Goal: Task Accomplishment & Management: Complete application form

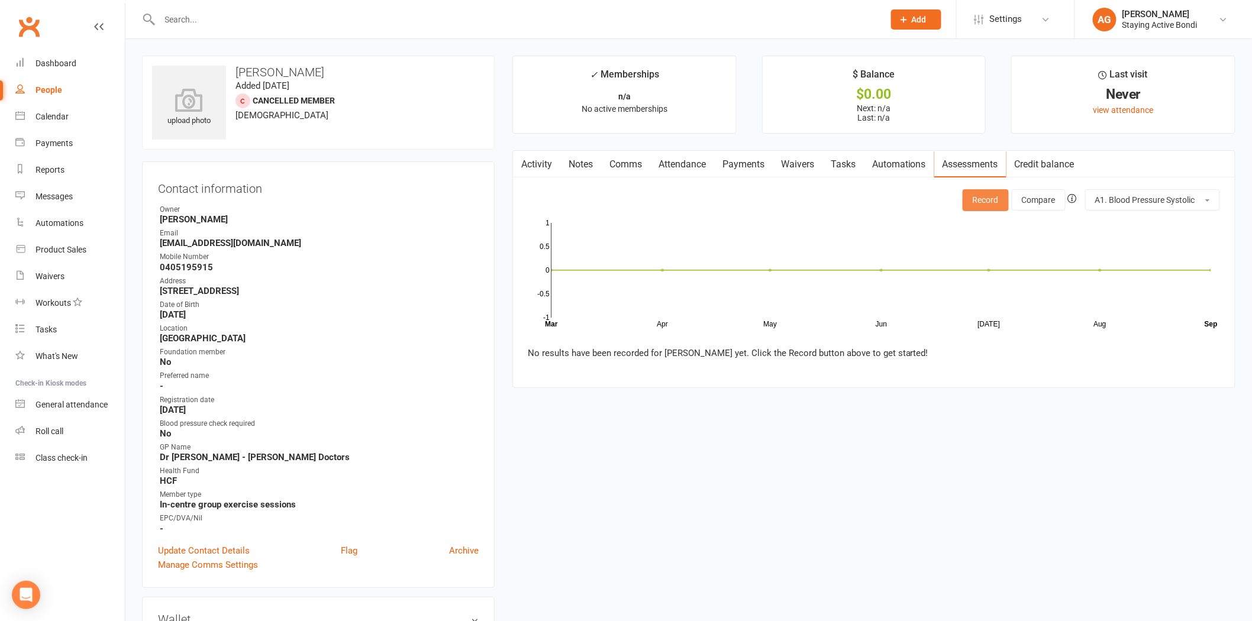
click at [997, 198] on button "Record" at bounding box center [986, 199] width 46 height 21
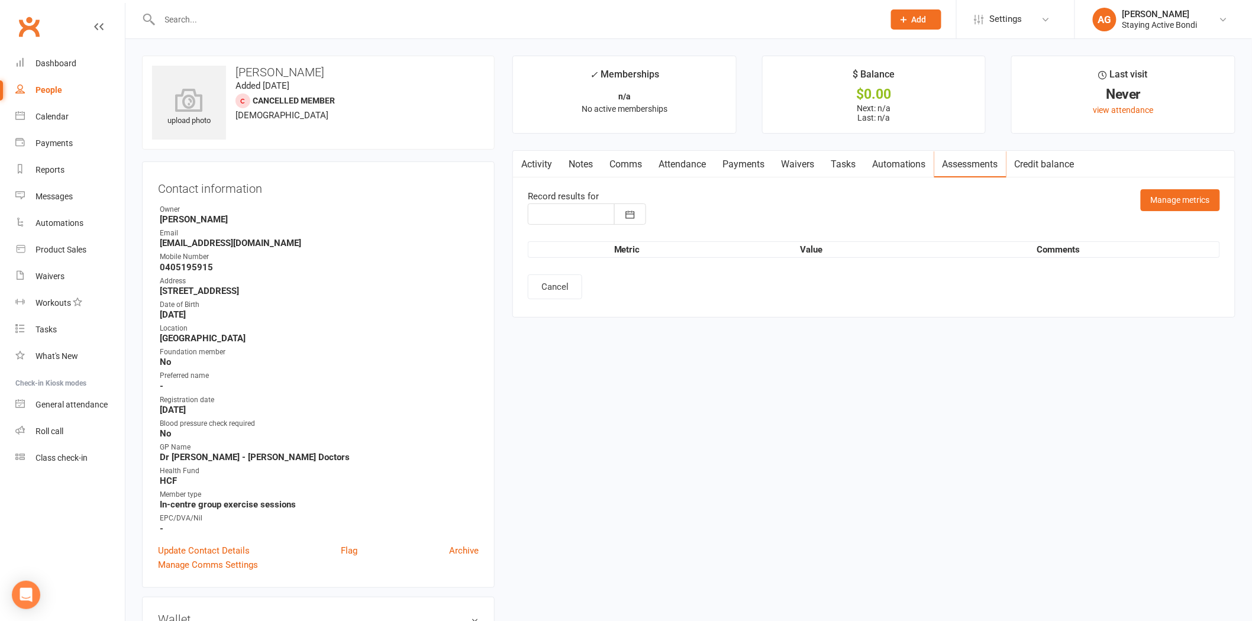
type input "[DATE]"
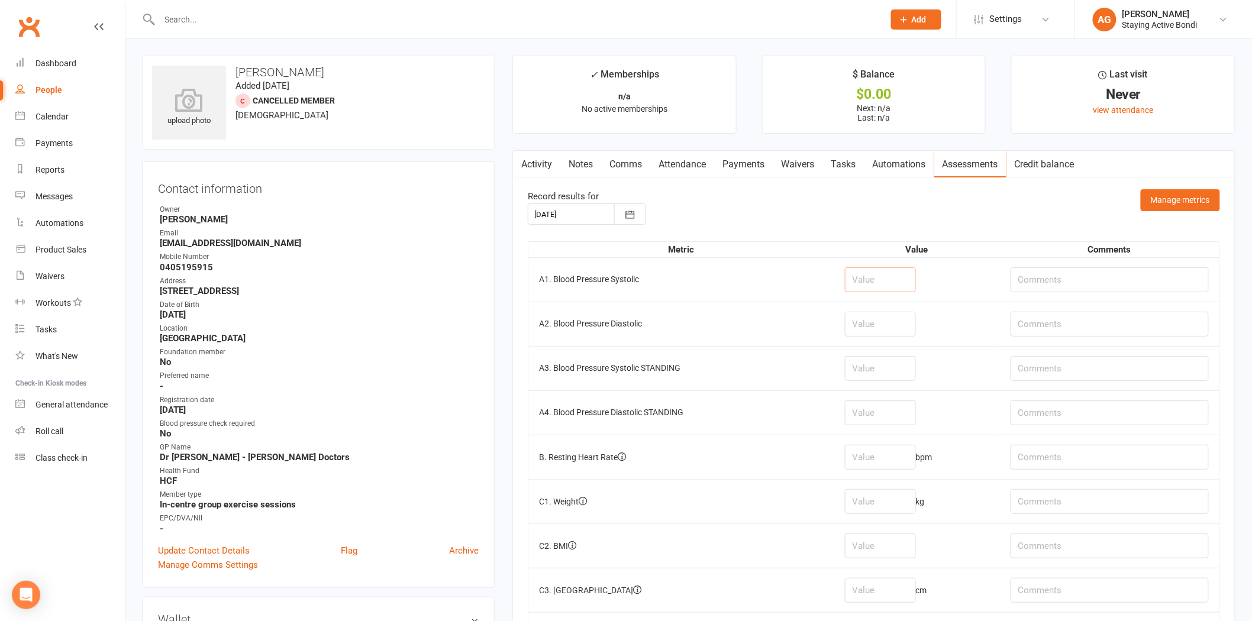
click at [908, 275] on input "number" at bounding box center [880, 280] width 71 height 25
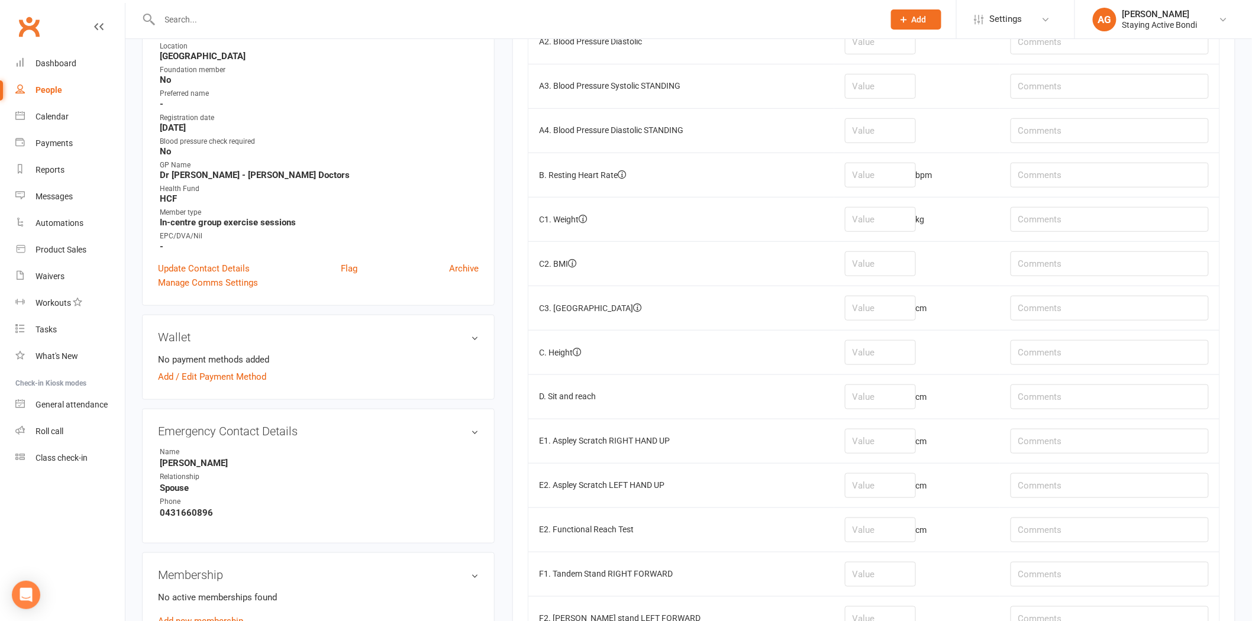
scroll to position [197, 0]
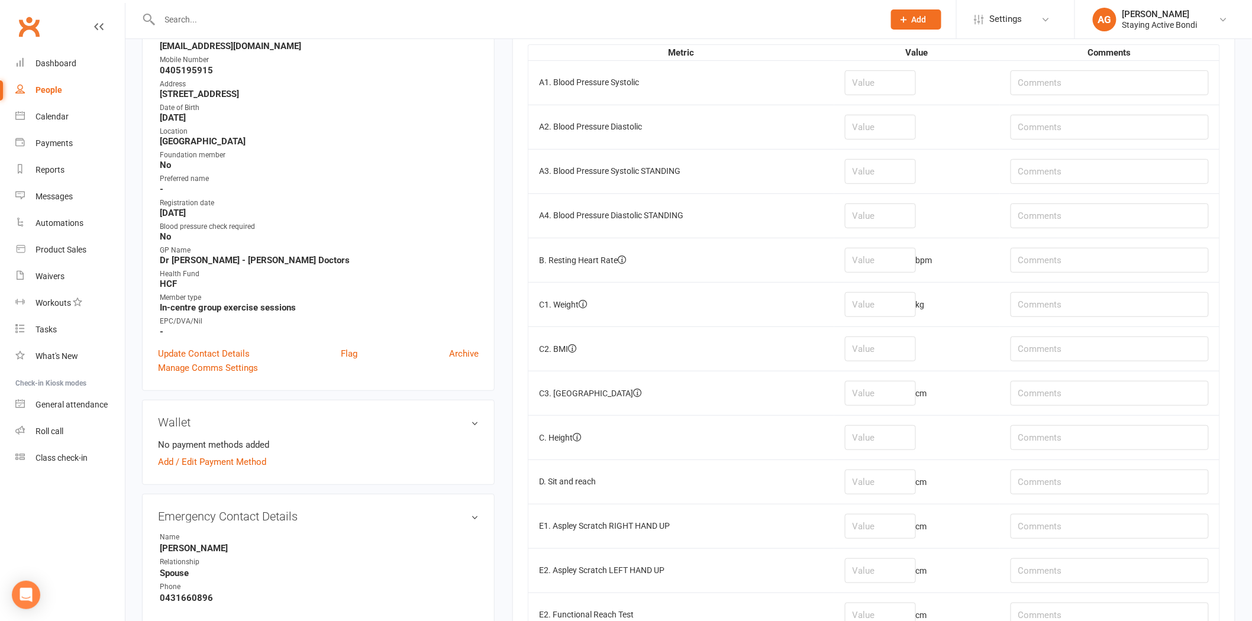
click at [880, 99] on td at bounding box center [917, 82] width 166 height 44
click at [876, 74] on input "number" at bounding box center [880, 82] width 71 height 25
type input "123"
click at [884, 121] on input "number" at bounding box center [880, 127] width 71 height 25
type input "76"
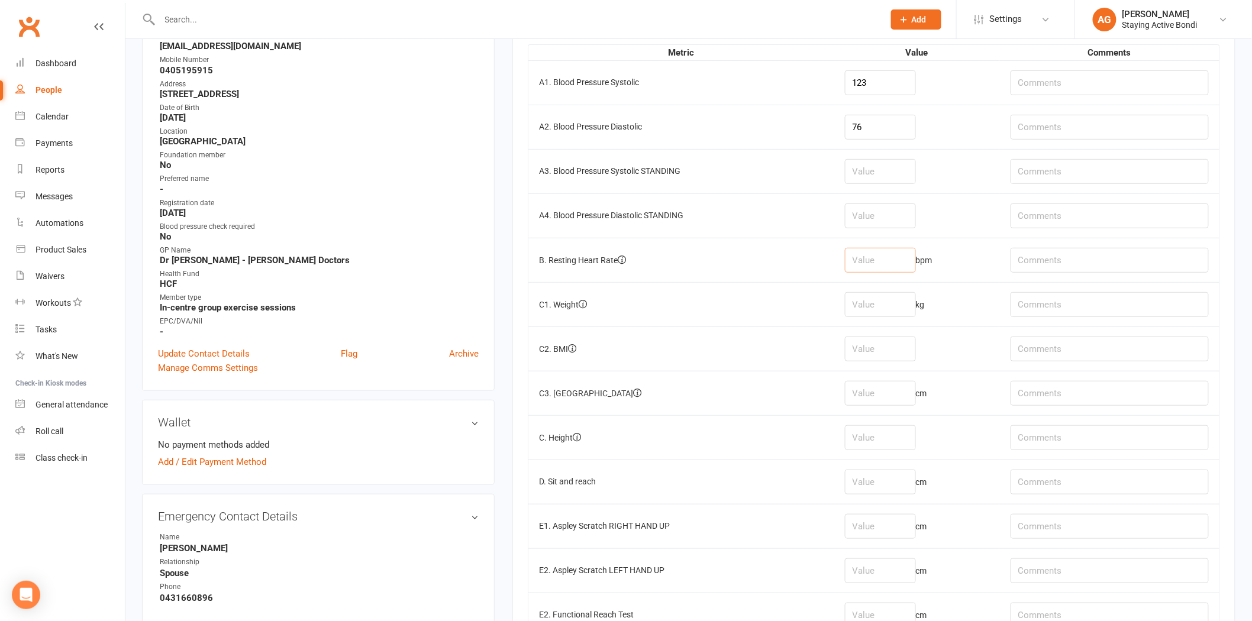
click at [871, 251] on input "number" at bounding box center [880, 260] width 71 height 25
type input "75"
click at [884, 308] on input "number" at bounding box center [880, 304] width 71 height 25
type input "83.3"
click at [887, 439] on input "number" at bounding box center [880, 438] width 71 height 25
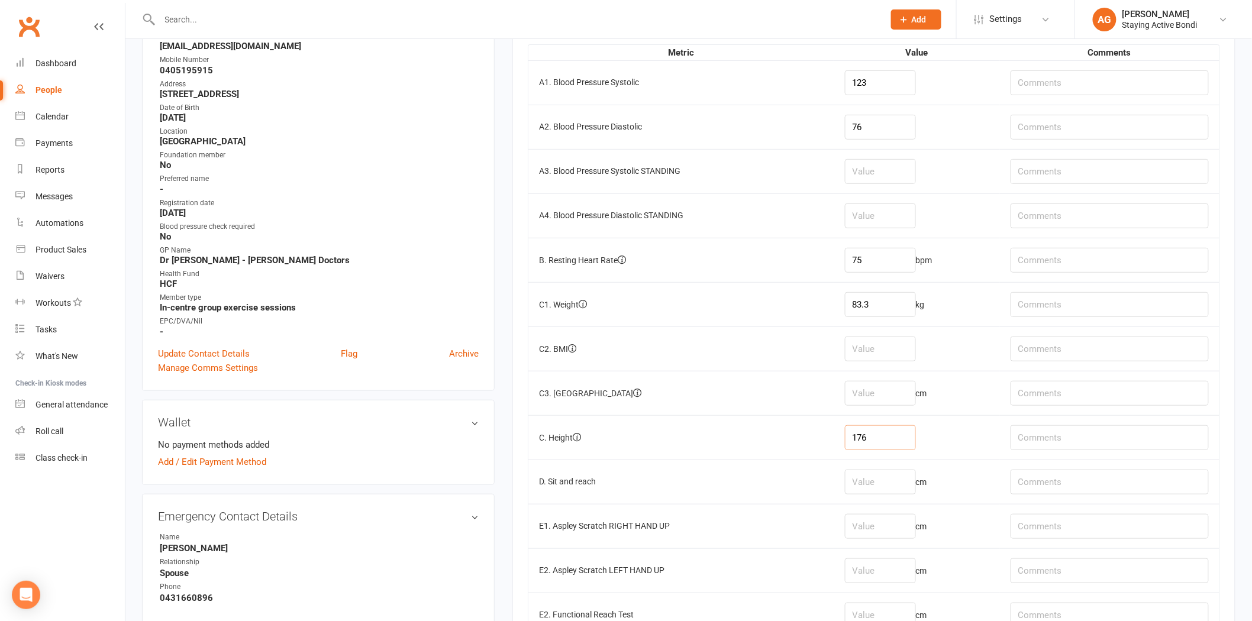
type input "176"
click at [841, 411] on td "cm" at bounding box center [917, 393] width 166 height 44
click at [790, 360] on td "C2. BMI" at bounding box center [682, 349] width 306 height 44
click at [884, 394] on input "number" at bounding box center [880, 393] width 71 height 25
type input "88"
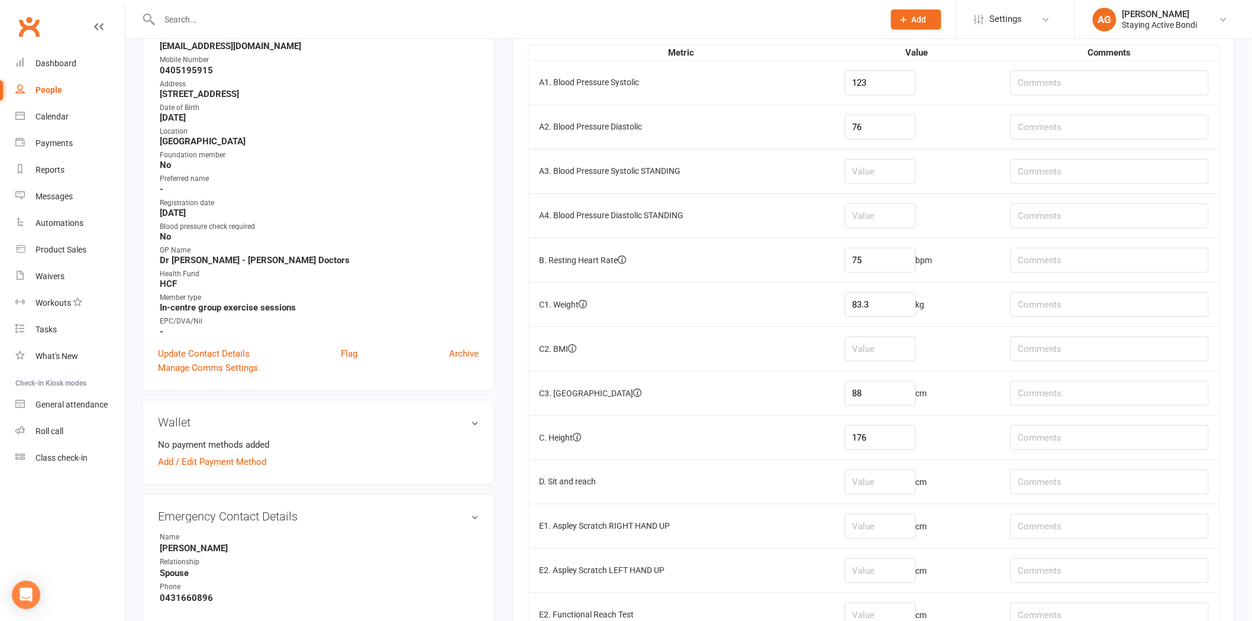
click at [772, 459] on td "C. Height" at bounding box center [682, 437] width 306 height 44
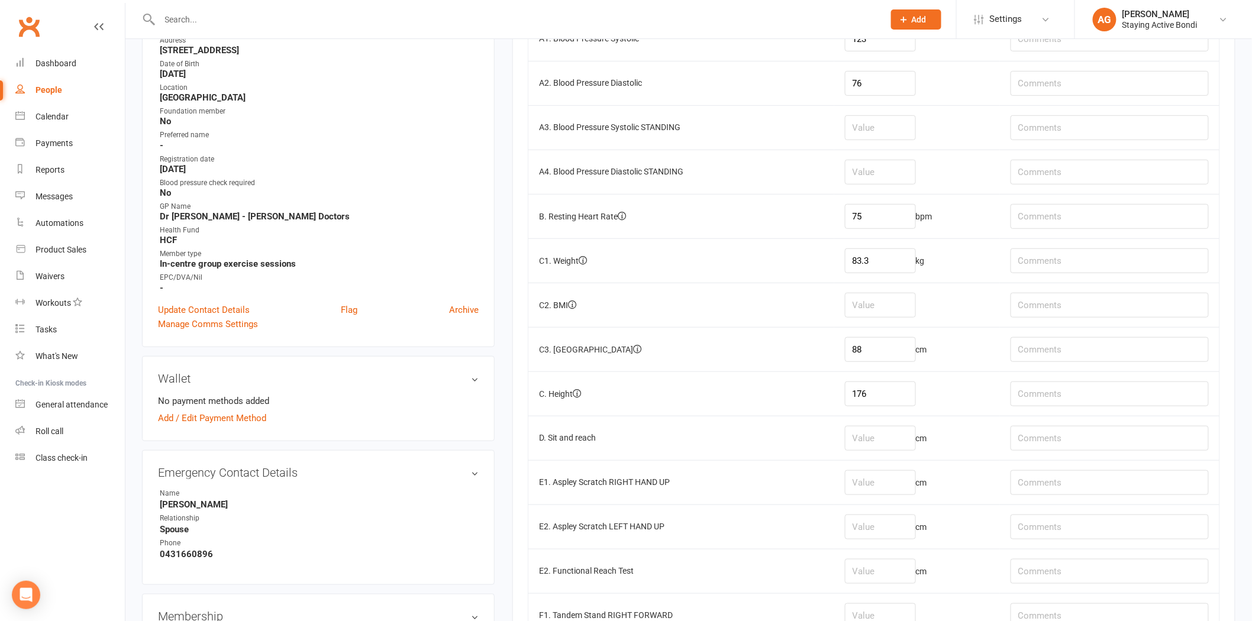
scroll to position [328, 0]
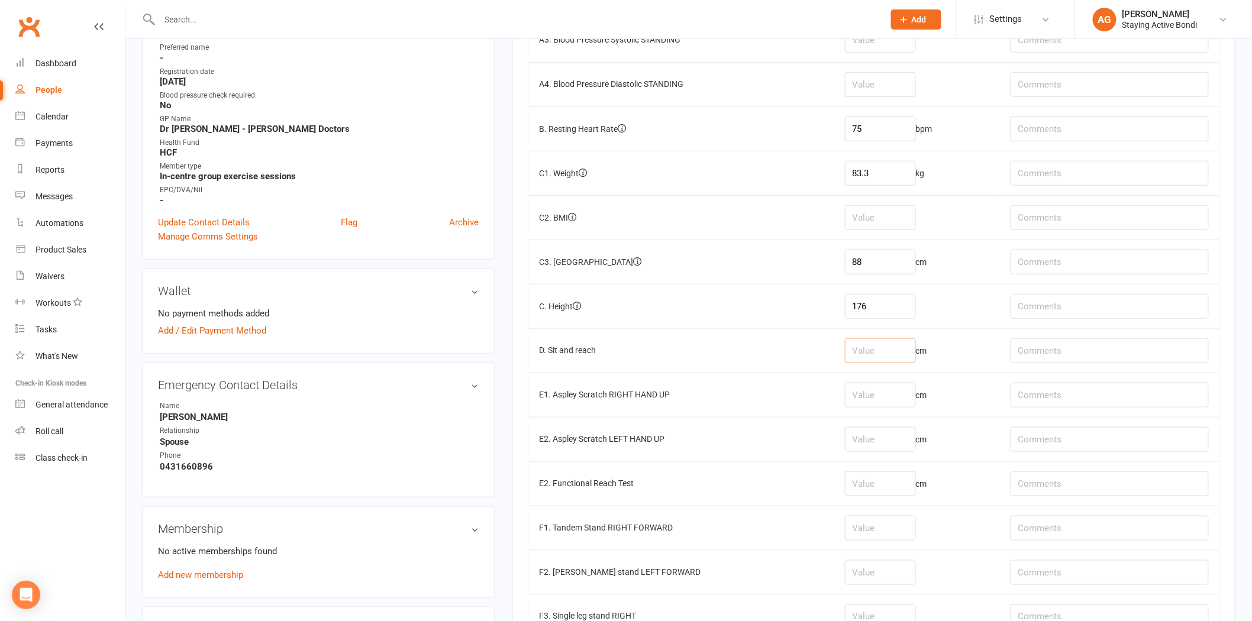
click at [892, 349] on input "number" at bounding box center [880, 351] width 71 height 25
type input "2"
click at [1046, 358] on input "text" at bounding box center [1110, 351] width 198 height 25
type input "Both sides"
click at [870, 397] on input "number" at bounding box center [880, 395] width 71 height 25
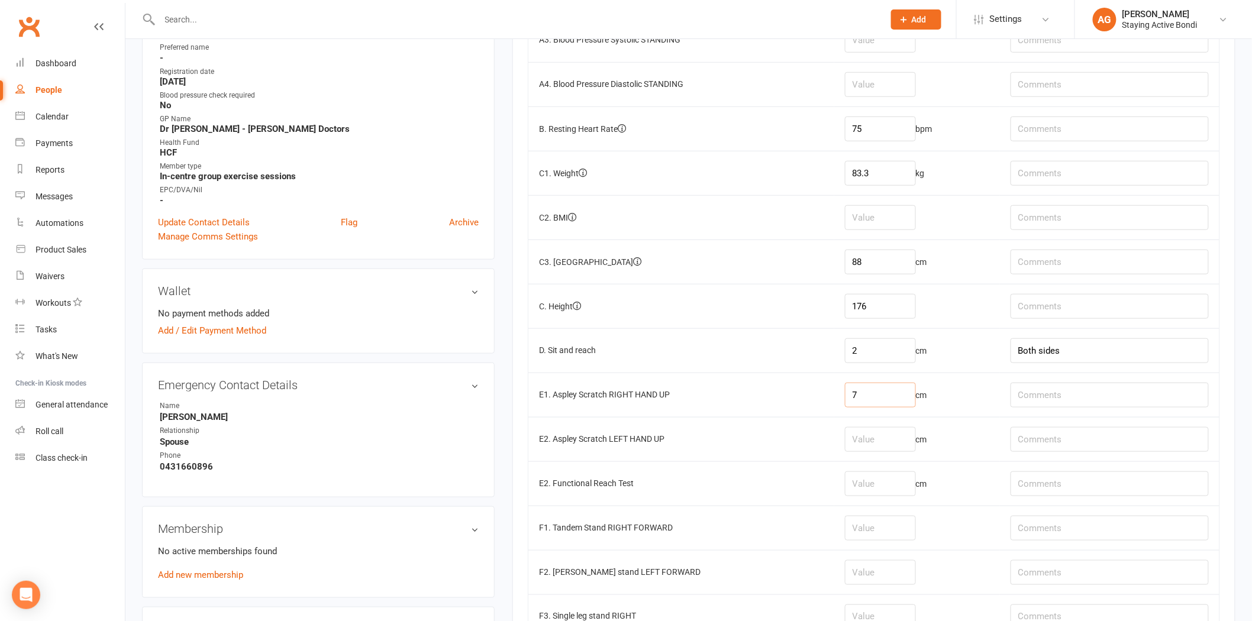
type input "7"
click at [874, 424] on td "cm" at bounding box center [917, 439] width 166 height 44
click at [874, 442] on input "number" at bounding box center [880, 439] width 71 height 25
type input "2"
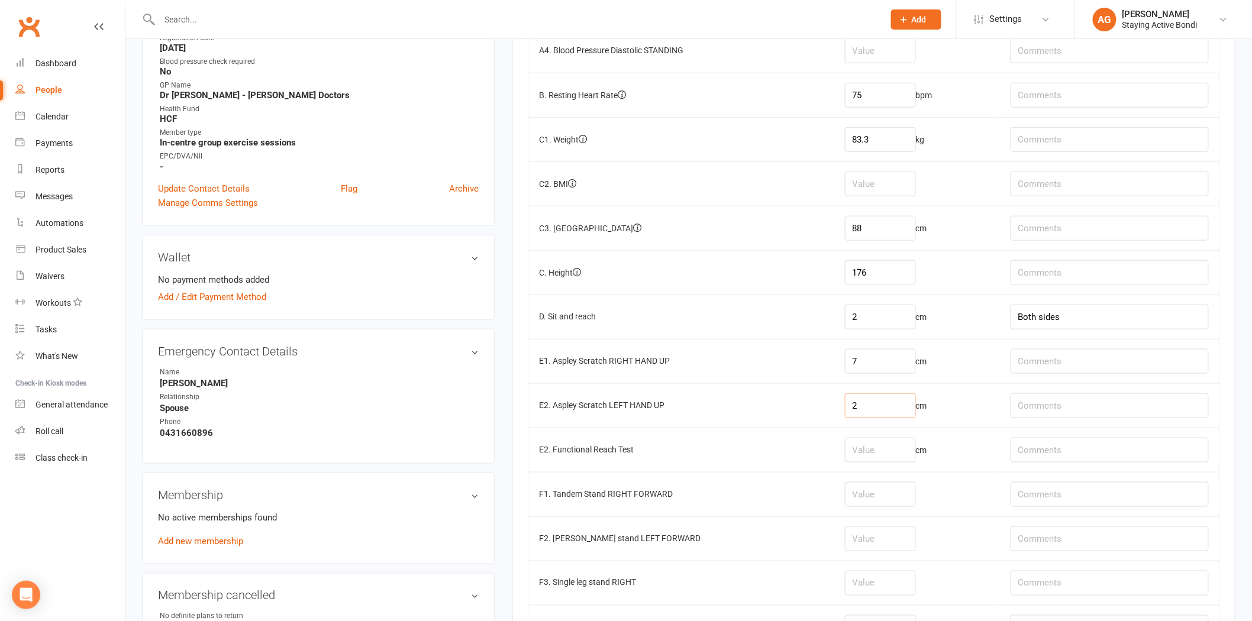
scroll to position [394, 0]
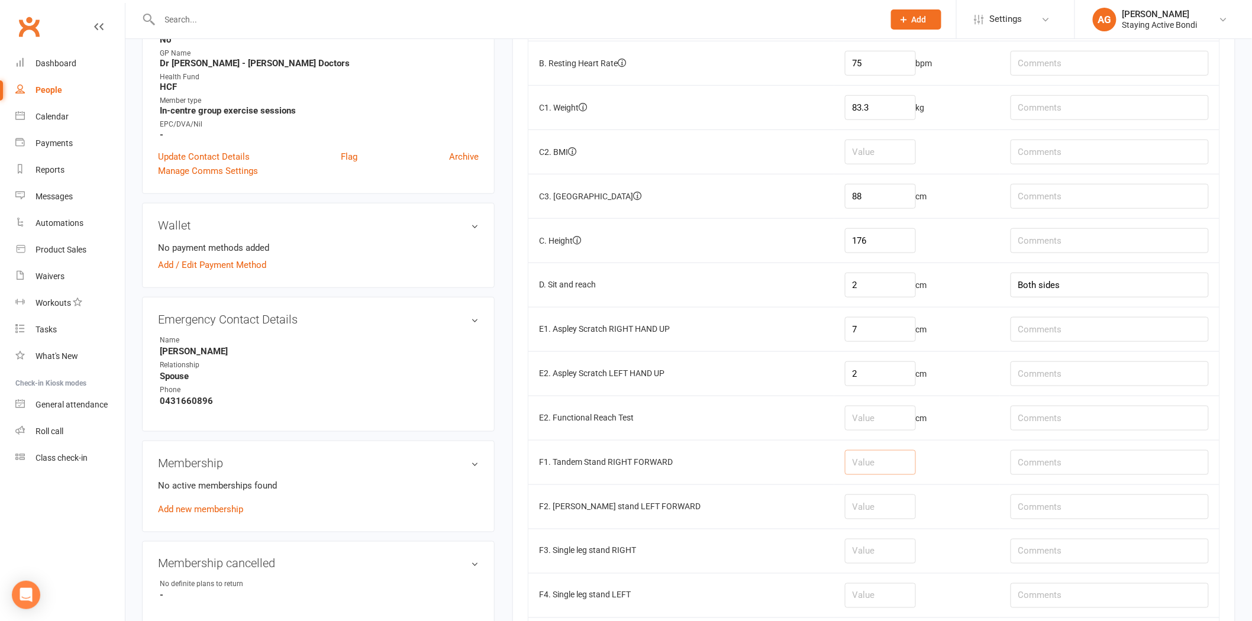
click at [877, 456] on input "number" at bounding box center [880, 462] width 71 height 25
click at [882, 557] on input "number" at bounding box center [880, 551] width 71 height 25
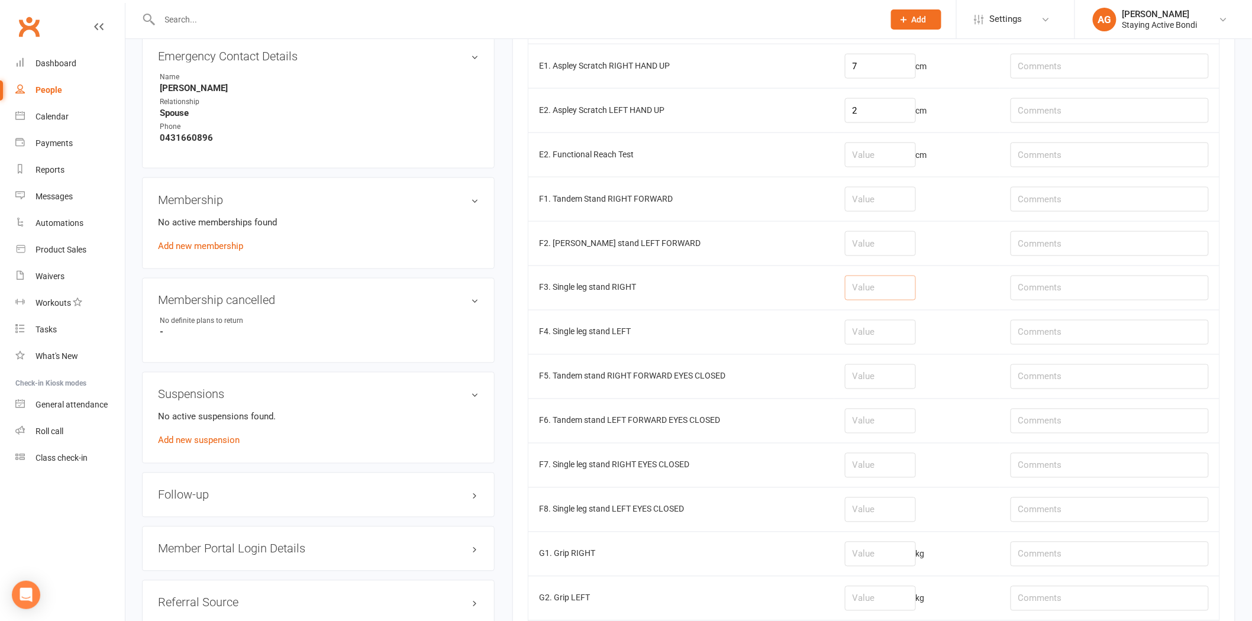
scroll to position [789, 0]
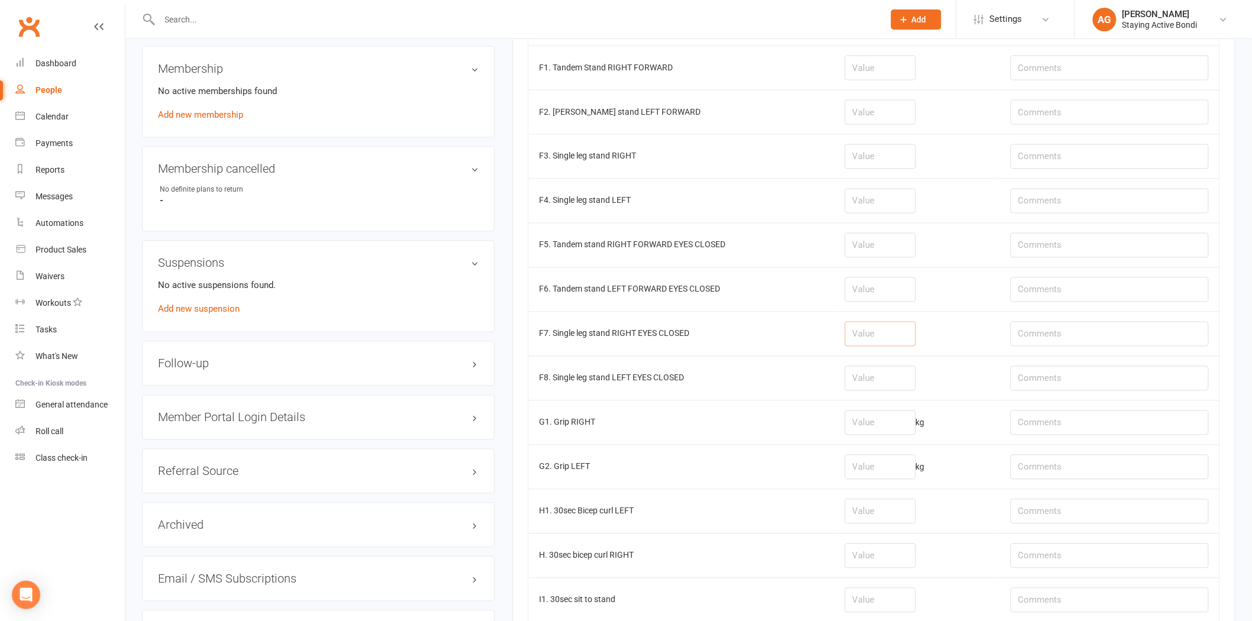
click at [865, 344] on input "number" at bounding box center [880, 334] width 71 height 25
type input "7.09"
click at [883, 391] on input "number" at bounding box center [880, 378] width 71 height 25
type input "3.5"
click at [916, 300] on input "number" at bounding box center [880, 290] width 71 height 25
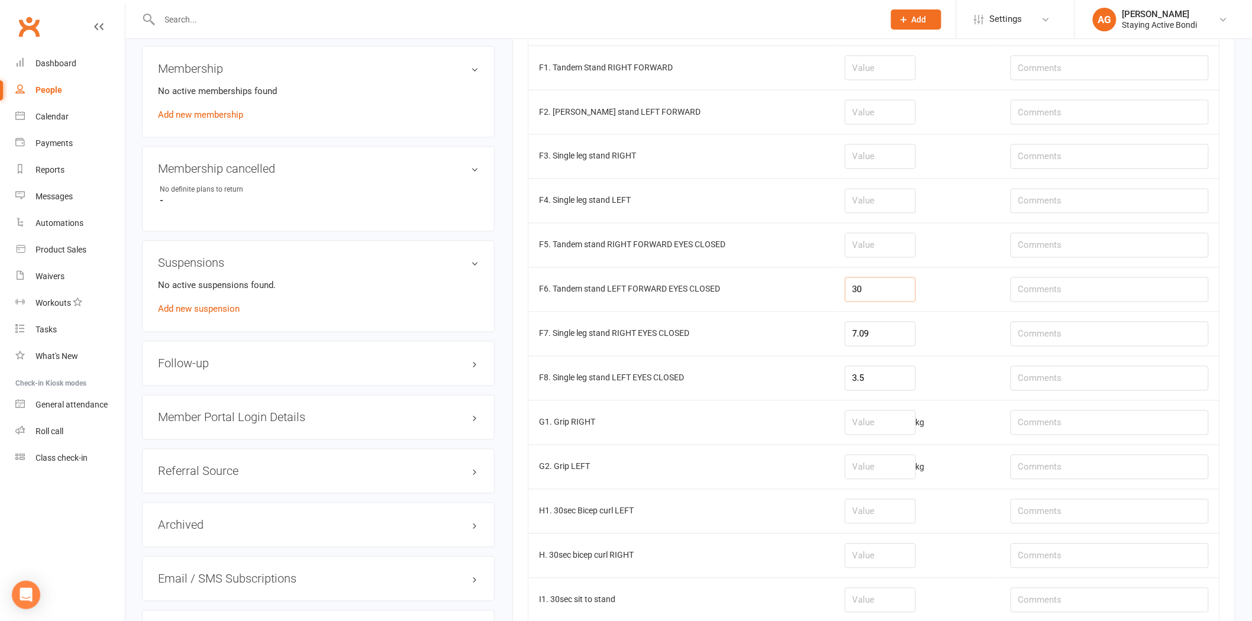
type input "30"
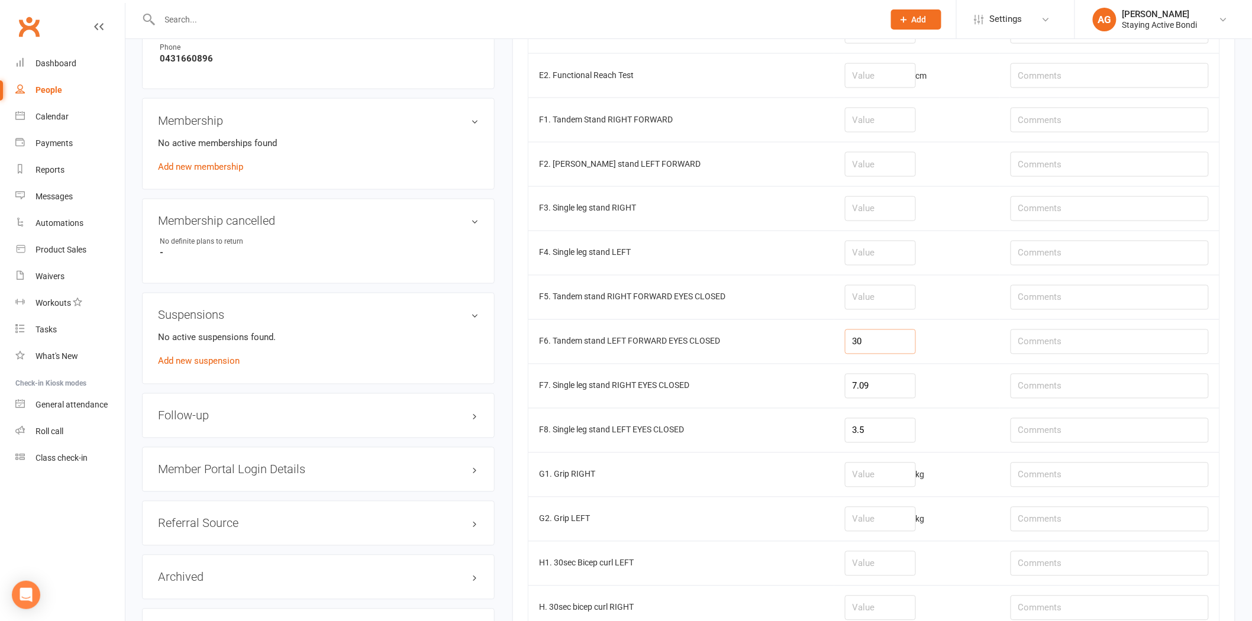
scroll to position [723, 0]
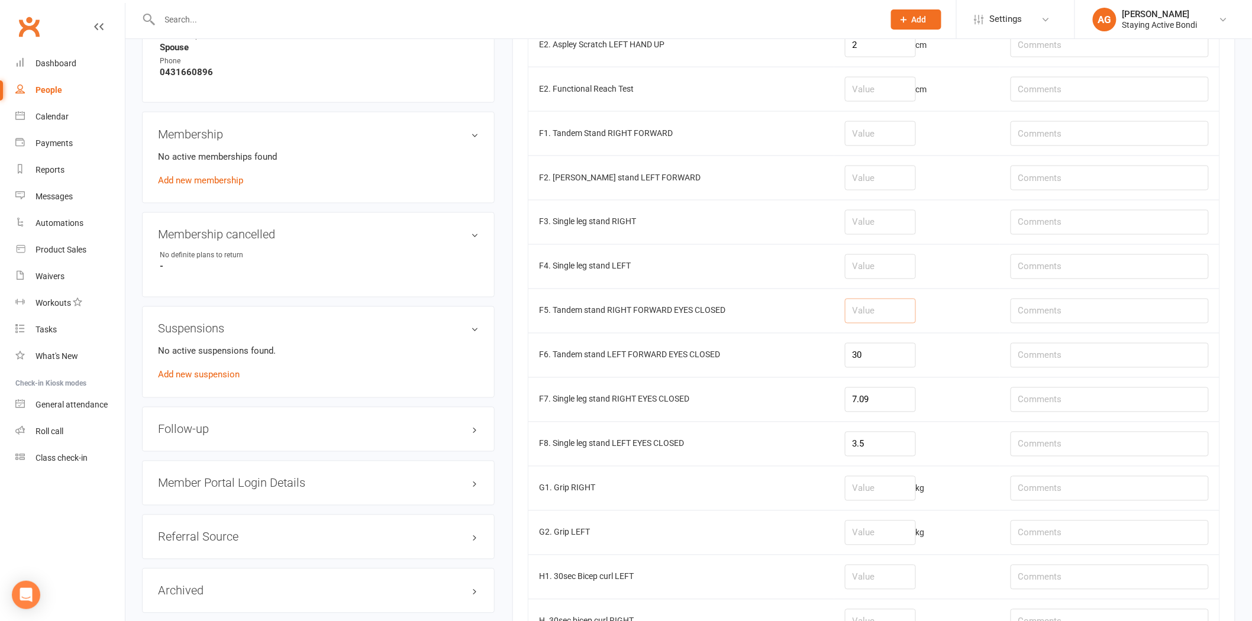
click at [888, 324] on input "number" at bounding box center [880, 311] width 71 height 25
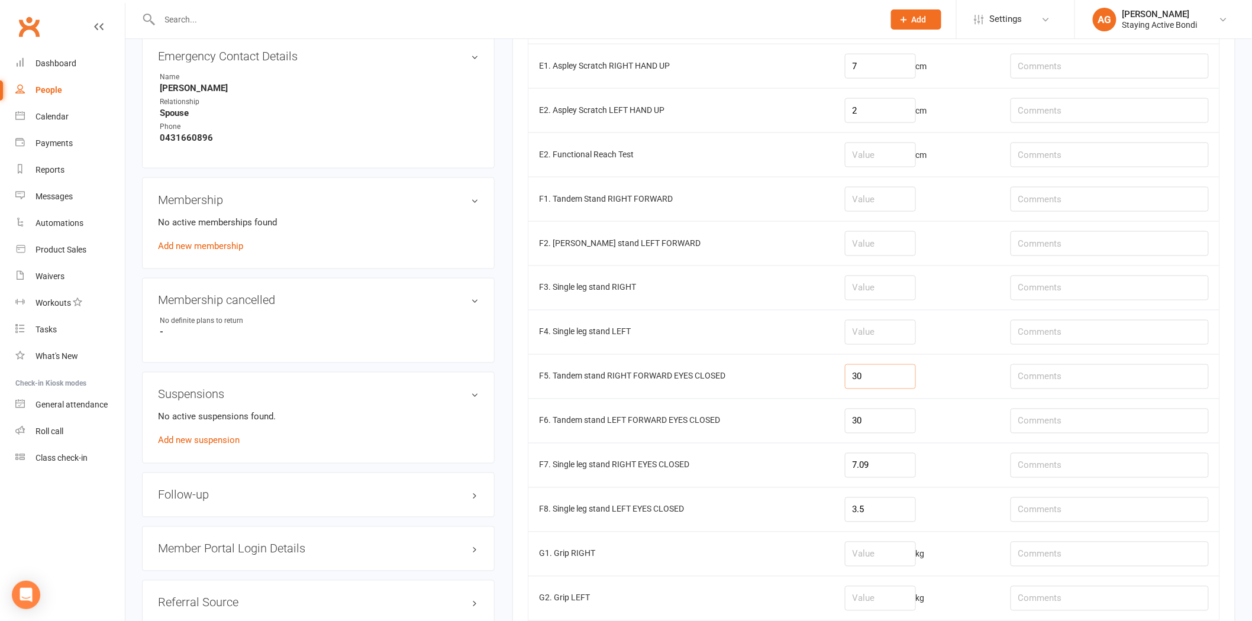
type input "30"
click at [882, 343] on input "number" at bounding box center [880, 332] width 71 height 25
type input "30"
click at [874, 284] on input "number" at bounding box center [880, 288] width 71 height 25
type input "30"
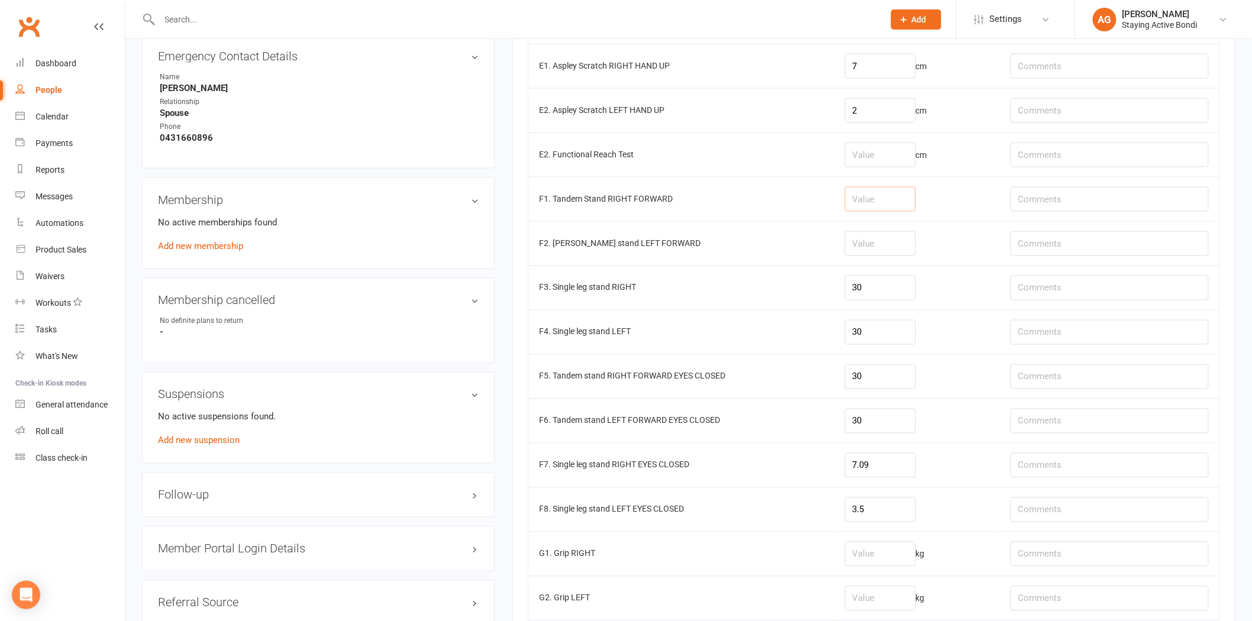
click at [906, 207] on input "number" at bounding box center [880, 199] width 71 height 25
type input "30"
click at [900, 233] on input "number" at bounding box center [880, 243] width 71 height 25
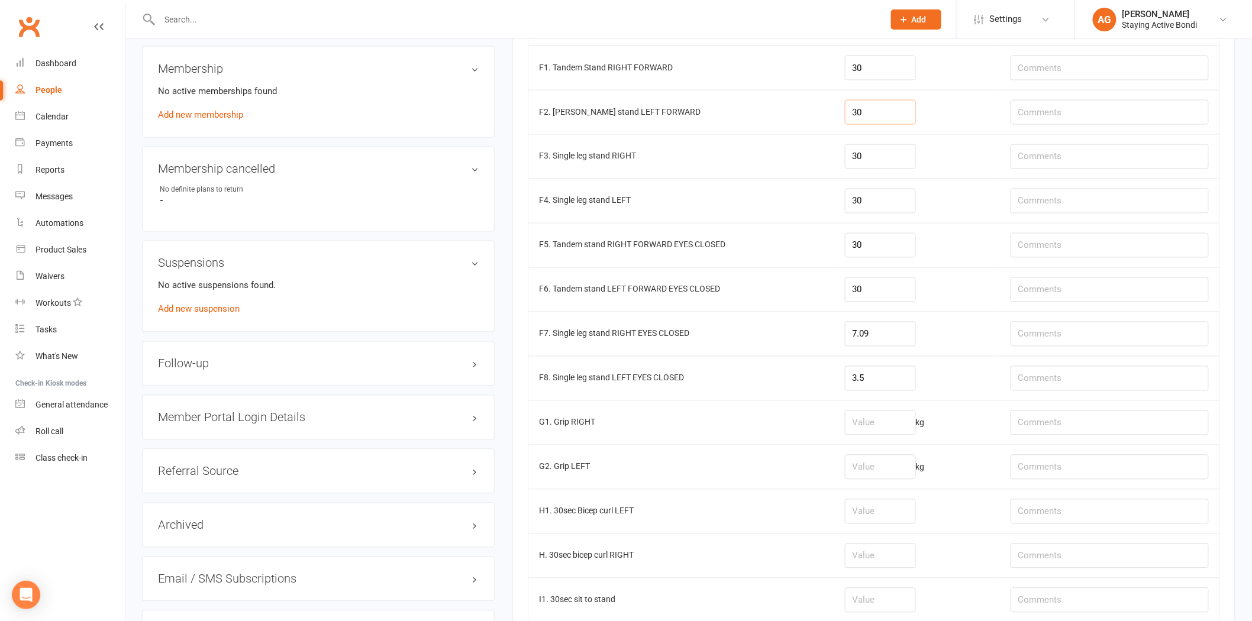
type input "30"
click at [904, 436] on input "number" at bounding box center [880, 423] width 71 height 25
type input "41.2"
click at [890, 468] on input "number" at bounding box center [880, 467] width 71 height 25
type input "41.1"
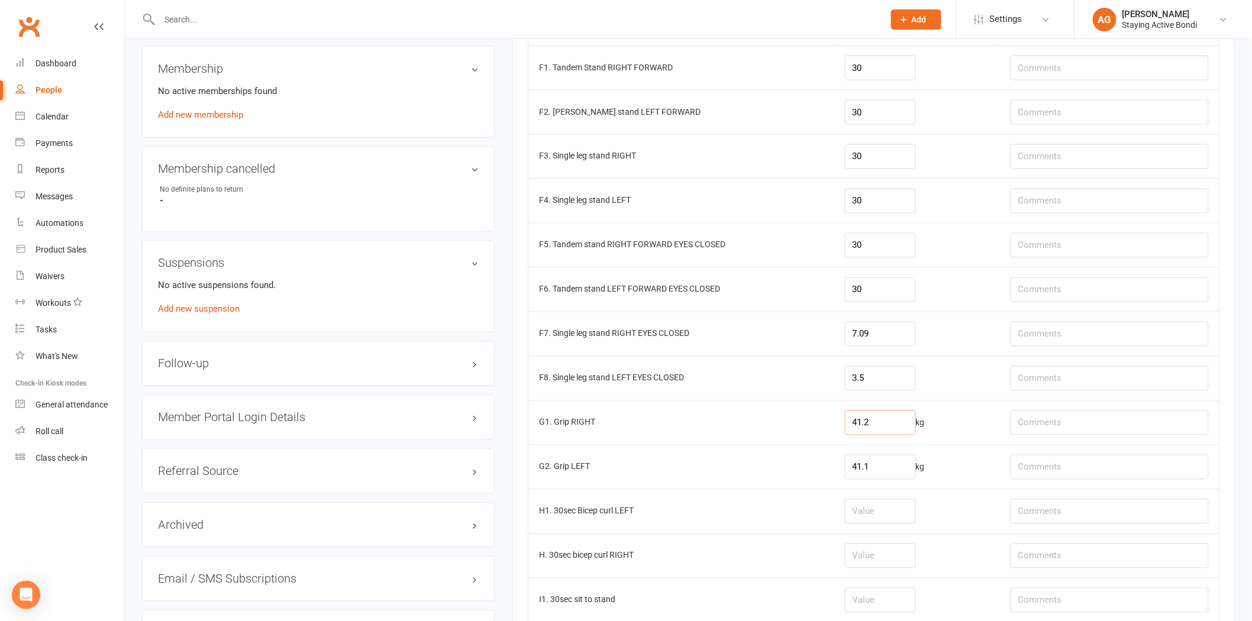
click at [891, 432] on input "41.2" at bounding box center [880, 423] width 71 height 25
type input "43.1"
click at [884, 465] on input "41.1" at bounding box center [880, 467] width 71 height 25
type input "41.5"
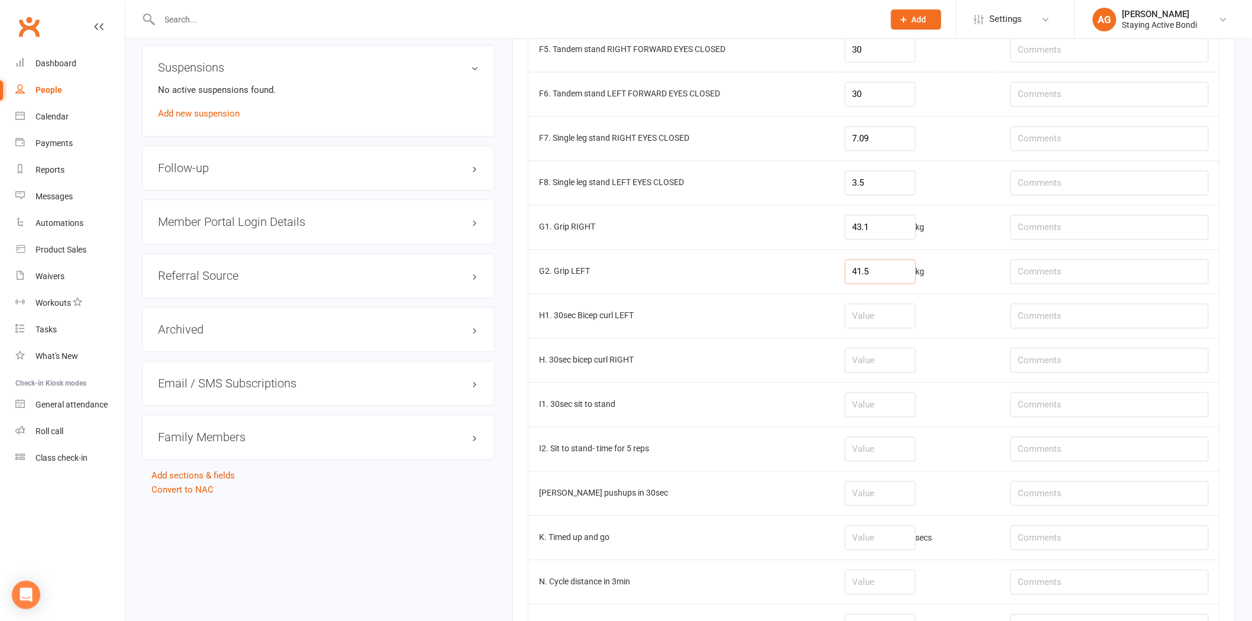
scroll to position [986, 0]
click at [874, 404] on input "number" at bounding box center [880, 403] width 71 height 25
click at [805, 399] on td "I1. 30sec sit to stand" at bounding box center [682, 403] width 306 height 44
click at [857, 413] on input "number" at bounding box center [880, 403] width 71 height 25
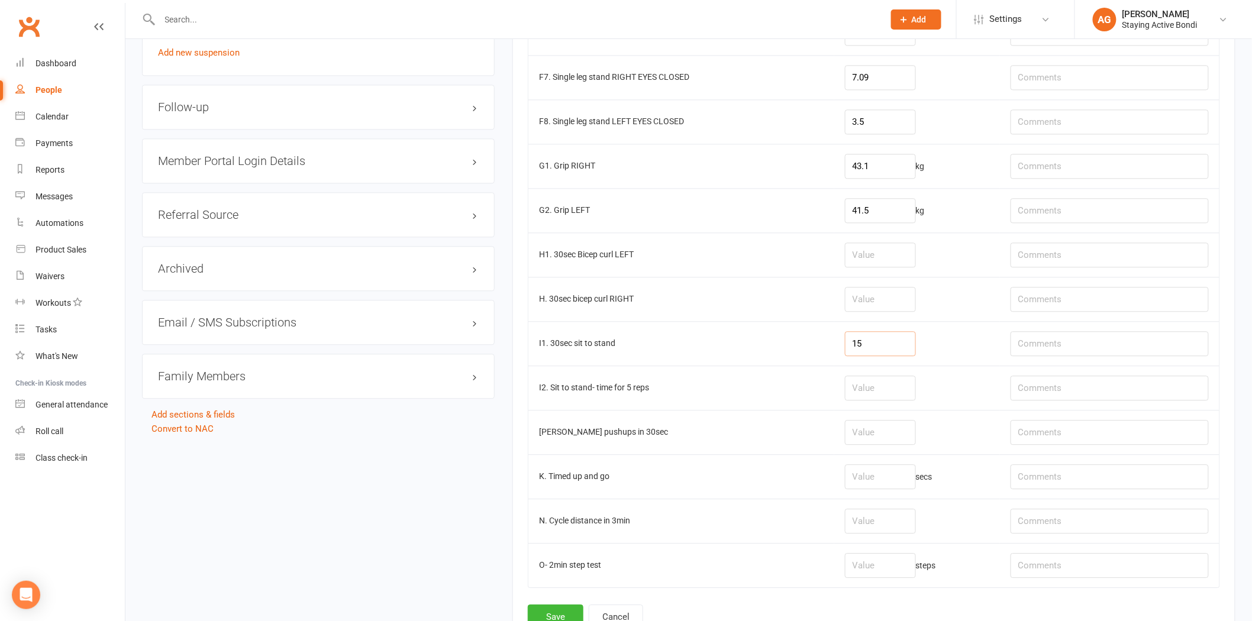
scroll to position [1117, 0]
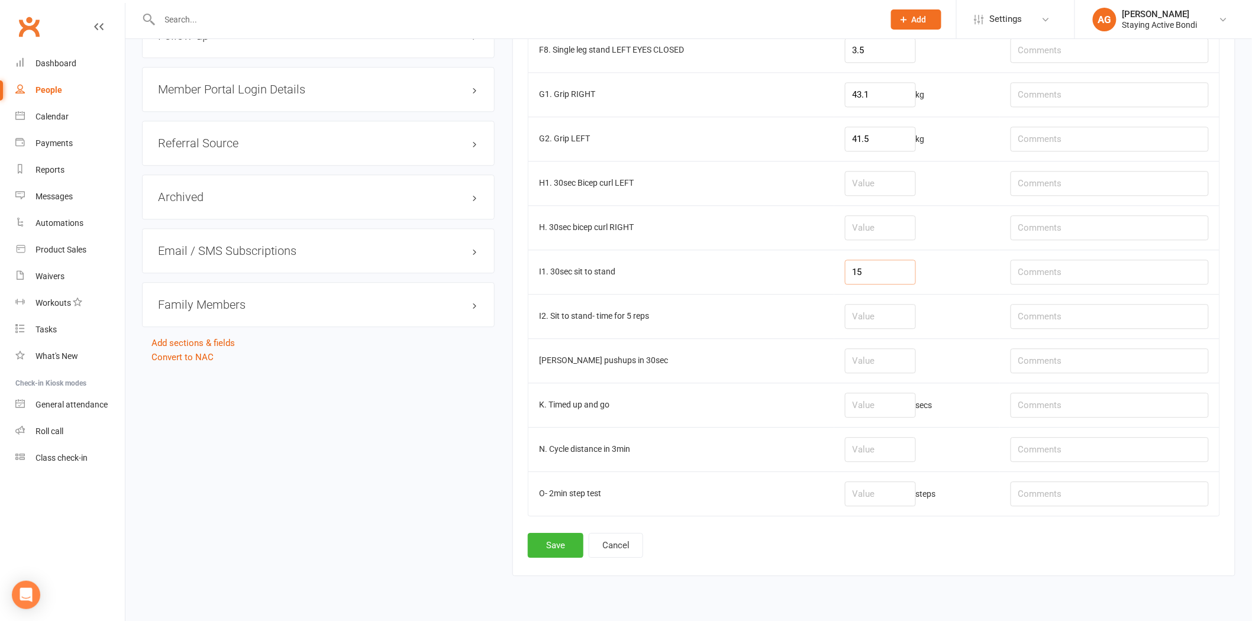
type input "15"
click at [888, 364] on input "number" at bounding box center [880, 361] width 71 height 25
click at [786, 370] on td "[PERSON_NAME] pushups in 30sec" at bounding box center [682, 361] width 306 height 44
click at [855, 356] on input "number" at bounding box center [880, 361] width 71 height 25
type input "20"
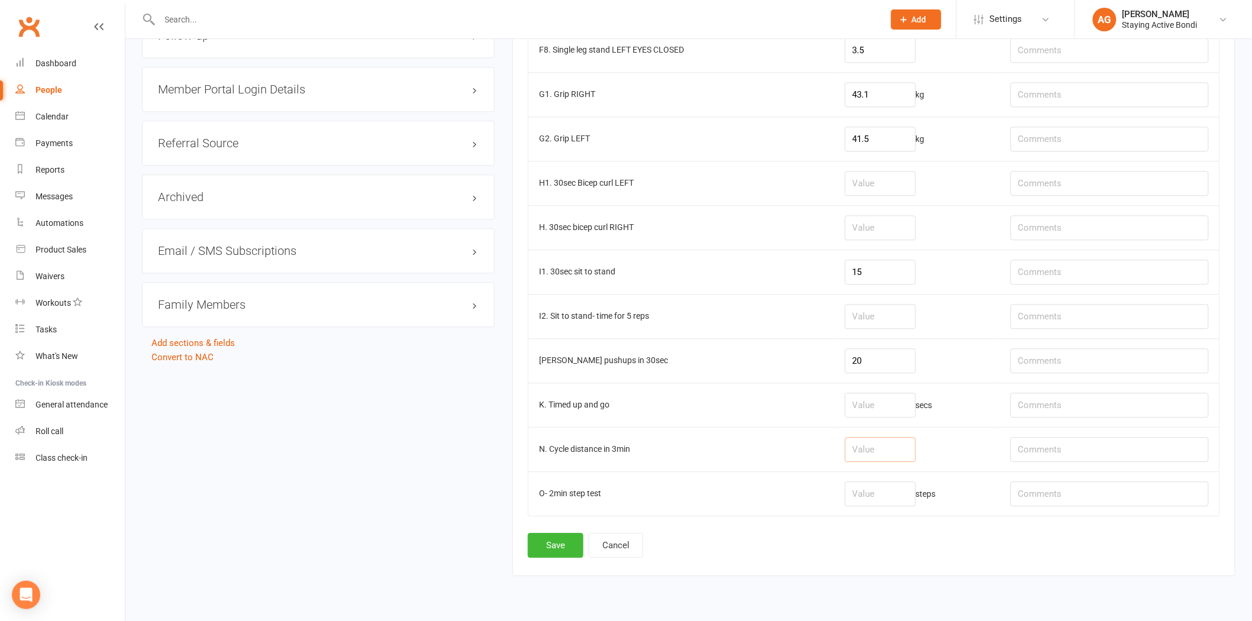
click at [889, 448] on input "number" at bounding box center [880, 449] width 71 height 25
type input "1.30"
click at [563, 552] on button "Save" at bounding box center [556, 545] width 56 height 25
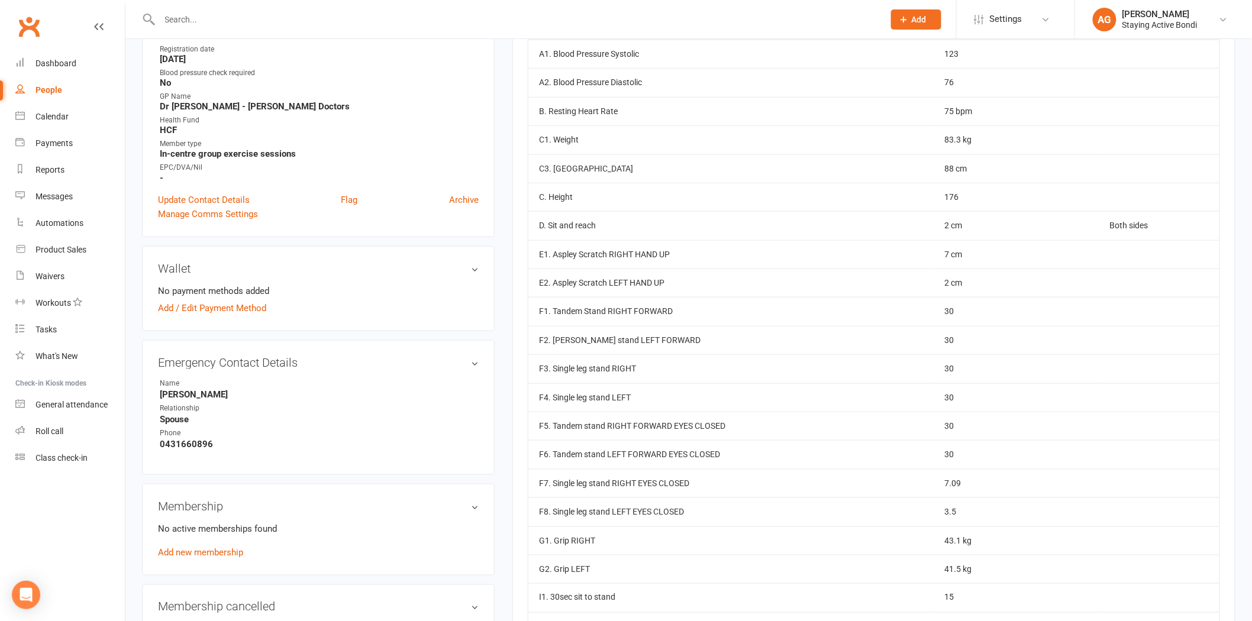
scroll to position [328, 0]
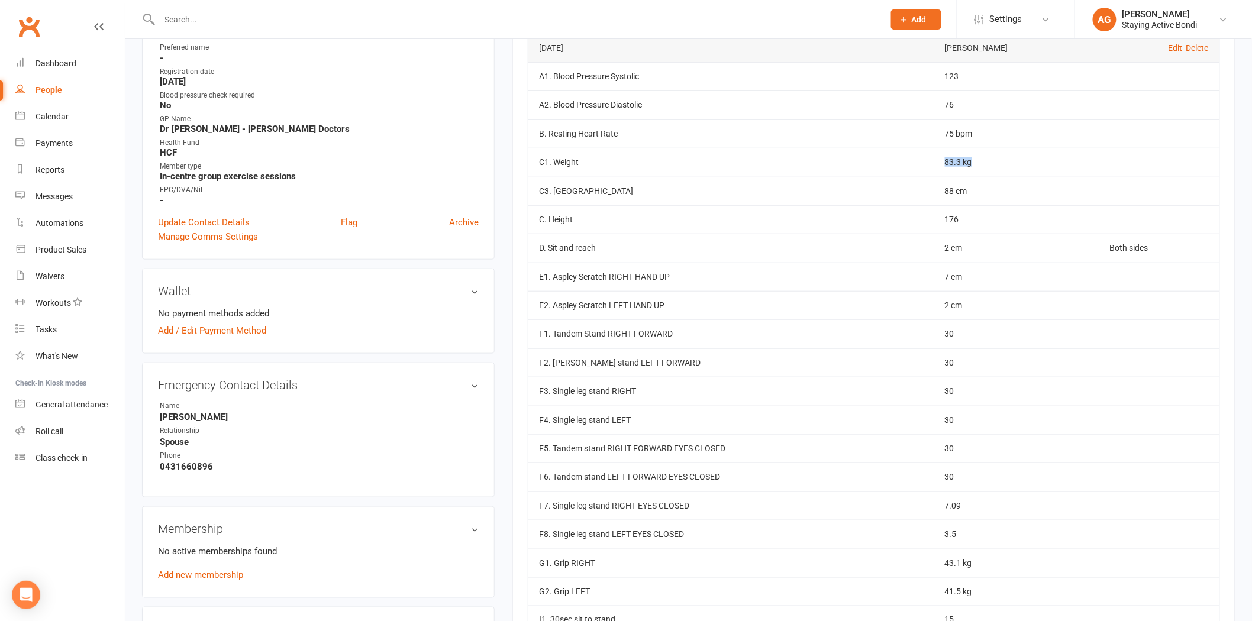
drag, startPoint x: 1004, startPoint y: 154, endPoint x: 948, endPoint y: 154, distance: 55.6
click at [948, 154] on tr "C1. Weight 83.3 kg" at bounding box center [874, 162] width 691 height 28
click at [935, 154] on td "C1. Weight" at bounding box center [732, 162] width 406 height 28
drag, startPoint x: 987, startPoint y: 166, endPoint x: 946, endPoint y: 158, distance: 42.2
click at [946, 158] on tr "C1. Weight 83.3 kg" at bounding box center [874, 162] width 691 height 28
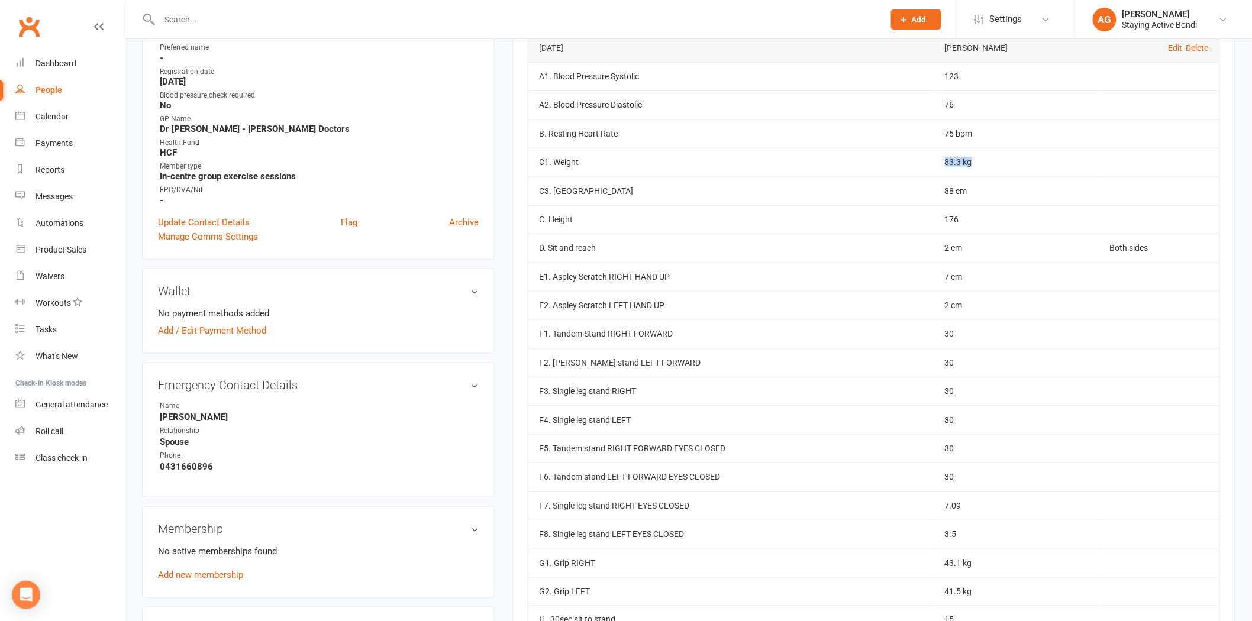
click at [935, 158] on td "C1. Weight" at bounding box center [732, 162] width 406 height 28
drag, startPoint x: 1016, startPoint y: 166, endPoint x: 928, endPoint y: 162, distance: 88.3
click at [928, 162] on tr "C1. Weight 83.3 kg" at bounding box center [874, 162] width 691 height 28
click at [928, 162] on td "C1. Weight" at bounding box center [732, 162] width 406 height 28
drag, startPoint x: 928, startPoint y: 162, endPoint x: 984, endPoint y: 166, distance: 55.7
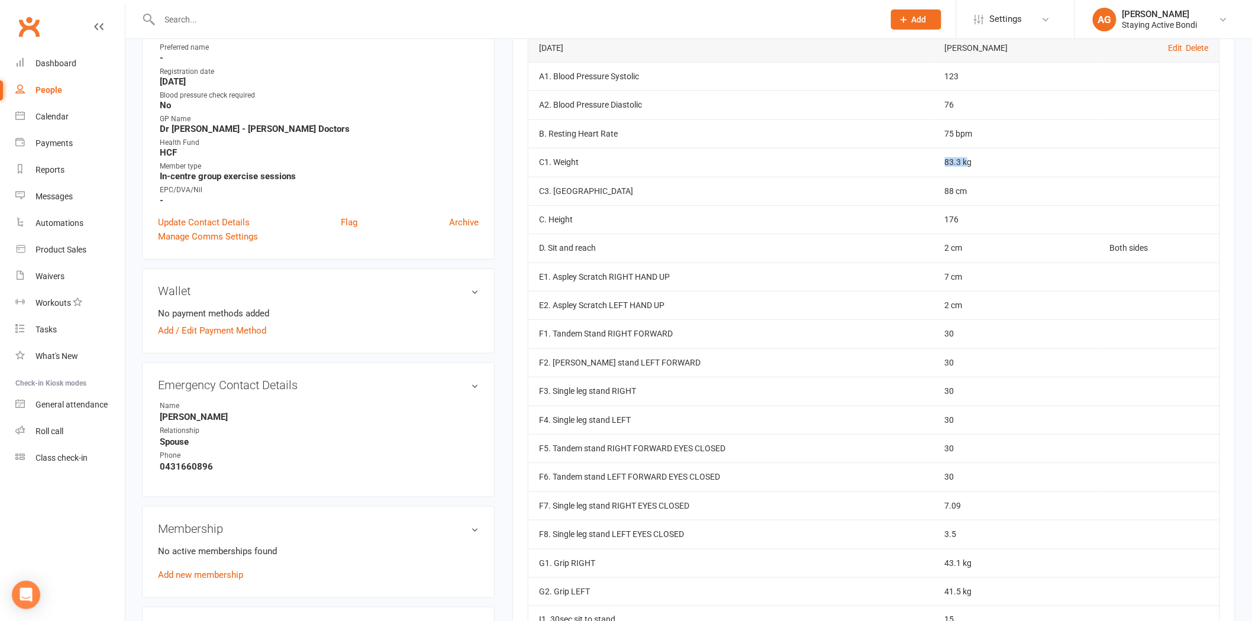
click at [984, 166] on tr "C1. Weight 83.3 kg" at bounding box center [874, 162] width 691 height 28
click at [979, 150] on td "83.3 kg" at bounding box center [1017, 162] width 165 height 28
click at [985, 156] on td "83.3 kg" at bounding box center [1017, 162] width 165 height 28
drag, startPoint x: 990, startPoint y: 159, endPoint x: 946, endPoint y: 160, distance: 44.4
click at [946, 160] on tr "C1. Weight 83.3 kg" at bounding box center [874, 162] width 691 height 28
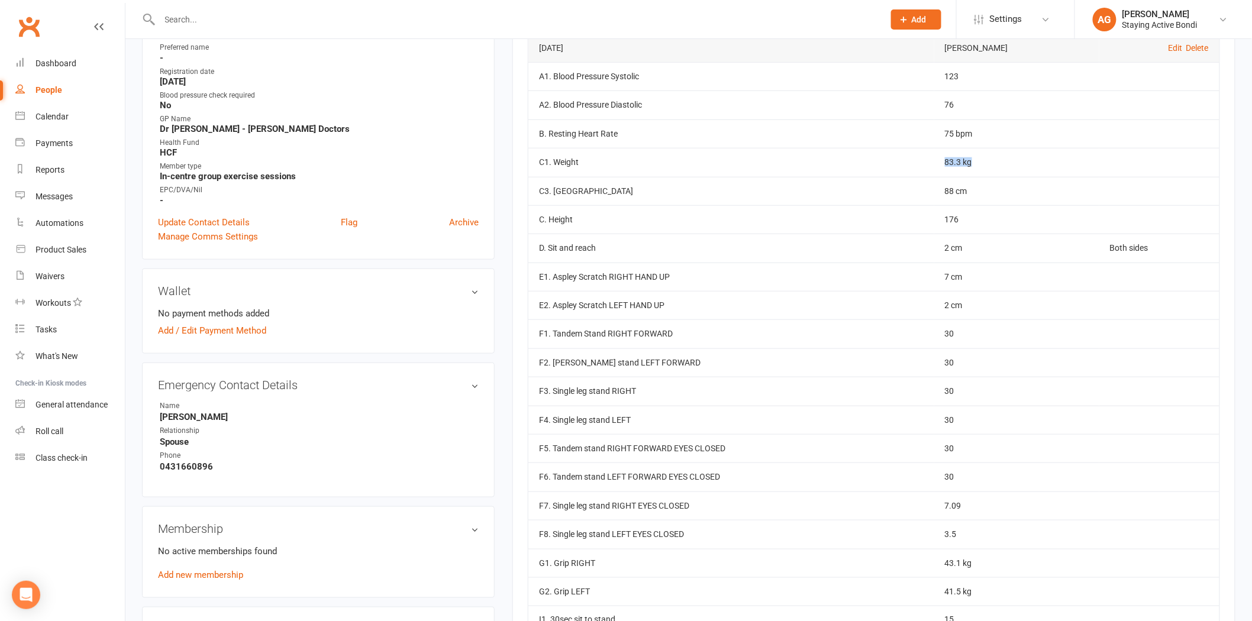
click at [935, 160] on td "C1. Weight" at bounding box center [732, 162] width 406 height 28
drag, startPoint x: 982, startPoint y: 194, endPoint x: 919, endPoint y: 161, distance: 71.7
click at [919, 161] on tbody "[DATE] [PERSON_NAME] Edit Delete A1. Blood Pressure Systolic 123 A2. Blood Pres…" at bounding box center [874, 363] width 691 height 659
click at [918, 161] on td "C1. Weight" at bounding box center [732, 162] width 406 height 28
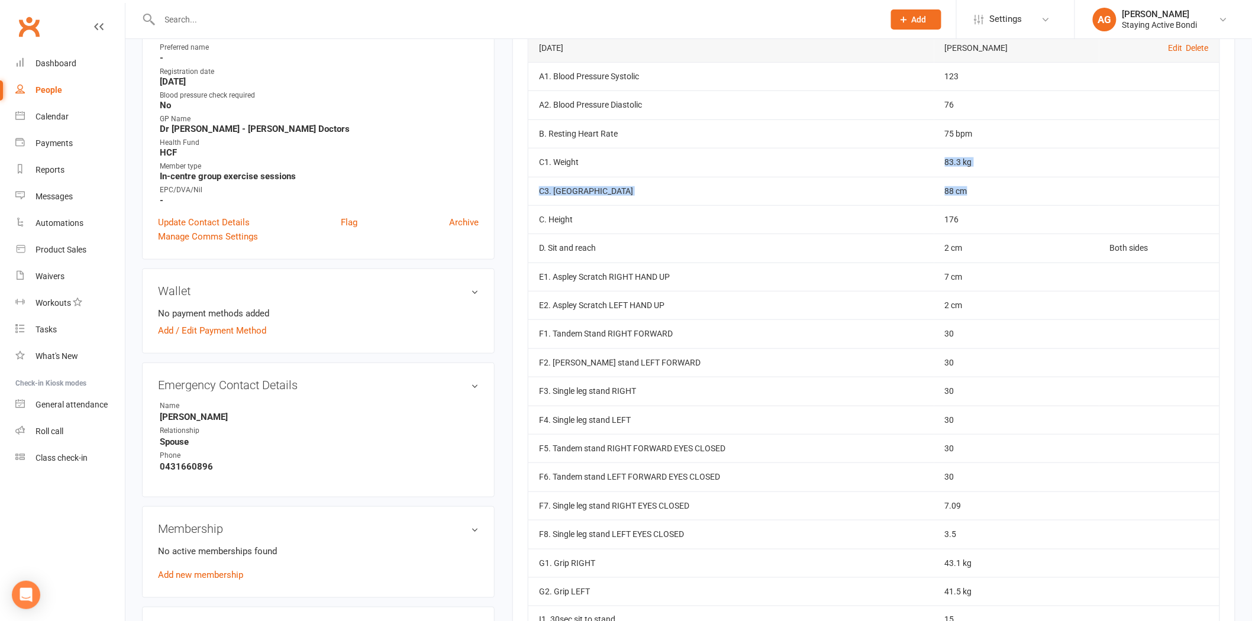
click at [713, 176] on td "C1. Weight" at bounding box center [732, 162] width 406 height 28
click at [604, 157] on td "C1. Weight" at bounding box center [732, 162] width 406 height 28
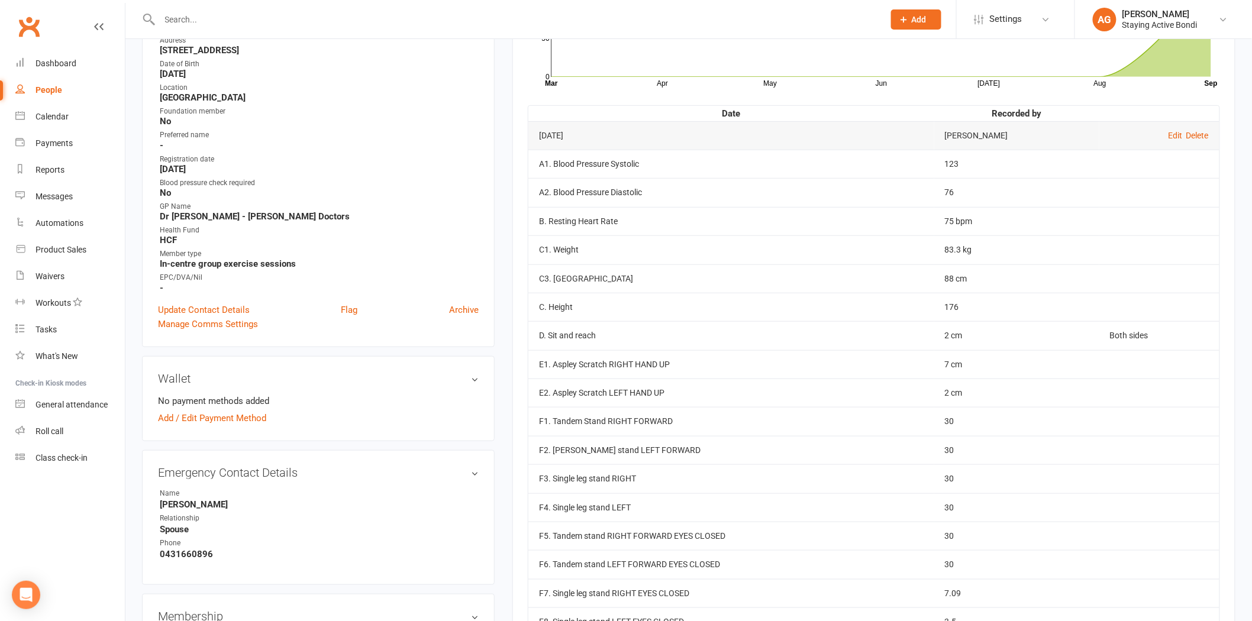
scroll to position [263, 0]
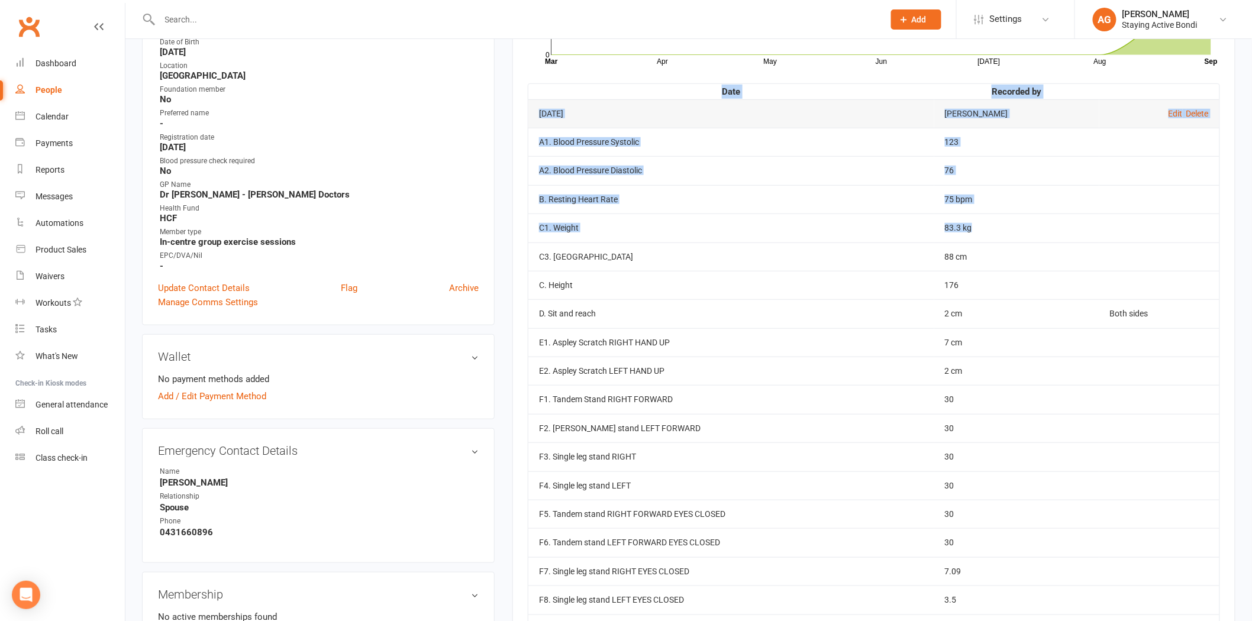
drag, startPoint x: 1014, startPoint y: 227, endPoint x: 524, endPoint y: 228, distance: 490.0
click at [524, 228] on div "Activity Notes Comms Attendance Payments Waivers Tasks Automations Assessments …" at bounding box center [874, 341] width 723 height 906
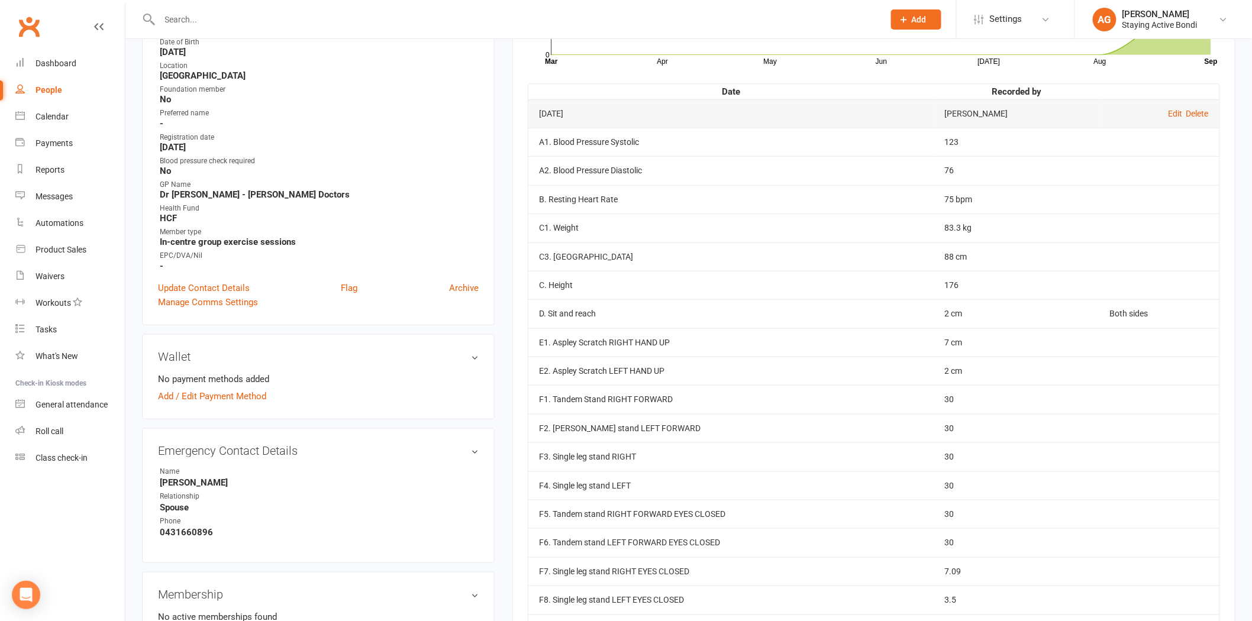
click at [636, 258] on td "C3. [GEOGRAPHIC_DATA]" at bounding box center [732, 257] width 406 height 28
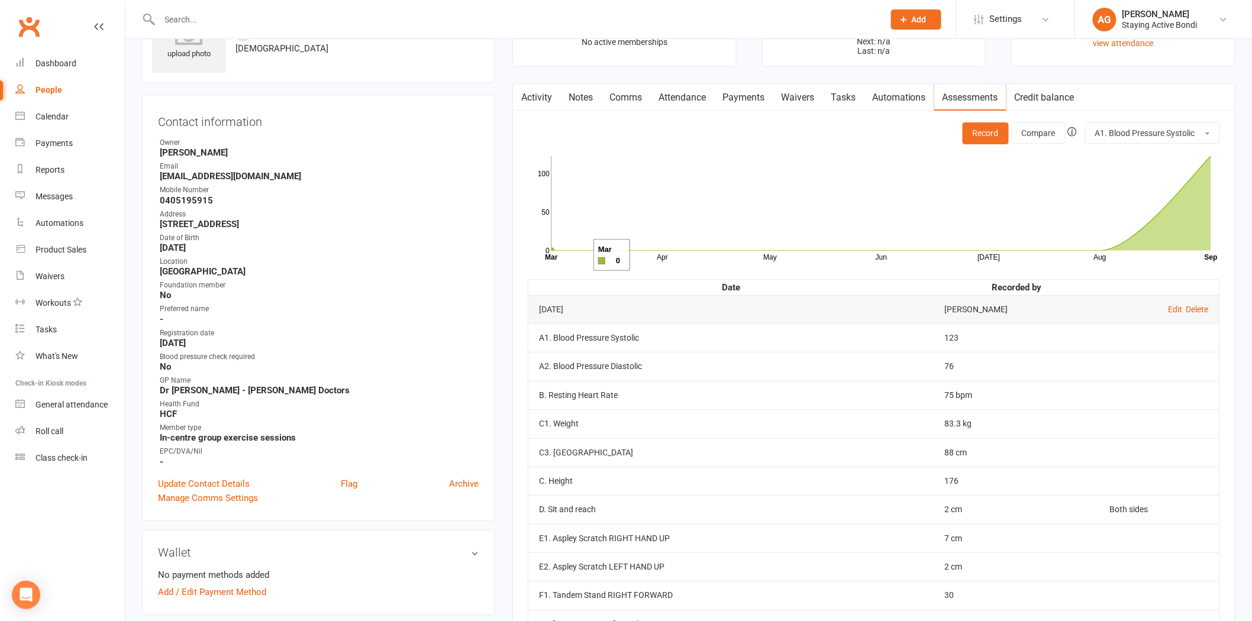
scroll to position [131, 0]
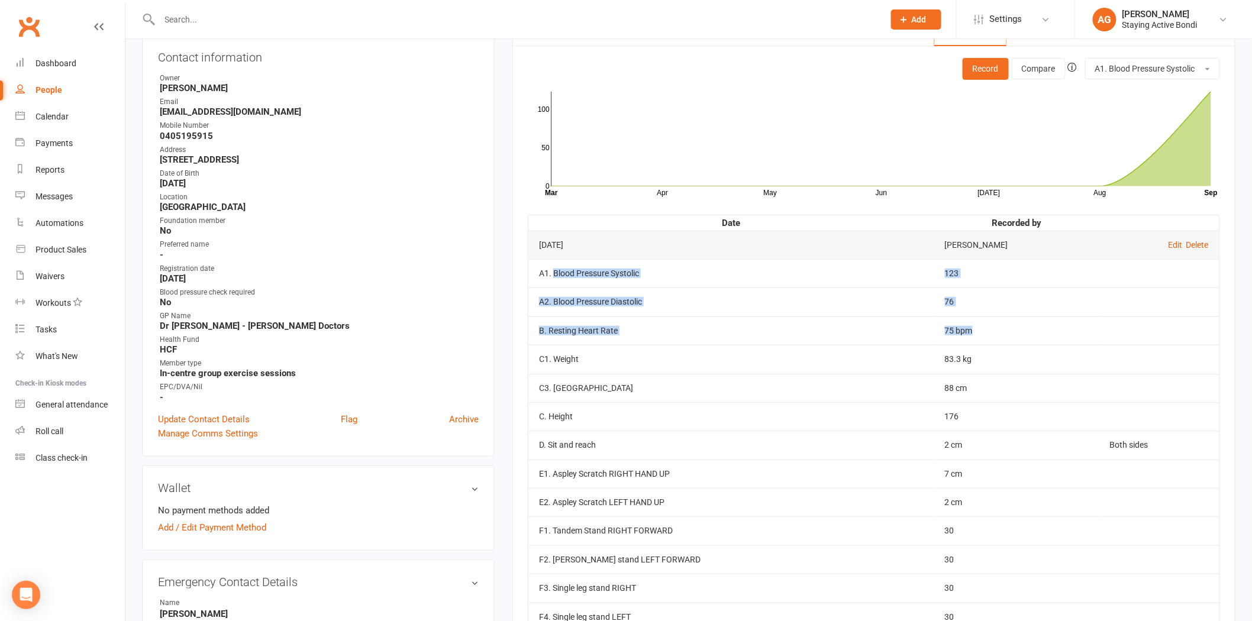
drag, startPoint x: 554, startPoint y: 269, endPoint x: 1039, endPoint y: 327, distance: 488.8
click at [1039, 327] on tbody "[DATE] [PERSON_NAME] Edit Delete A1. Blood Pressure Systolic 123 A2. Blood Pres…" at bounding box center [874, 560] width 691 height 659
click at [995, 356] on td "83.3 kg" at bounding box center [1017, 359] width 165 height 28
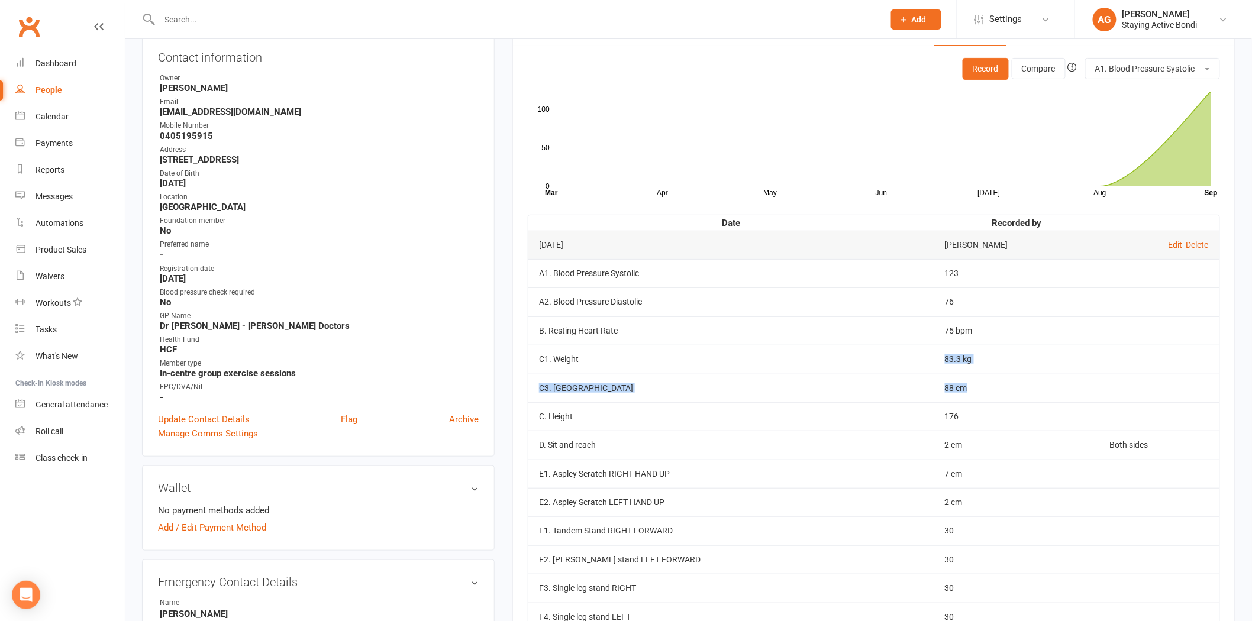
drag, startPoint x: 945, startPoint y: 361, endPoint x: 1010, endPoint y: 380, distance: 67.8
click at [1010, 380] on tbody "[DATE] [PERSON_NAME] Edit Delete A1. Blood Pressure Systolic 123 A2. Blood Pres…" at bounding box center [874, 560] width 691 height 659
click at [1010, 380] on td "88 cm" at bounding box center [1017, 388] width 165 height 28
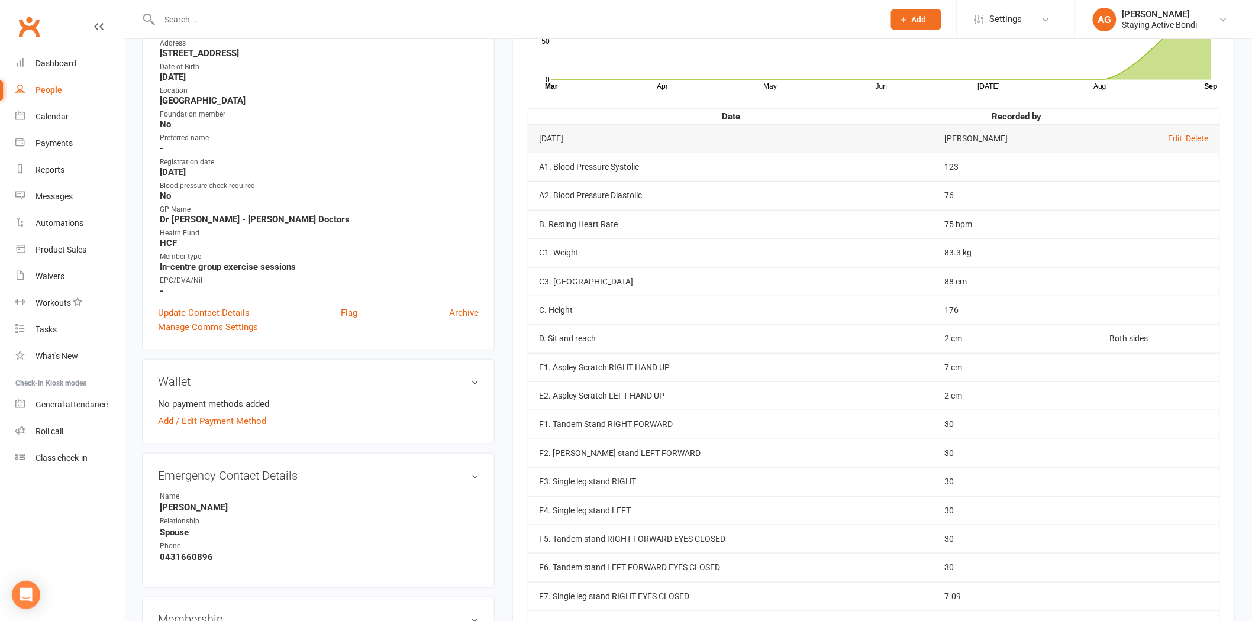
scroll to position [263, 0]
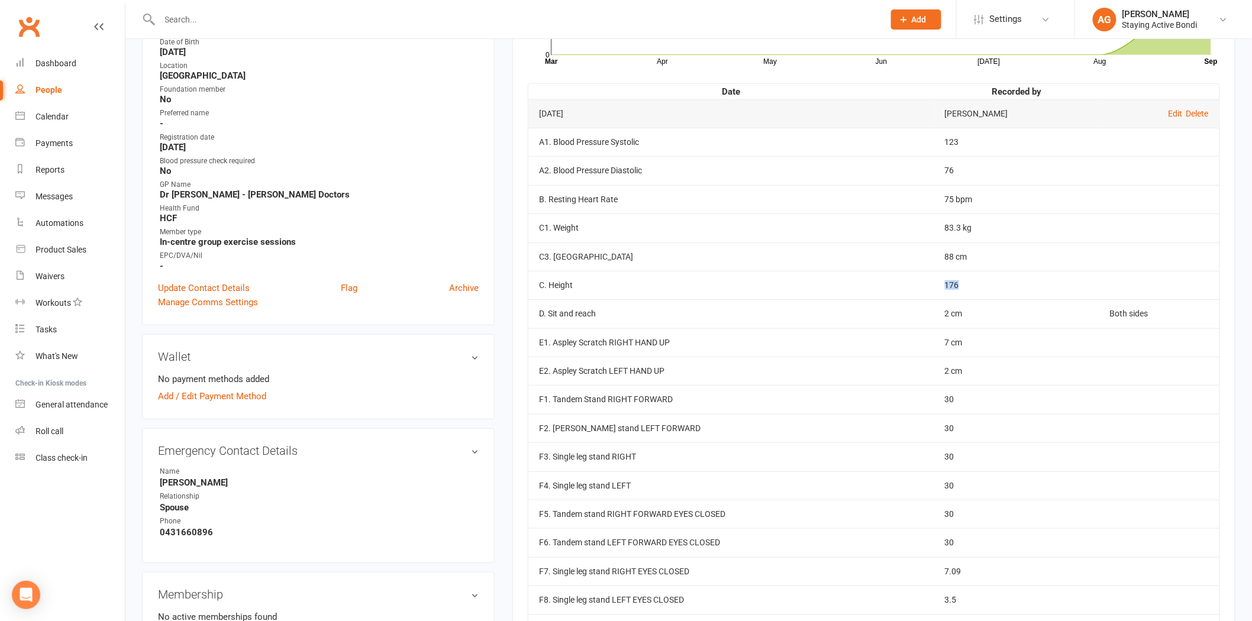
drag, startPoint x: 942, startPoint y: 288, endPoint x: 975, endPoint y: 282, distance: 34.3
click at [975, 282] on tr "C. Height 176" at bounding box center [874, 285] width 691 height 28
click at [977, 282] on td "176" at bounding box center [1017, 285] width 165 height 28
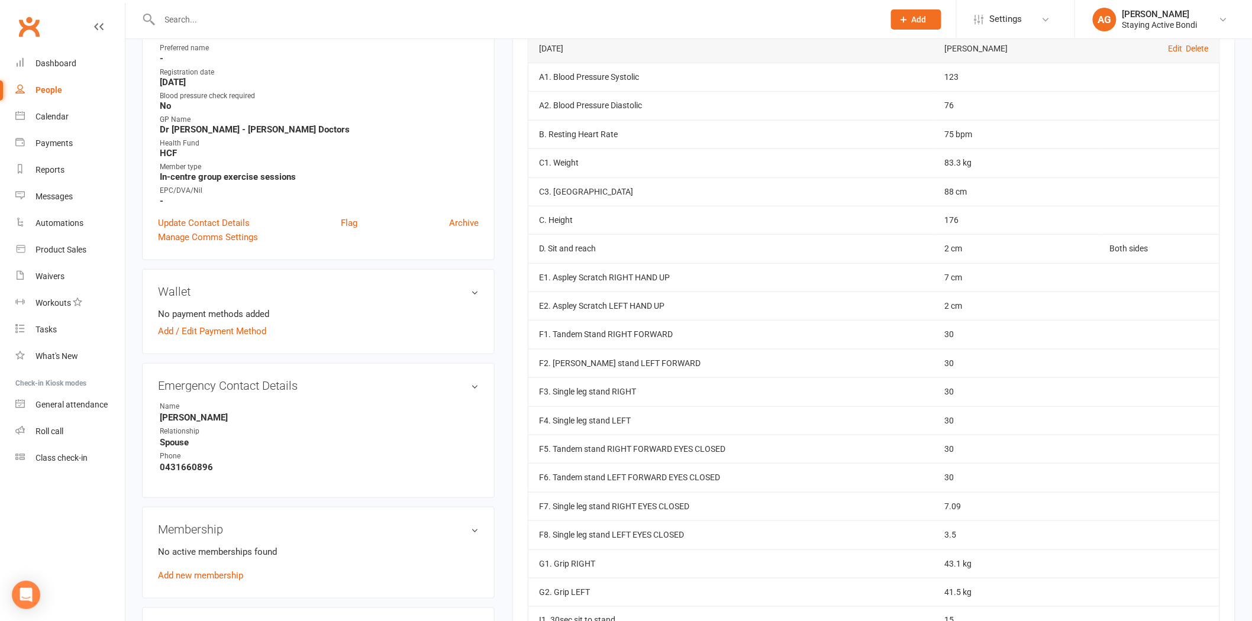
scroll to position [328, 0]
drag, startPoint x: 1156, startPoint y: 243, endPoint x: 606, endPoint y: 245, distance: 550.4
click at [606, 245] on tr "D. Sit and reach 2 cm Both sides" at bounding box center [874, 248] width 691 height 28
click at [606, 245] on td "D. Sit and reach" at bounding box center [732, 248] width 406 height 28
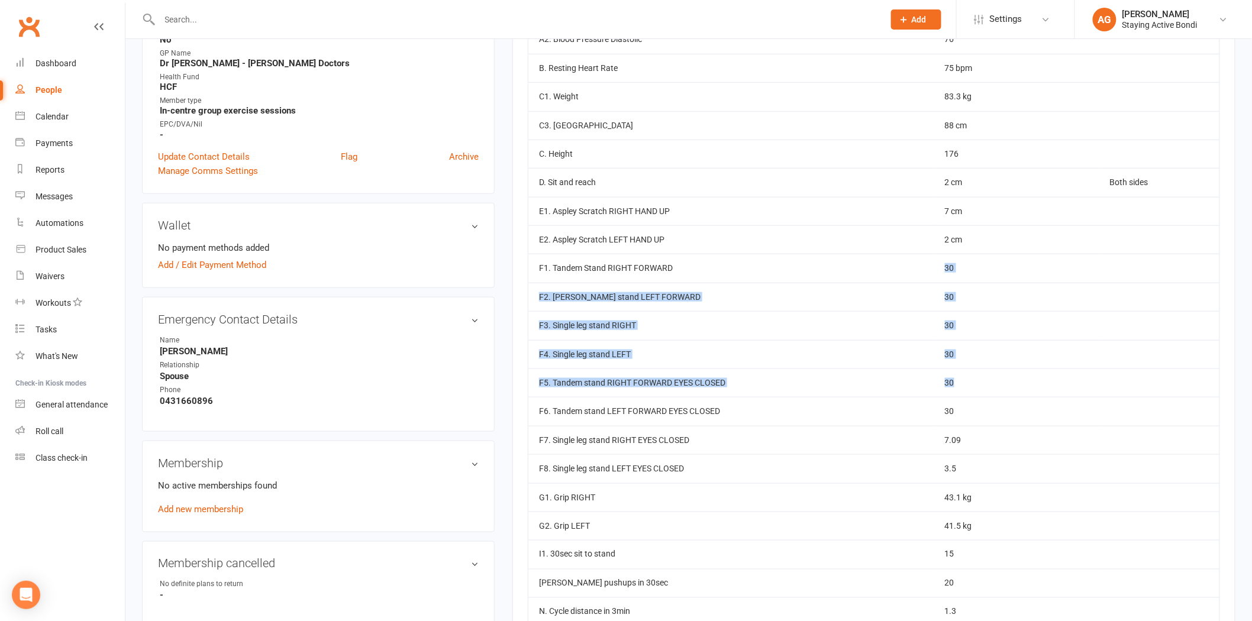
drag, startPoint x: 962, startPoint y: 263, endPoint x: 1053, endPoint y: 370, distance: 141.5
click at [1053, 370] on tbody "[DATE] [PERSON_NAME] Edit Delete A1. Blood Pressure Systolic 123 A2. Blood Pres…" at bounding box center [874, 297] width 691 height 659
click at [1046, 364] on td "30" at bounding box center [1017, 354] width 165 height 28
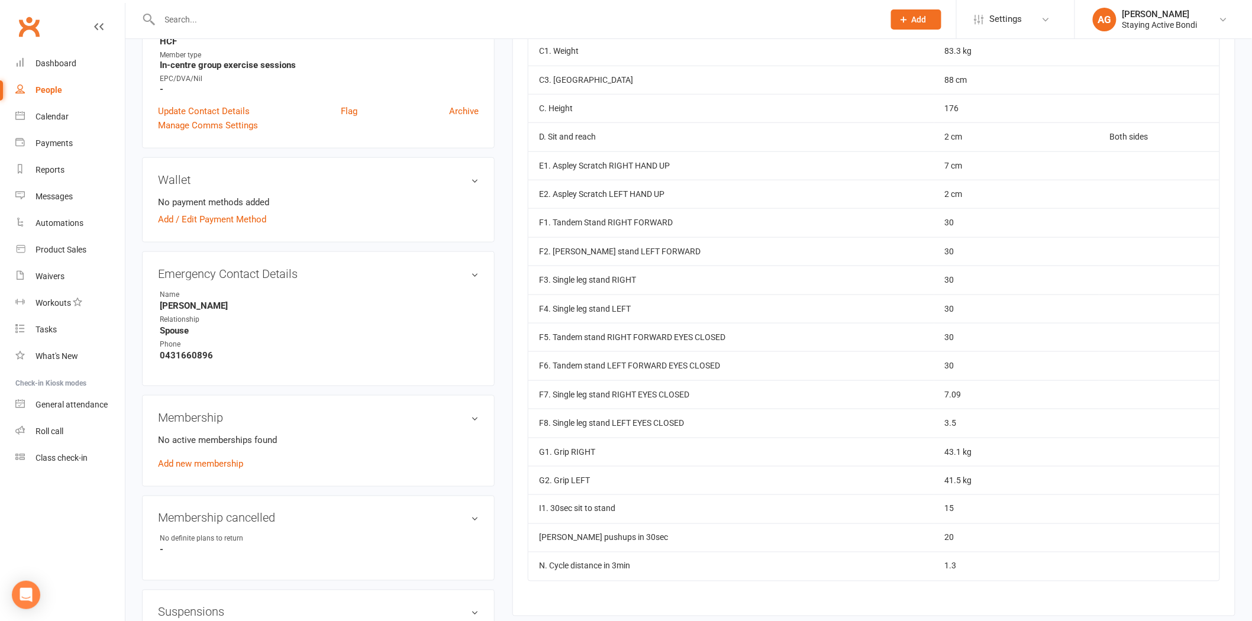
scroll to position [460, 0]
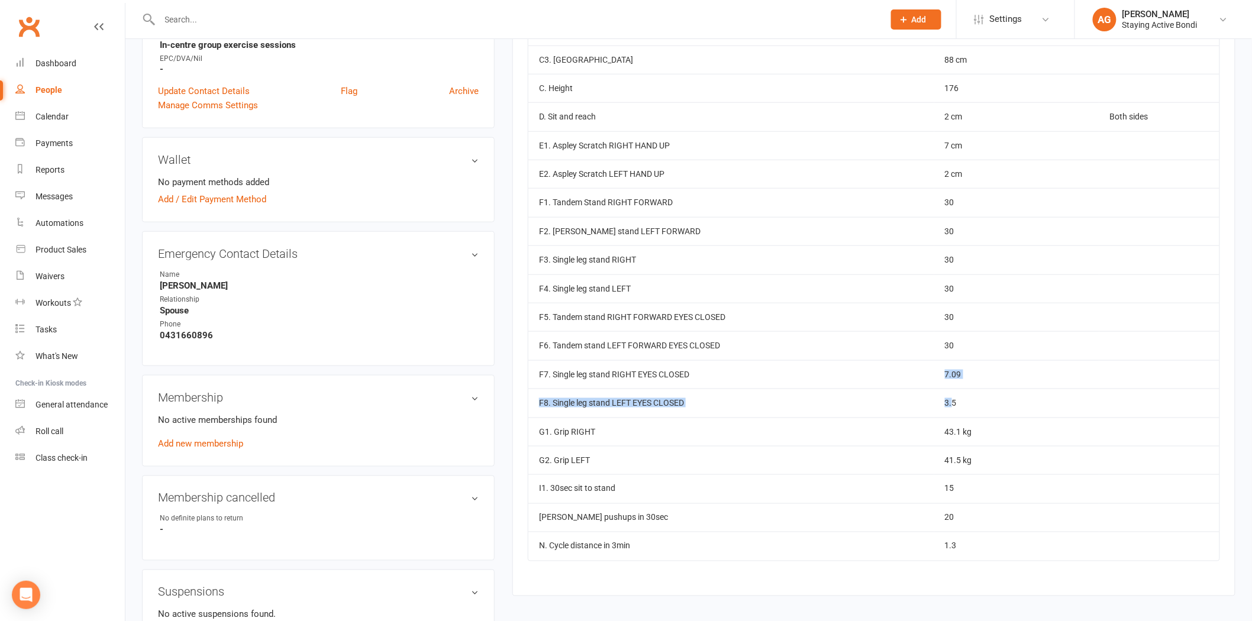
drag, startPoint x: 967, startPoint y: 407, endPoint x: 918, endPoint y: 362, distance: 67.0
click at [918, 362] on tbody "[DATE] [PERSON_NAME] Edit Delete A1. Blood Pressure Systolic 123 A2. Blood Pres…" at bounding box center [874, 231] width 691 height 659
click at [914, 362] on td "F7. Single leg stand RIGHT EYES CLOSED" at bounding box center [732, 374] width 406 height 28
click at [921, 373] on td "F7. Single leg stand RIGHT EYES CLOSED" at bounding box center [732, 374] width 406 height 28
drag, startPoint x: 981, startPoint y: 412, endPoint x: 948, endPoint y: 373, distance: 51.2
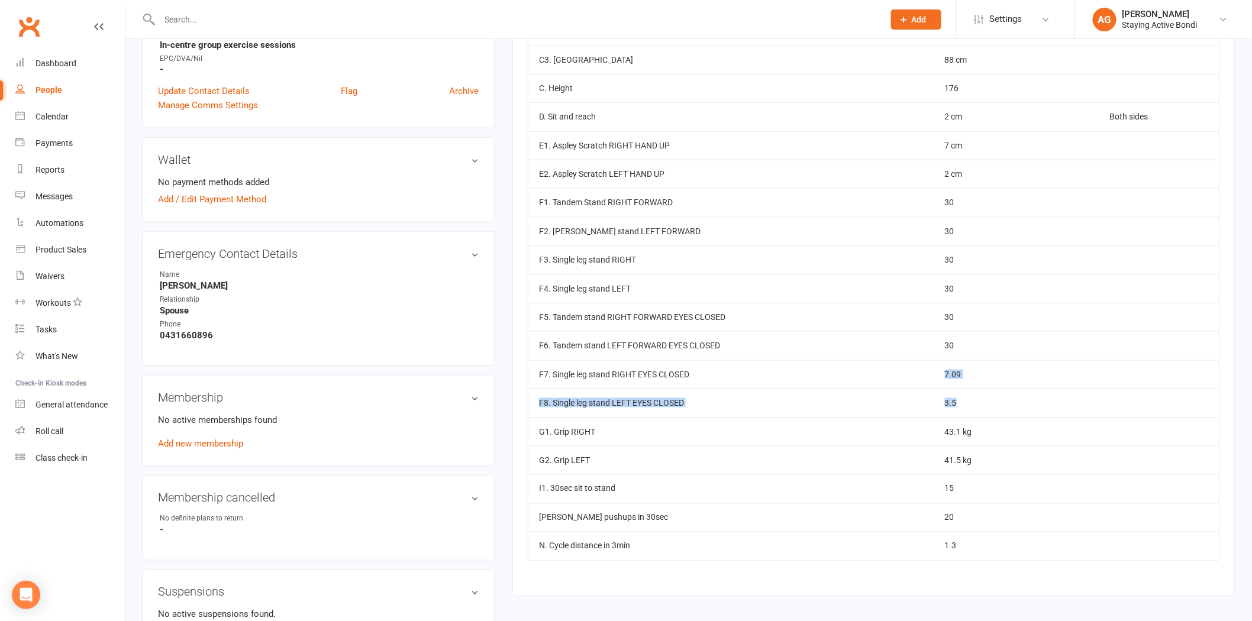
click at [948, 373] on tbody "[DATE] [PERSON_NAME] Edit Delete A1. Blood Pressure Systolic 123 A2. Blood Pres…" at bounding box center [874, 231] width 691 height 659
click at [935, 373] on td "F7. Single leg stand RIGHT EYES CLOSED" at bounding box center [732, 374] width 406 height 28
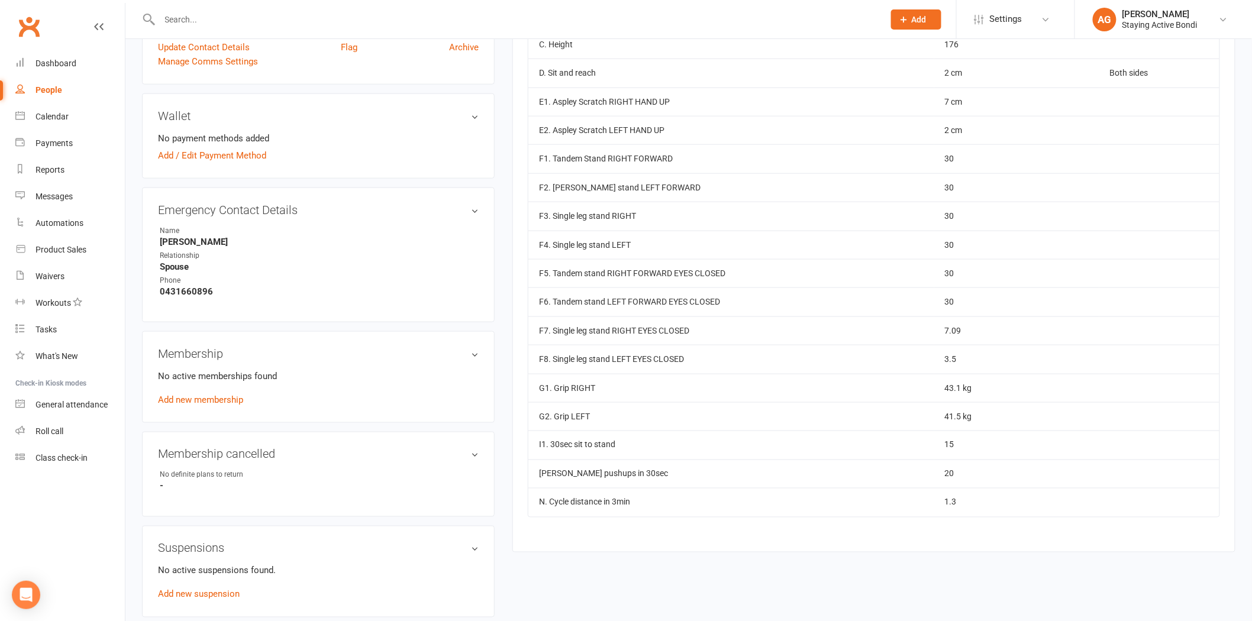
scroll to position [526, 0]
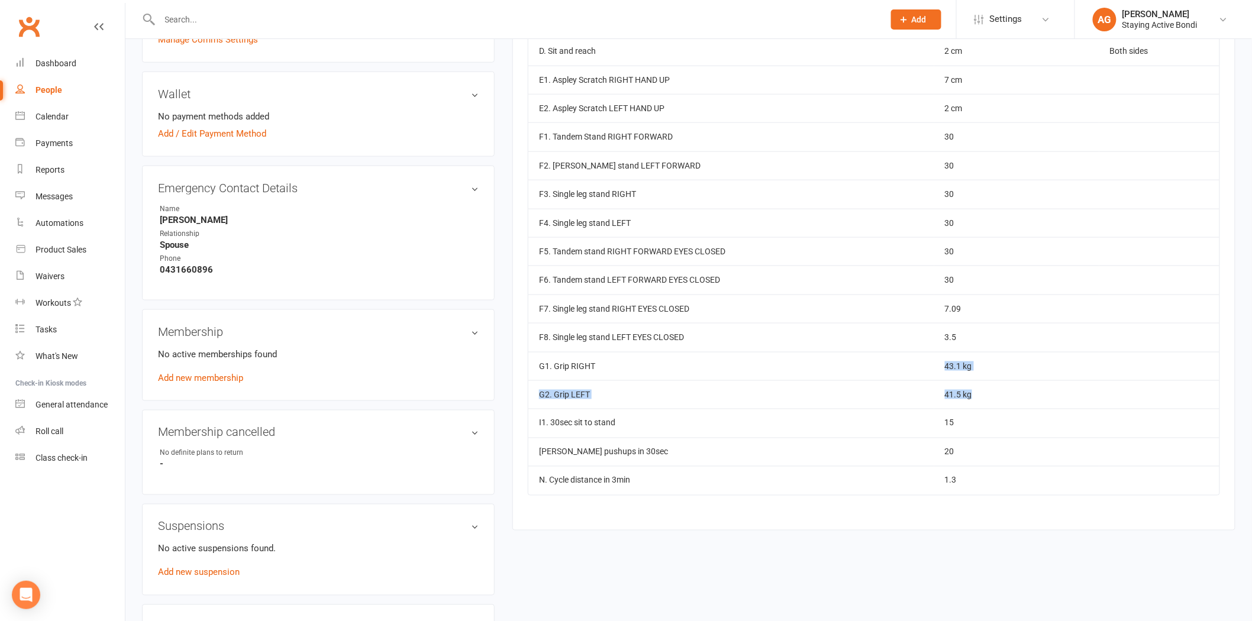
drag, startPoint x: 993, startPoint y: 394, endPoint x: 950, endPoint y: 356, distance: 57.0
click at [950, 356] on tbody "[DATE] [PERSON_NAME] Edit Delete A1. Blood Pressure Systolic 123 A2. Blood Pres…" at bounding box center [874, 166] width 691 height 659
click at [1013, 392] on td "41.5 kg" at bounding box center [1017, 395] width 165 height 28
drag, startPoint x: 974, startPoint y: 449, endPoint x: 923, endPoint y: 440, distance: 51.6
click at [926, 442] on tr "[PERSON_NAME] pushups in 30sec 20" at bounding box center [874, 452] width 691 height 28
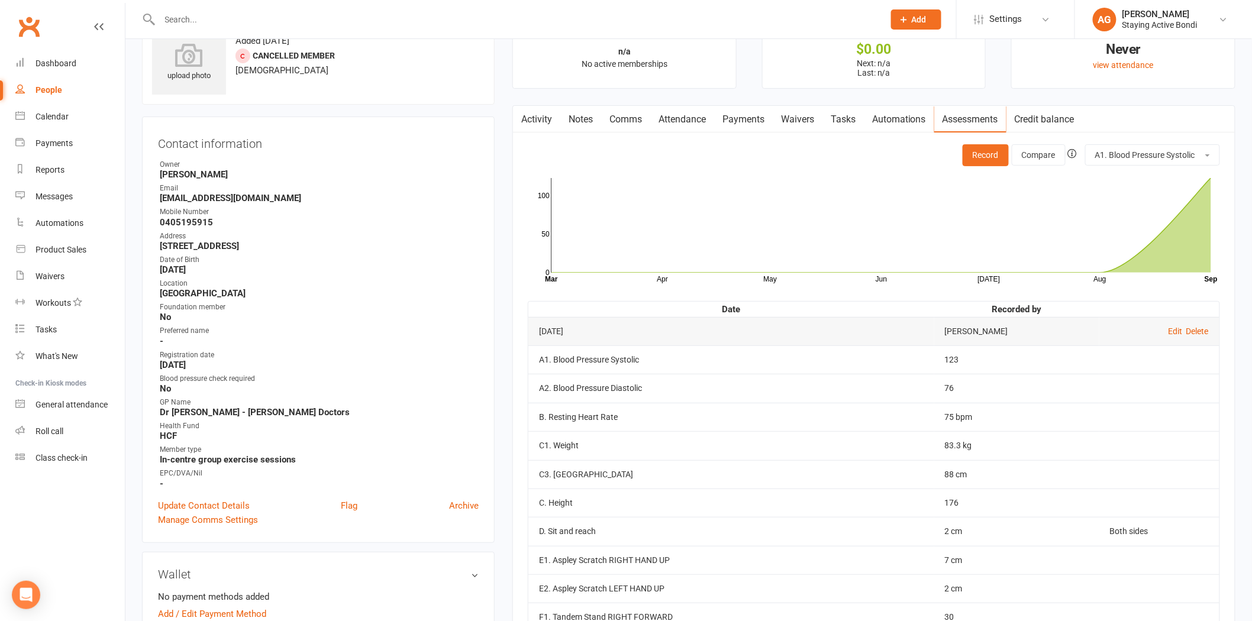
scroll to position [0, 0]
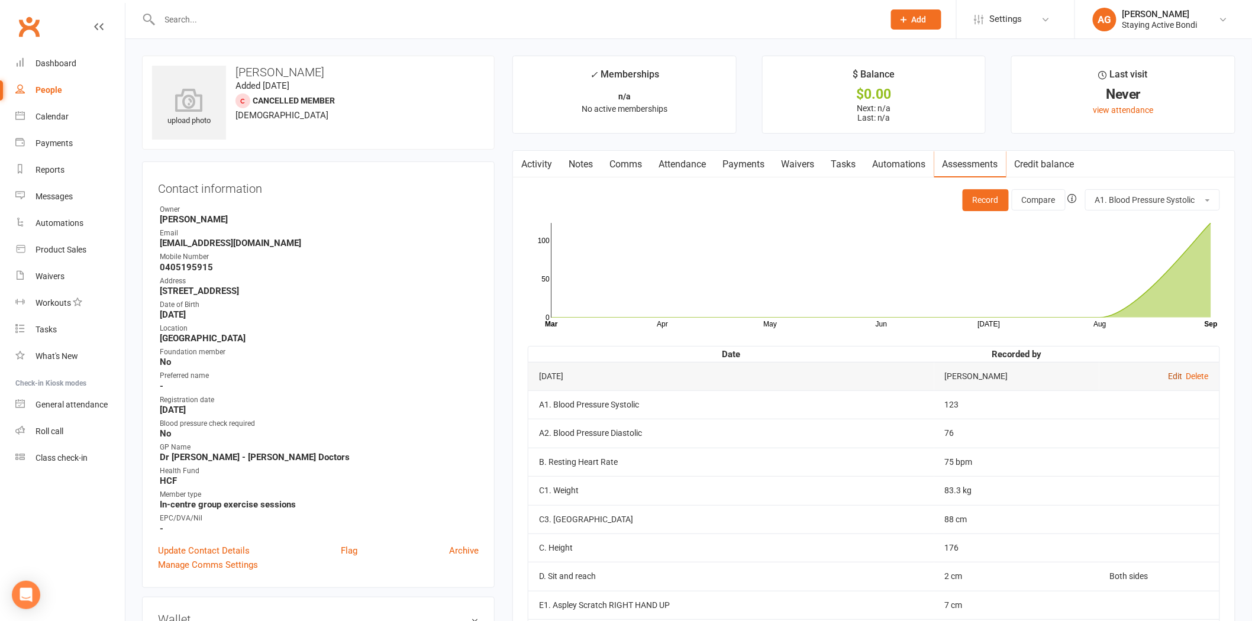
click at [1178, 379] on link "Edit" at bounding box center [1176, 376] width 14 height 9
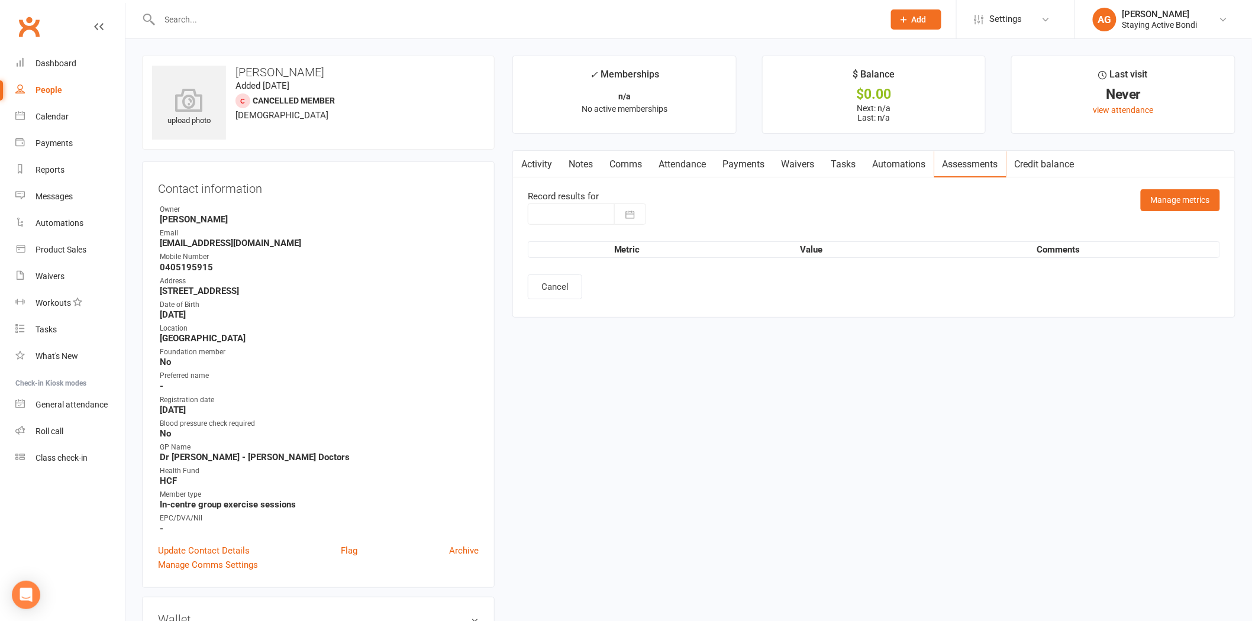
type input "[DATE]"
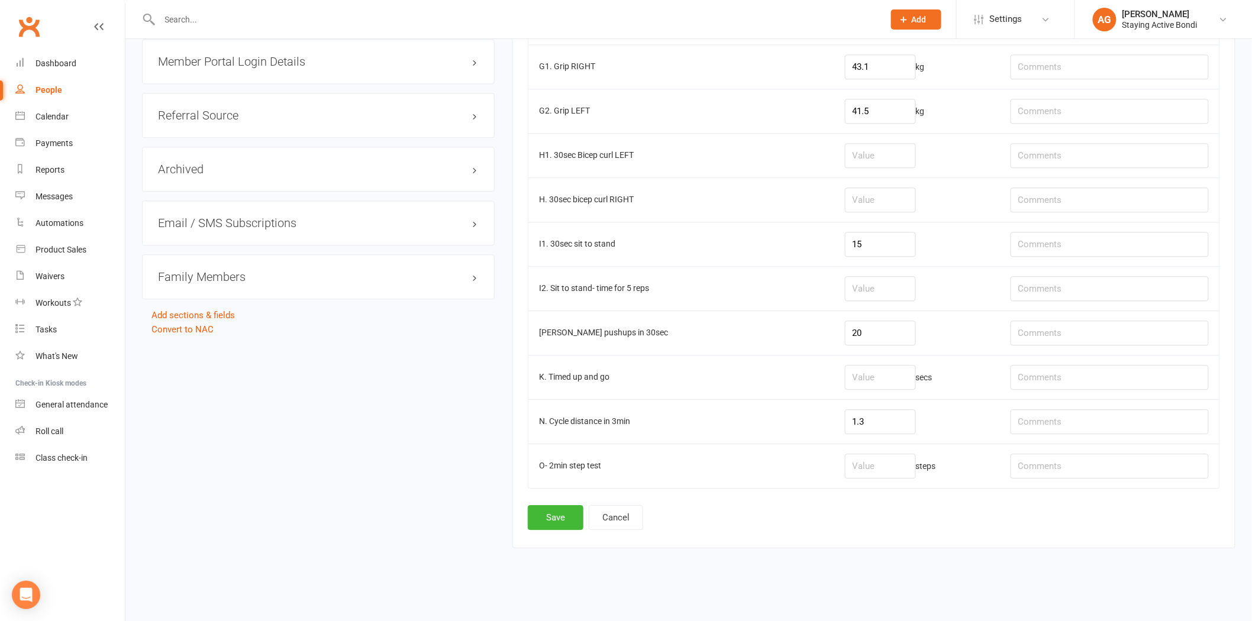
scroll to position [1153, 0]
click at [1069, 330] on input "text" at bounding box center [1110, 330] width 198 height 25
type input "Knees"
click at [1093, 244] on input "text" at bounding box center [1110, 242] width 198 height 25
type input "Holding 10kg kB"
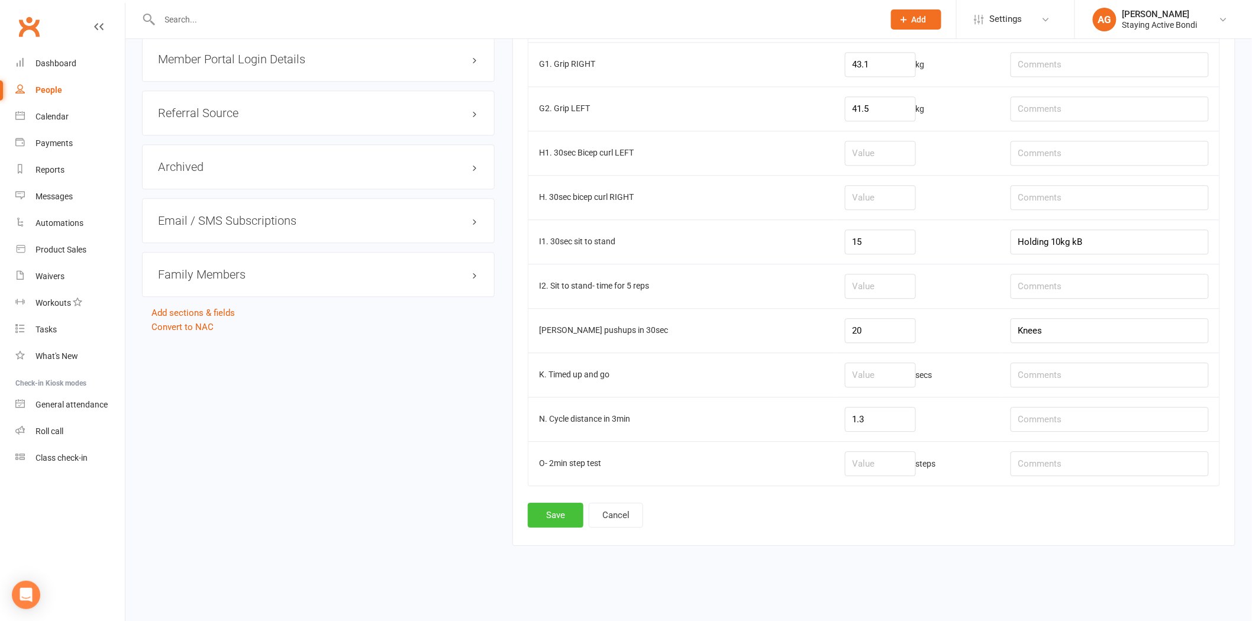
click at [555, 508] on button "Save" at bounding box center [556, 515] width 56 height 25
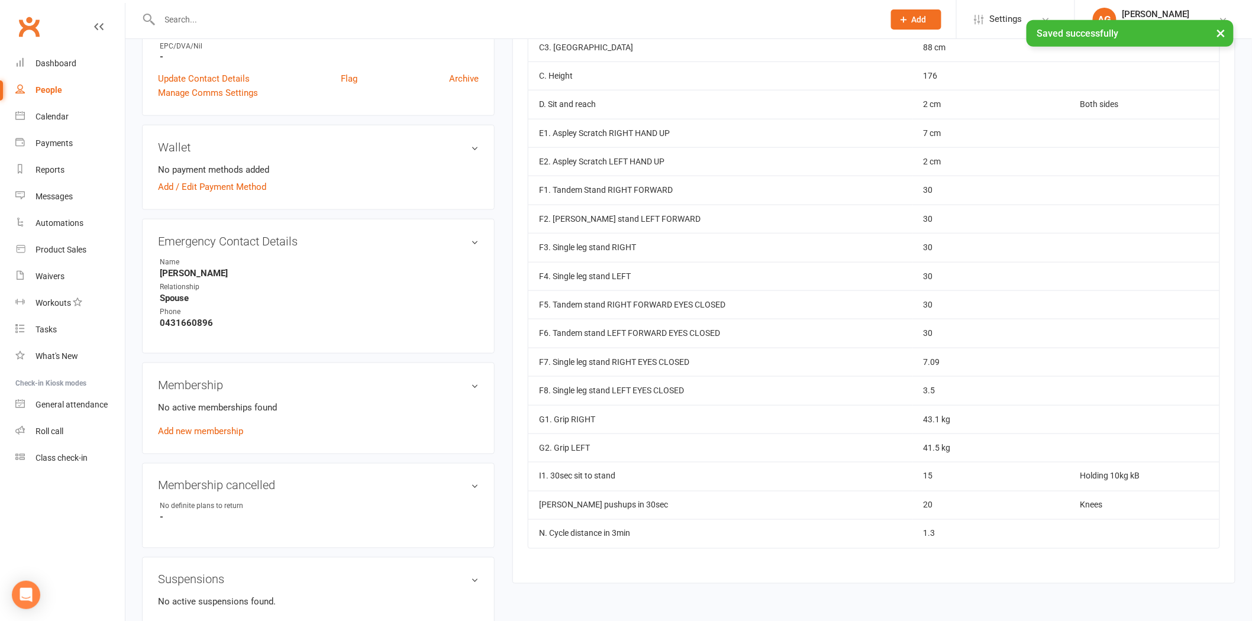
scroll to position [526, 0]
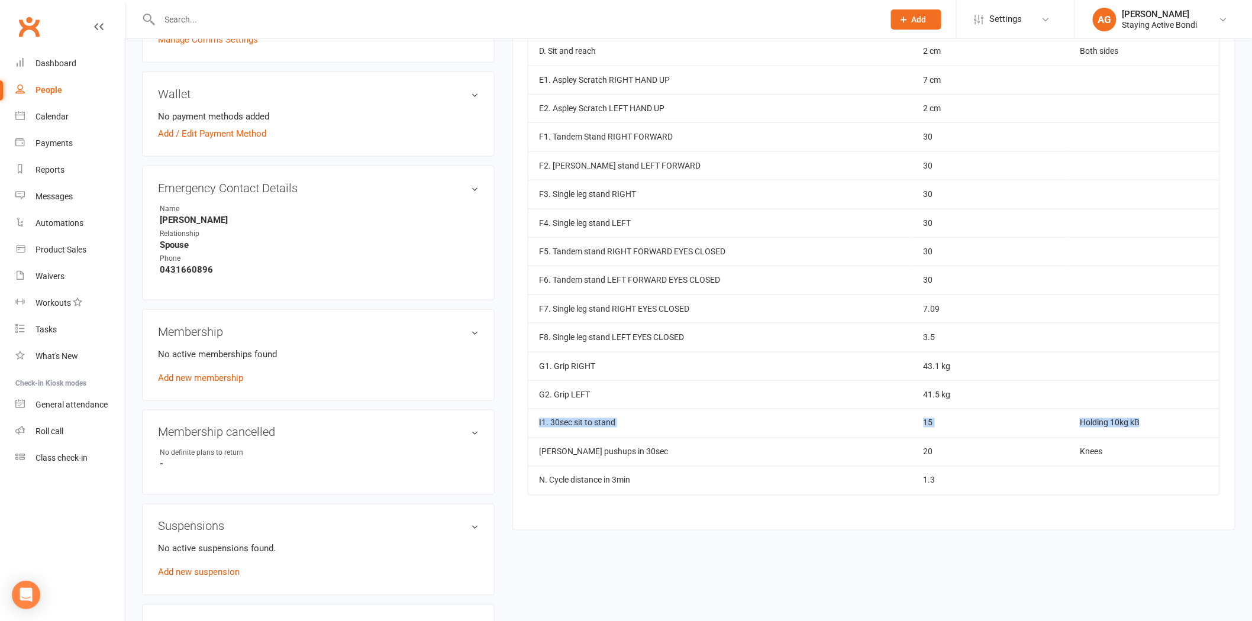
drag, startPoint x: 1138, startPoint y: 420, endPoint x: 533, endPoint y: 421, distance: 604.3
click at [533, 421] on tr "I1. 30sec sit to stand 15 Holding 10kg kB" at bounding box center [874, 423] width 691 height 28
click at [533, 421] on td "I1. 30sec sit to stand" at bounding box center [721, 423] width 385 height 28
drag, startPoint x: 1007, startPoint y: 488, endPoint x: 531, endPoint y: 479, distance: 476.5
click at [531, 479] on tr "N. Cycle distance in 3min 1.3" at bounding box center [874, 480] width 691 height 28
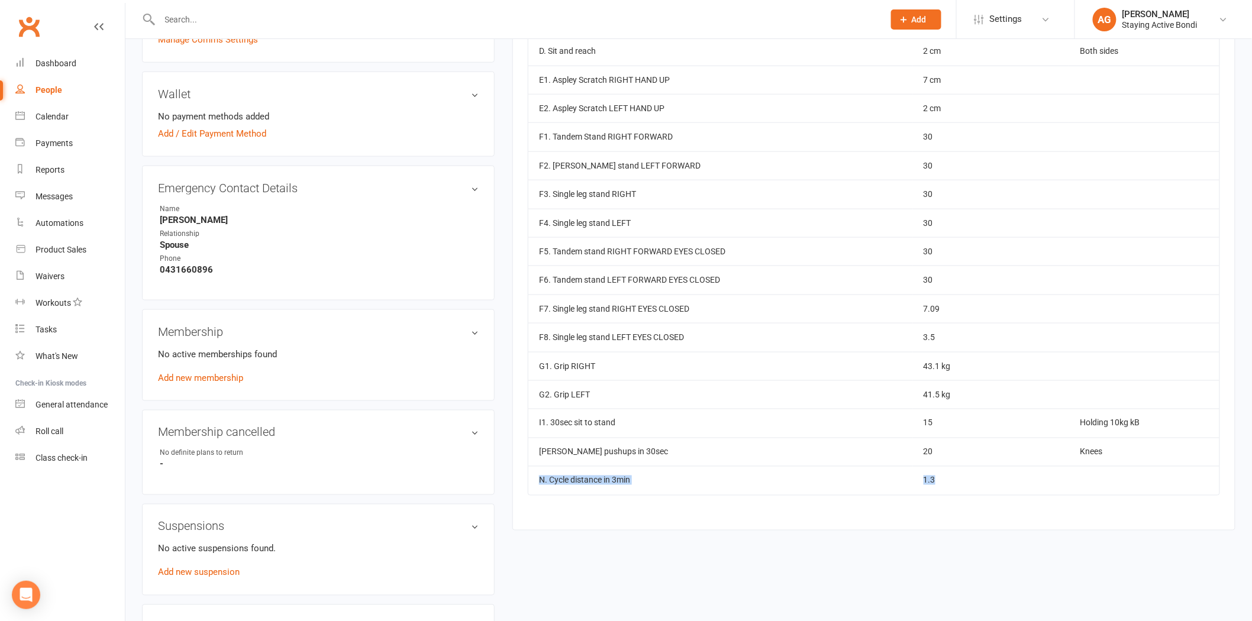
click at [1036, 481] on td "1.3" at bounding box center [991, 480] width 157 height 28
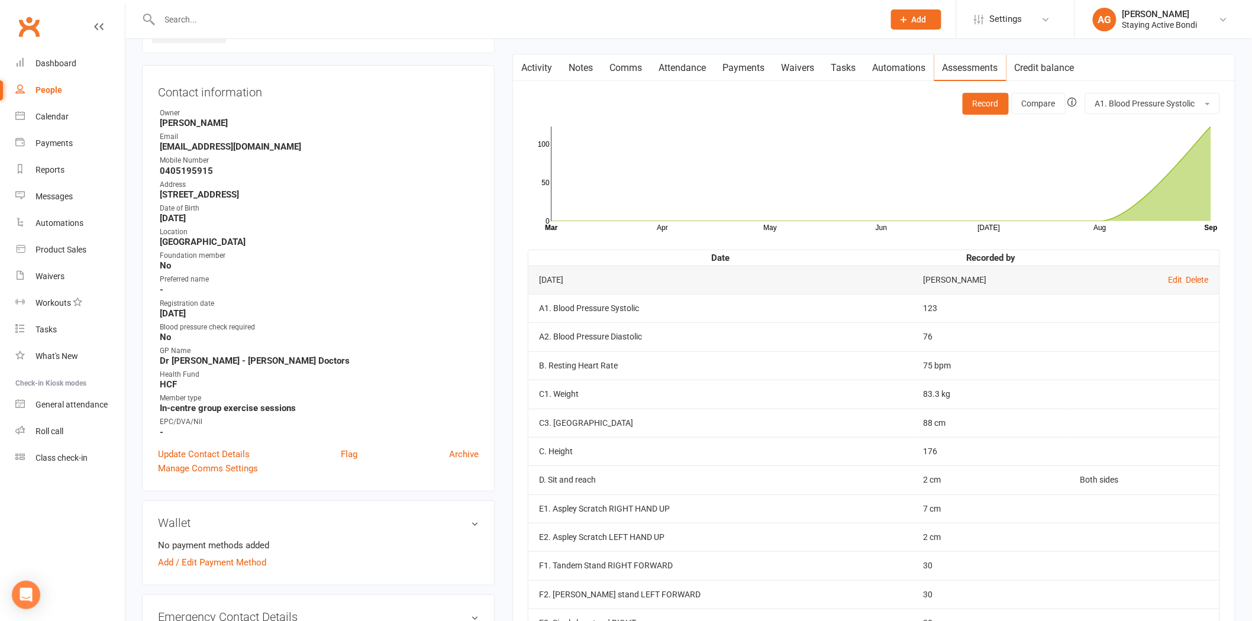
scroll to position [0, 0]
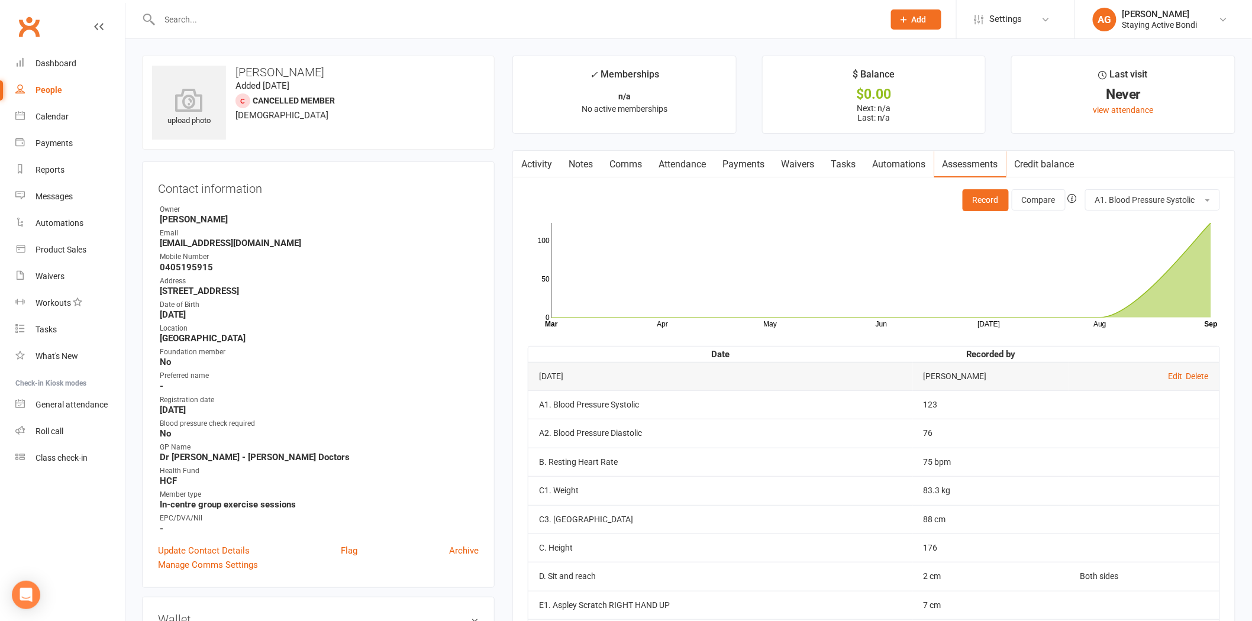
click at [184, 22] on input "text" at bounding box center [516, 19] width 720 height 17
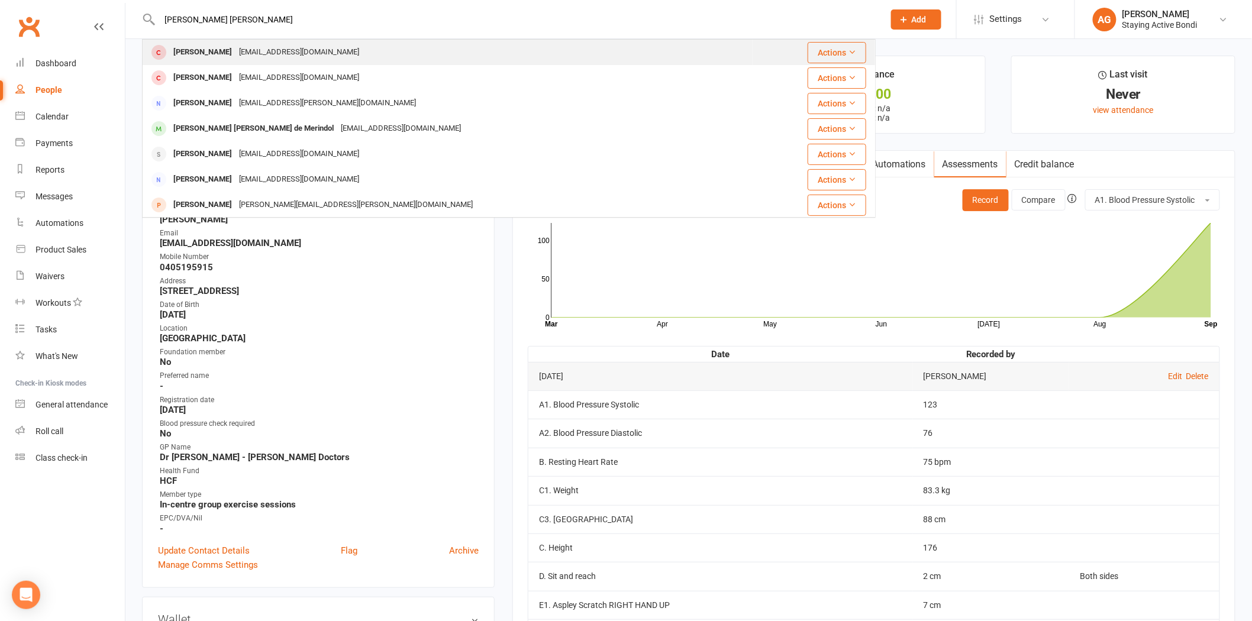
type input "[PERSON_NAME] [PERSON_NAME]"
click at [195, 46] on div "[PERSON_NAME]" at bounding box center [203, 52] width 66 height 17
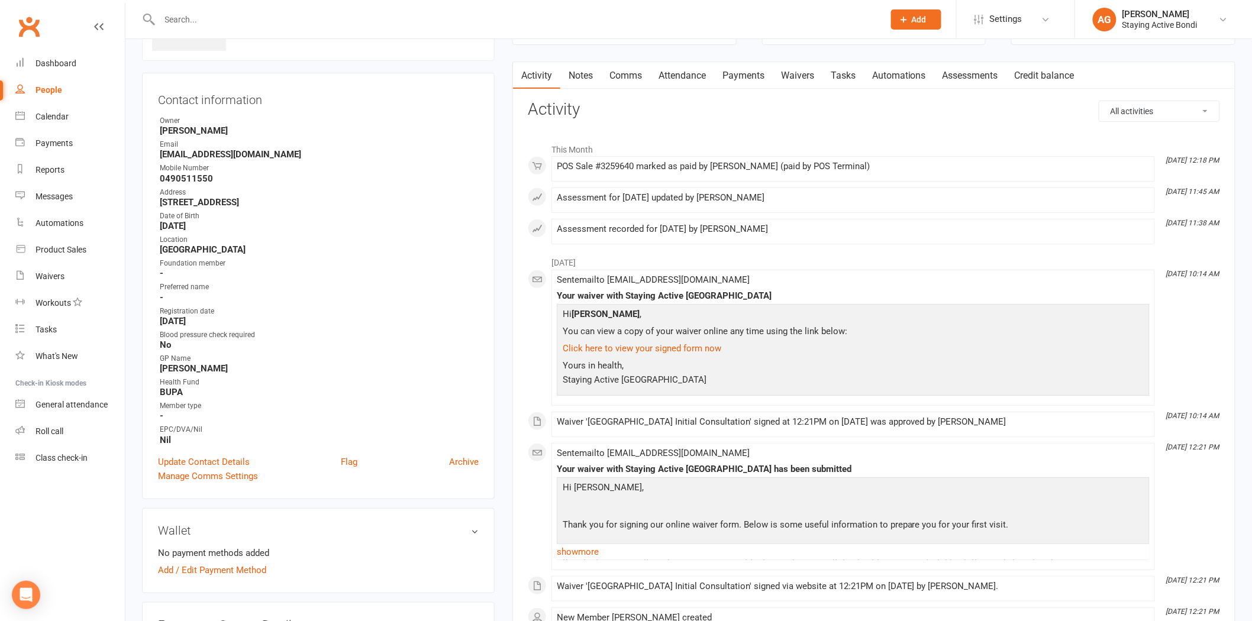
scroll to position [66, 0]
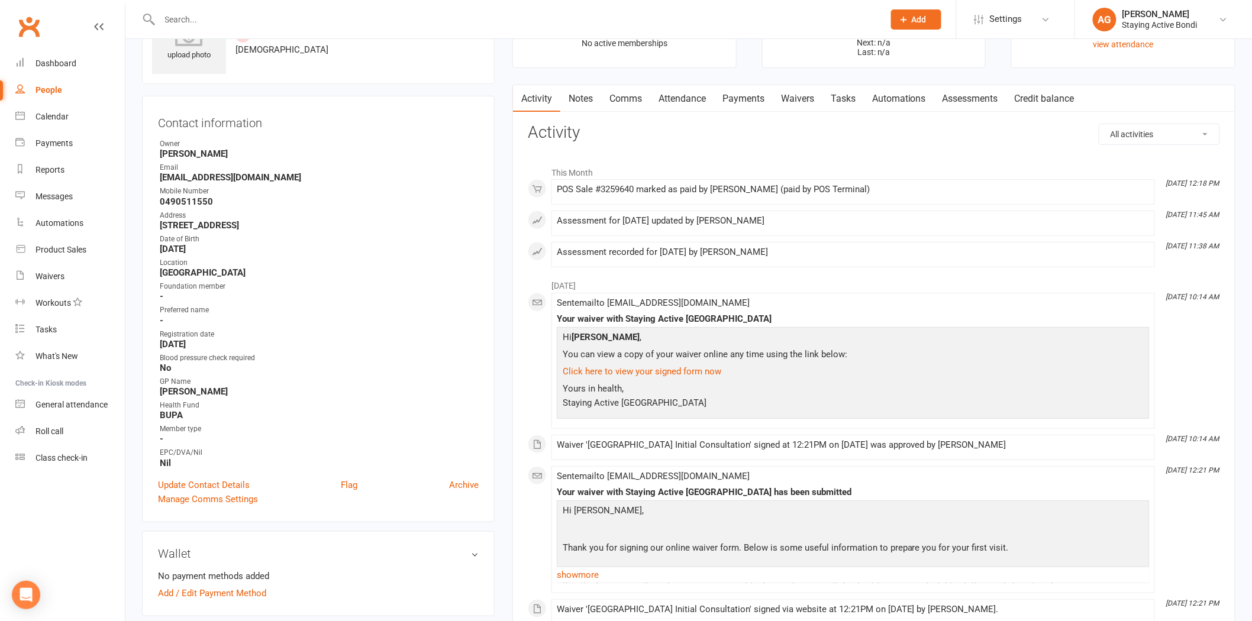
click at [729, 104] on link "Payments" at bounding box center [743, 98] width 59 height 27
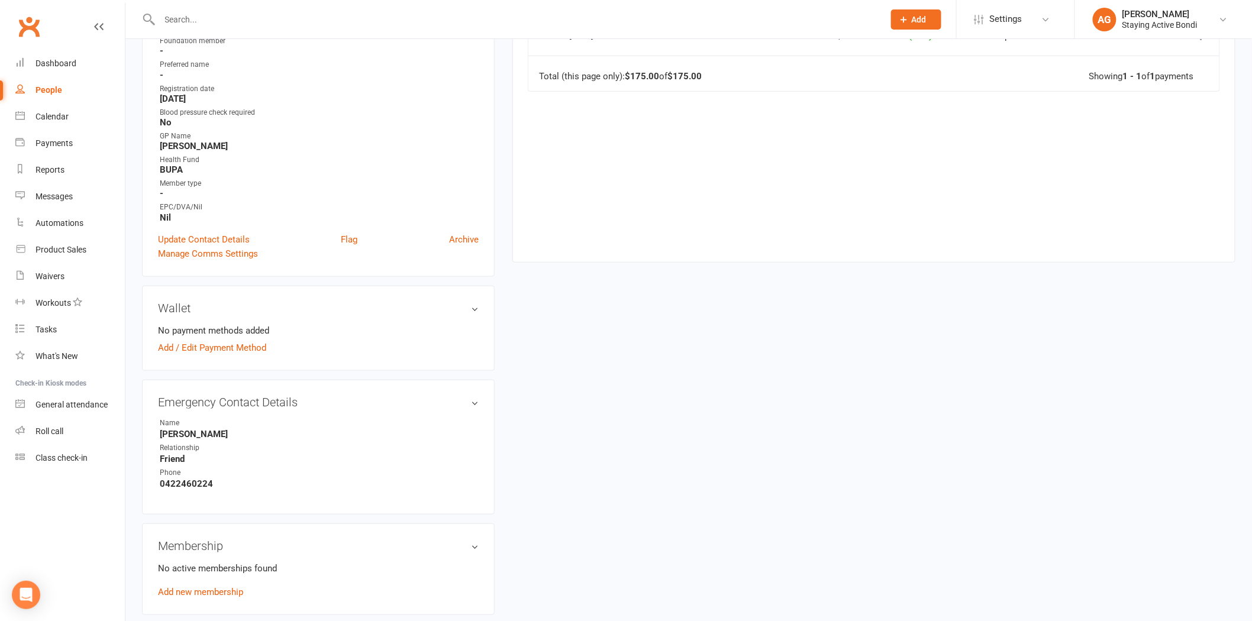
scroll to position [328, 0]
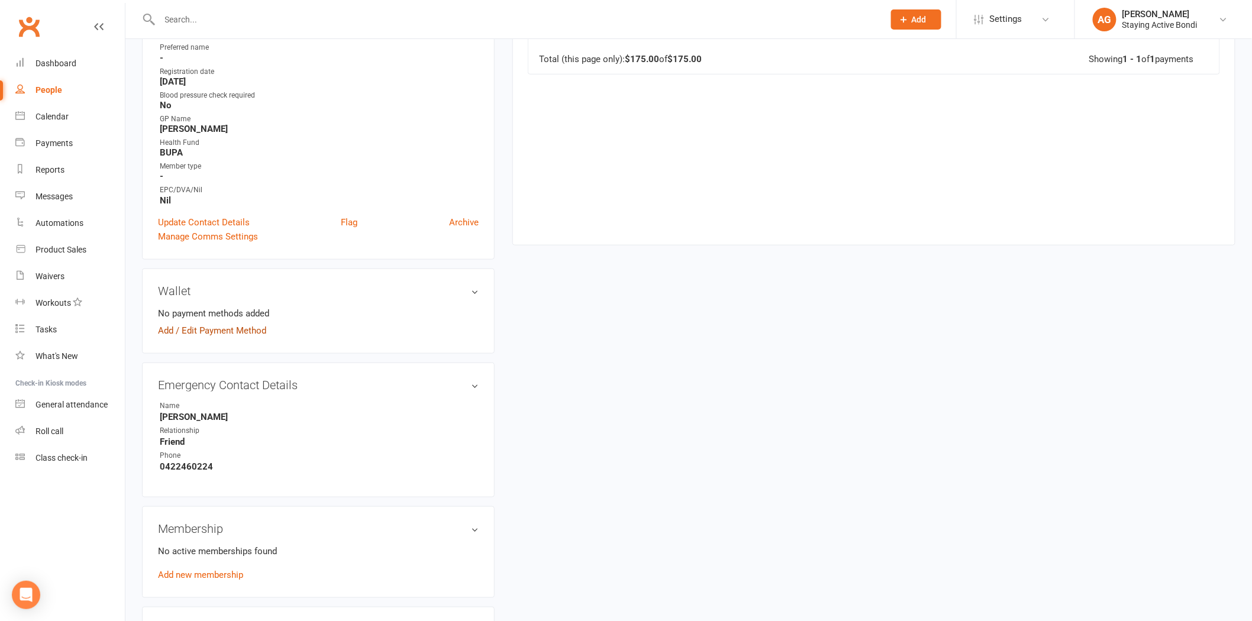
click at [223, 327] on link "Add / Edit Payment Method" at bounding box center [212, 331] width 108 height 14
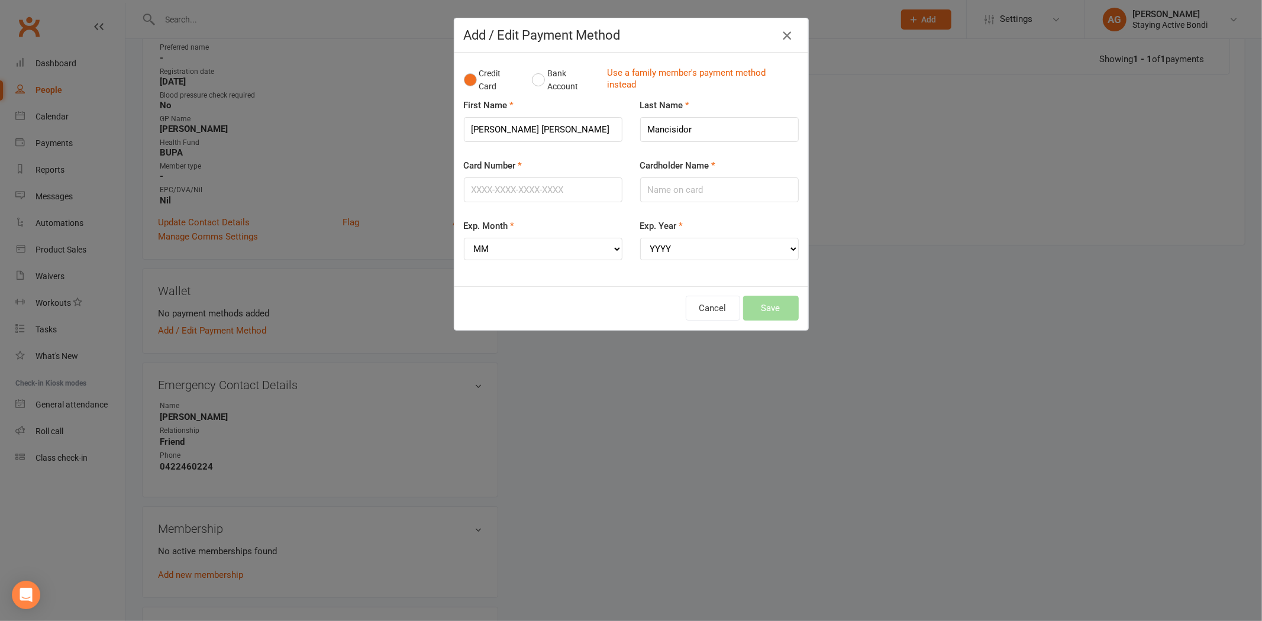
drag, startPoint x: 776, startPoint y: 43, endPoint x: 776, endPoint y: 70, distance: 27.2
click at [778, 42] on button "button" at bounding box center [787, 35] width 19 height 19
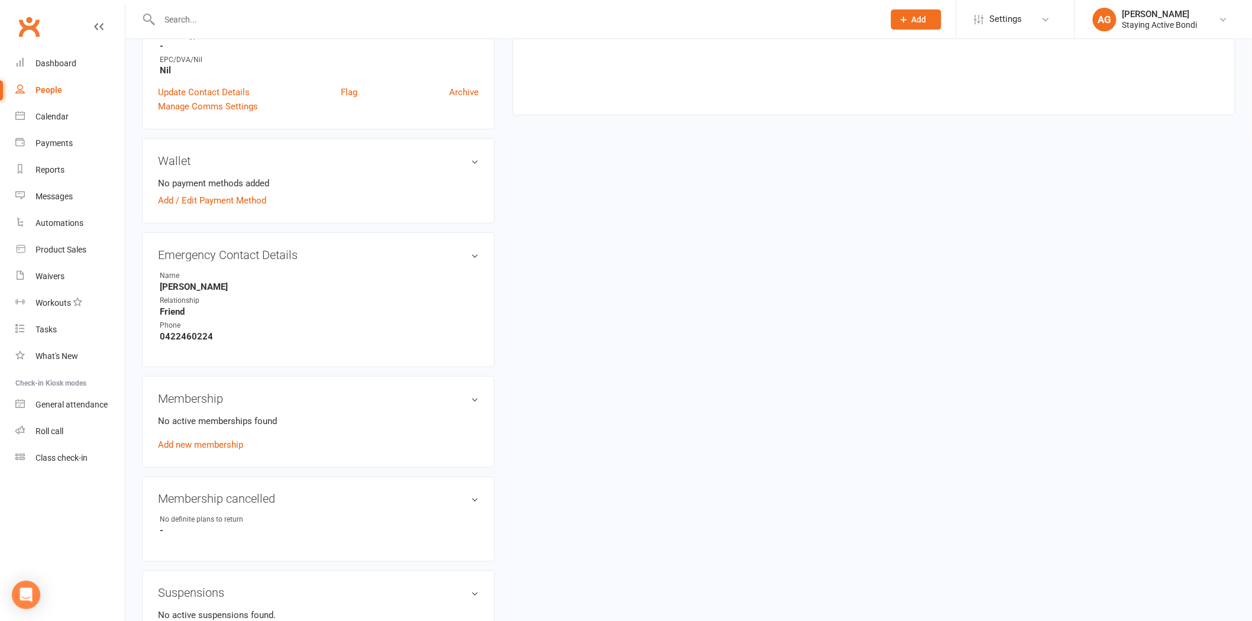
scroll to position [460, 0]
drag, startPoint x: 191, startPoint y: 439, endPoint x: 185, endPoint y: 434, distance: 7.5
click at [190, 439] on link "Add new membership" at bounding box center [200, 444] width 85 height 11
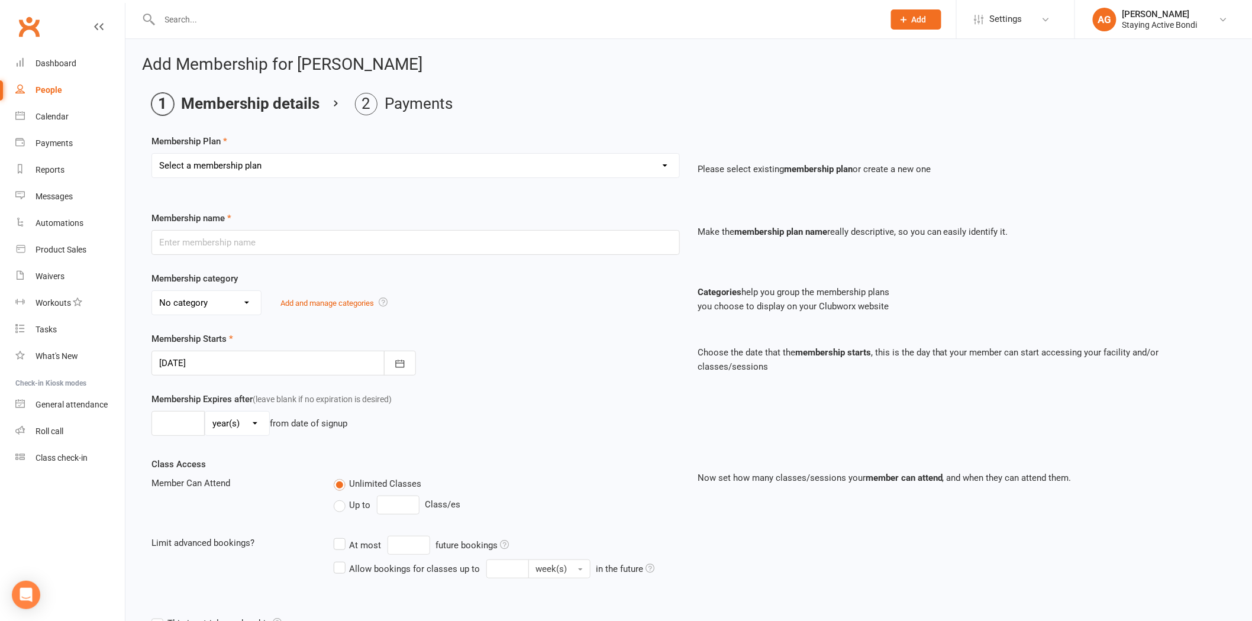
click at [369, 173] on select "Select a membership plan Create new Membership Plan 30 MIN GROUP EXERCISE PHYSI…" at bounding box center [415, 166] width 527 height 24
click at [364, 159] on select "Select a membership plan Create new Membership Plan 30 MIN GROUP EXERCISE PHYSI…" at bounding box center [415, 166] width 527 height 24
click at [357, 176] on select "Select a membership plan Create new Membership Plan 30 MIN GROUP EXERCISE PHYSI…" at bounding box center [415, 166] width 527 height 24
select select "1"
click at [152, 154] on select "Select a membership plan Create new Membership Plan 30 MIN GROUP EXERCISE PHYSI…" at bounding box center [415, 166] width 527 height 24
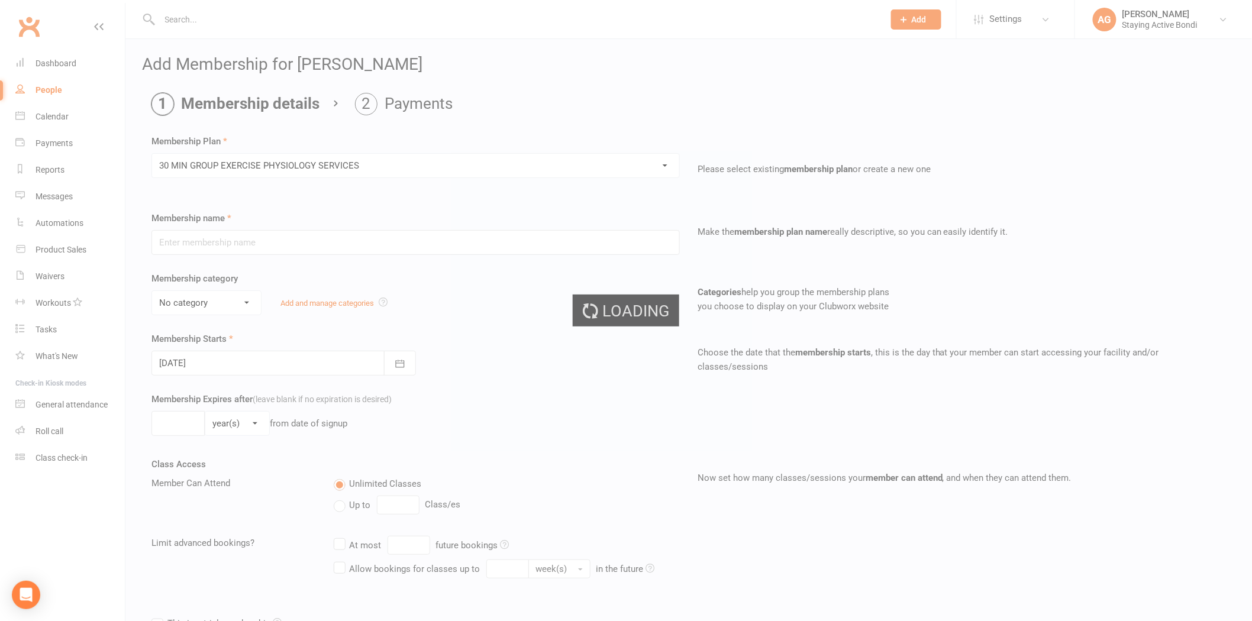
type input "30 MIN GROUP EXERCISE PHYSIOLOGY SERVICES"
select select "1"
type input "0"
type input "3"
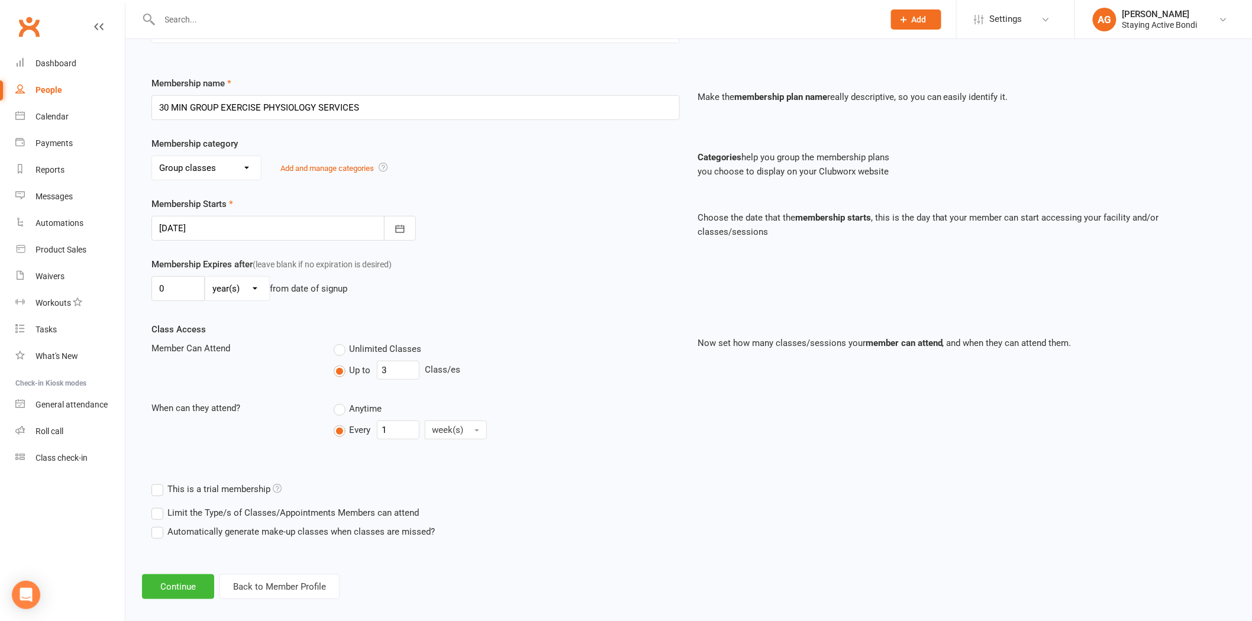
scroll to position [146, 0]
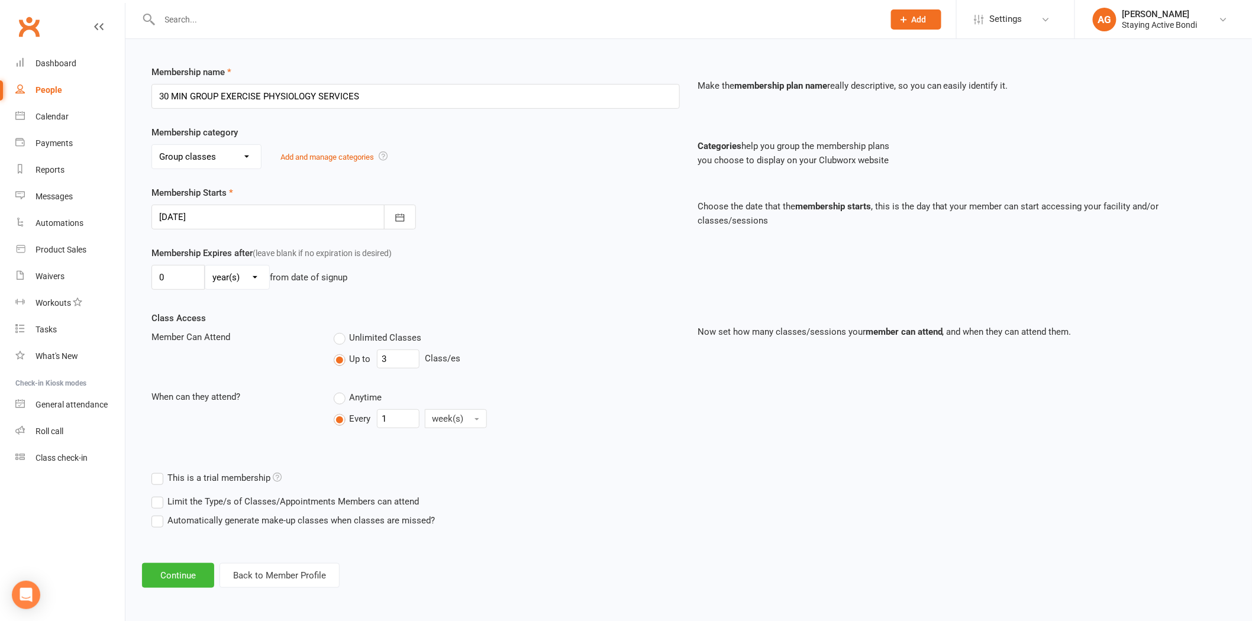
click at [259, 211] on div at bounding box center [284, 217] width 265 height 25
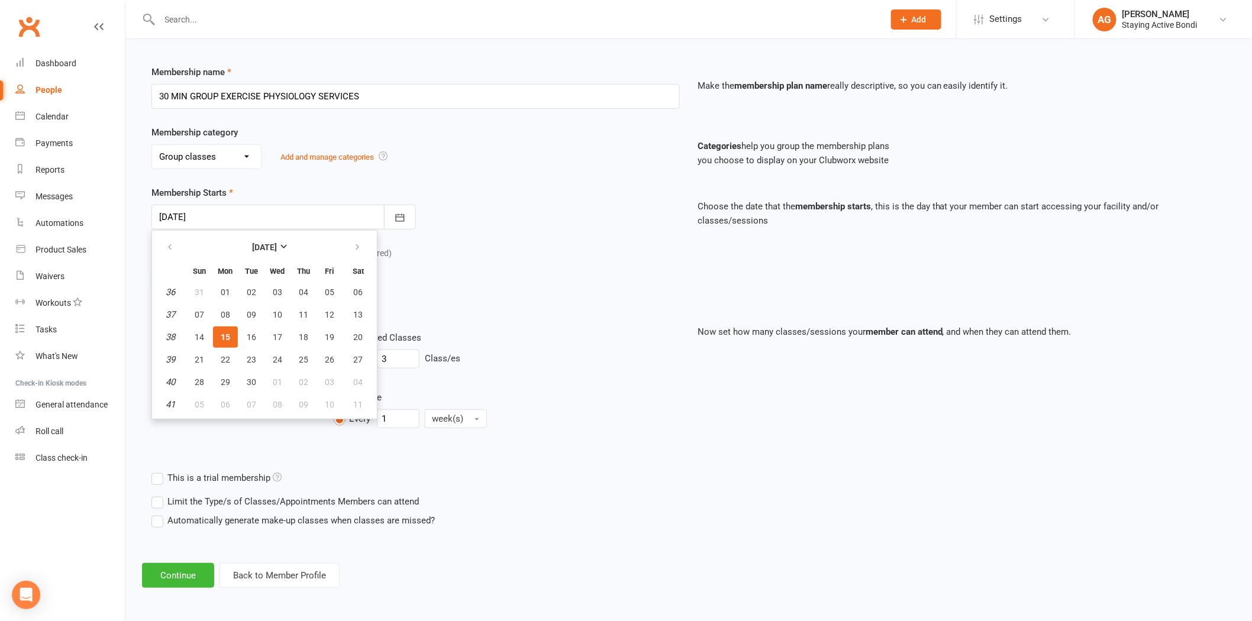
click at [224, 333] on span "15" at bounding box center [225, 337] width 9 height 9
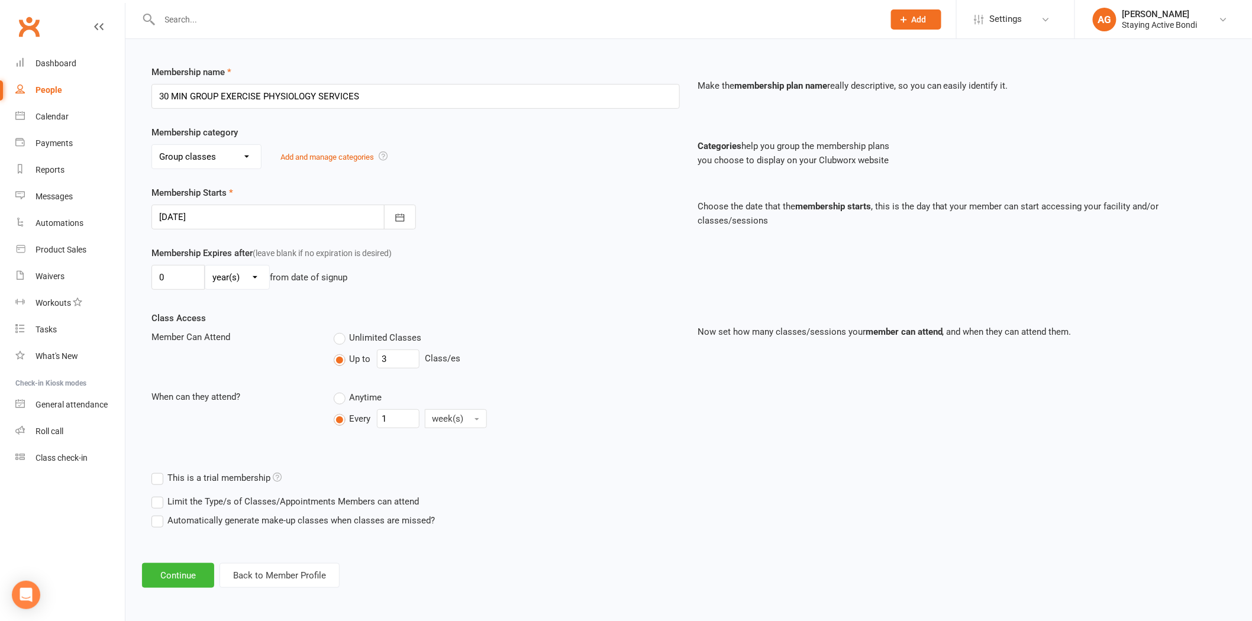
click at [198, 221] on div at bounding box center [284, 217] width 265 height 25
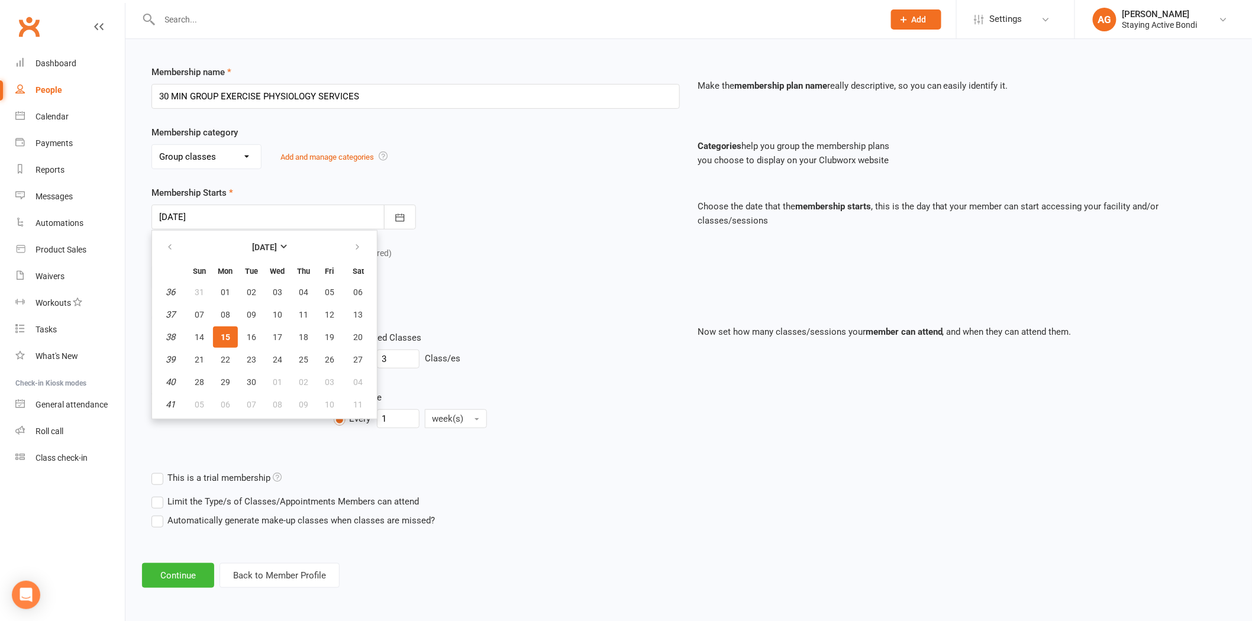
click at [182, 176] on div "Membership category No category General Group classes GST Exempt Initial consul…" at bounding box center [689, 155] width 1093 height 60
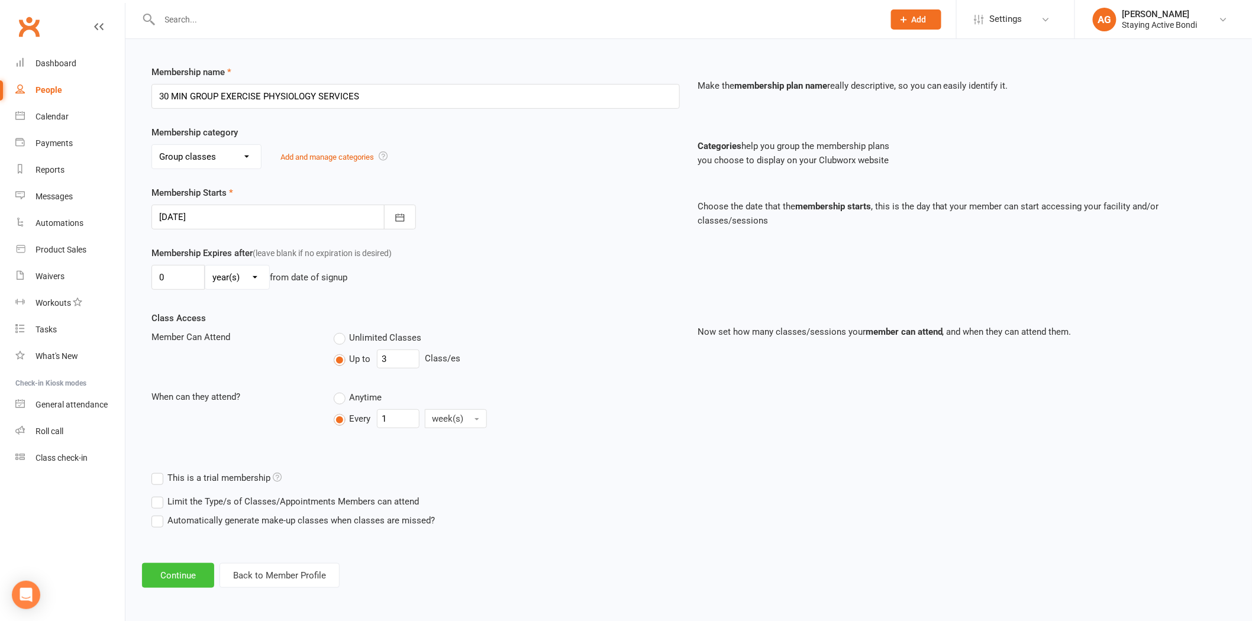
click at [159, 571] on button "Continue" at bounding box center [178, 575] width 72 height 25
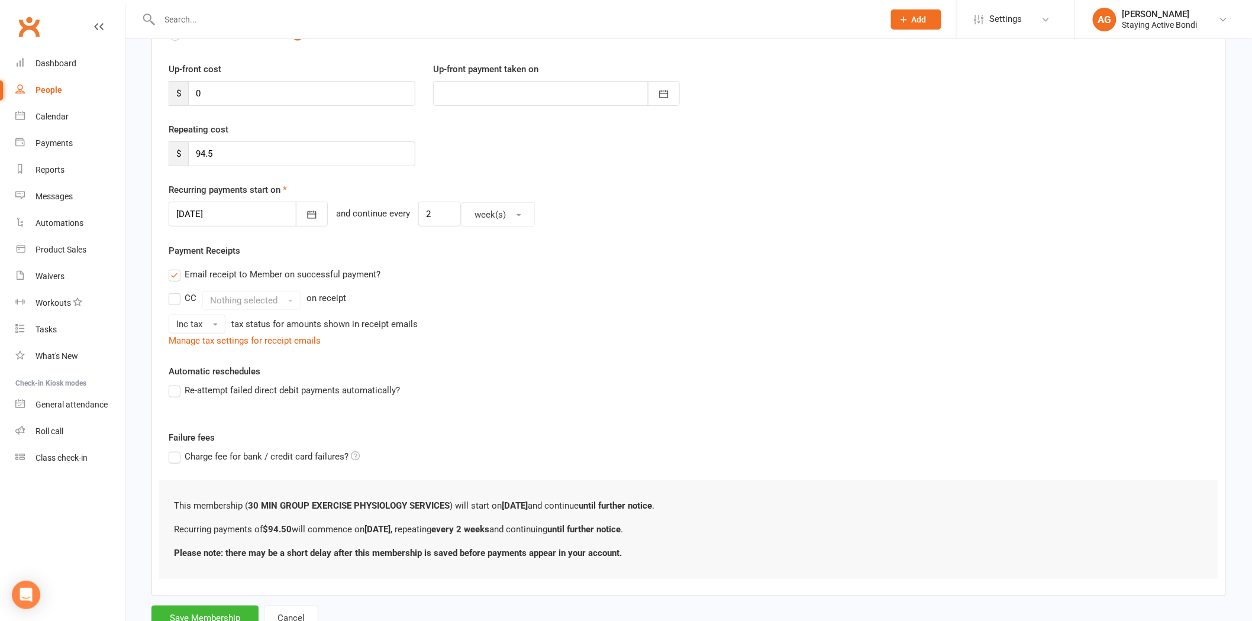
scroll to position [0, 0]
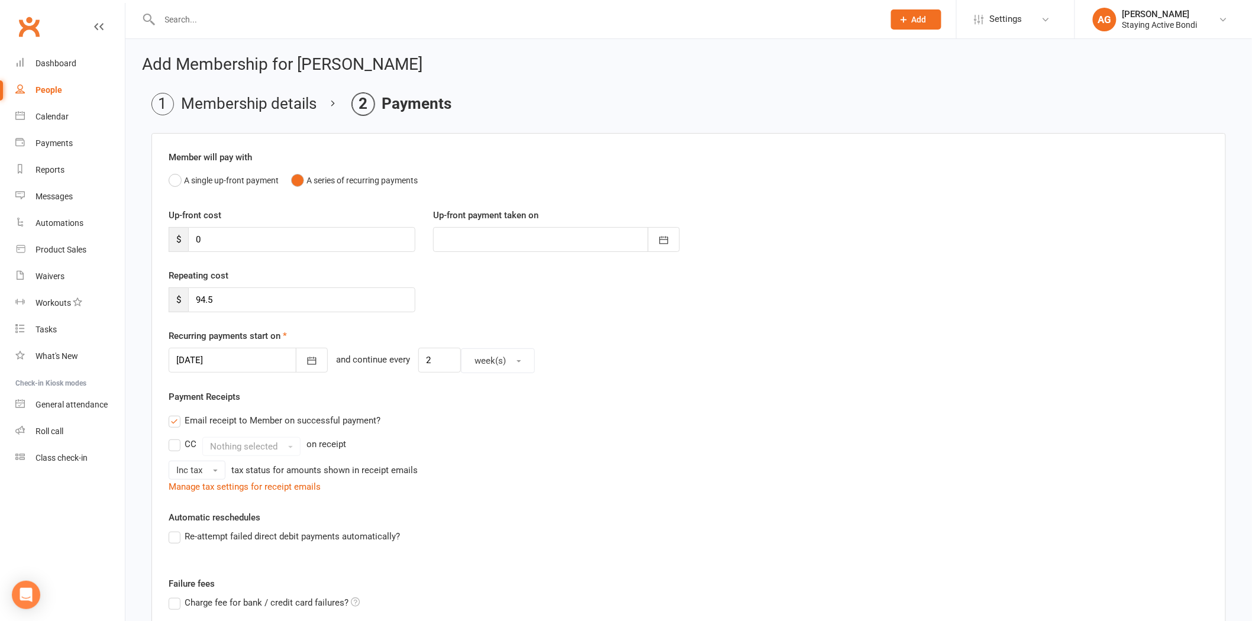
click at [240, 358] on div at bounding box center [248, 360] width 159 height 25
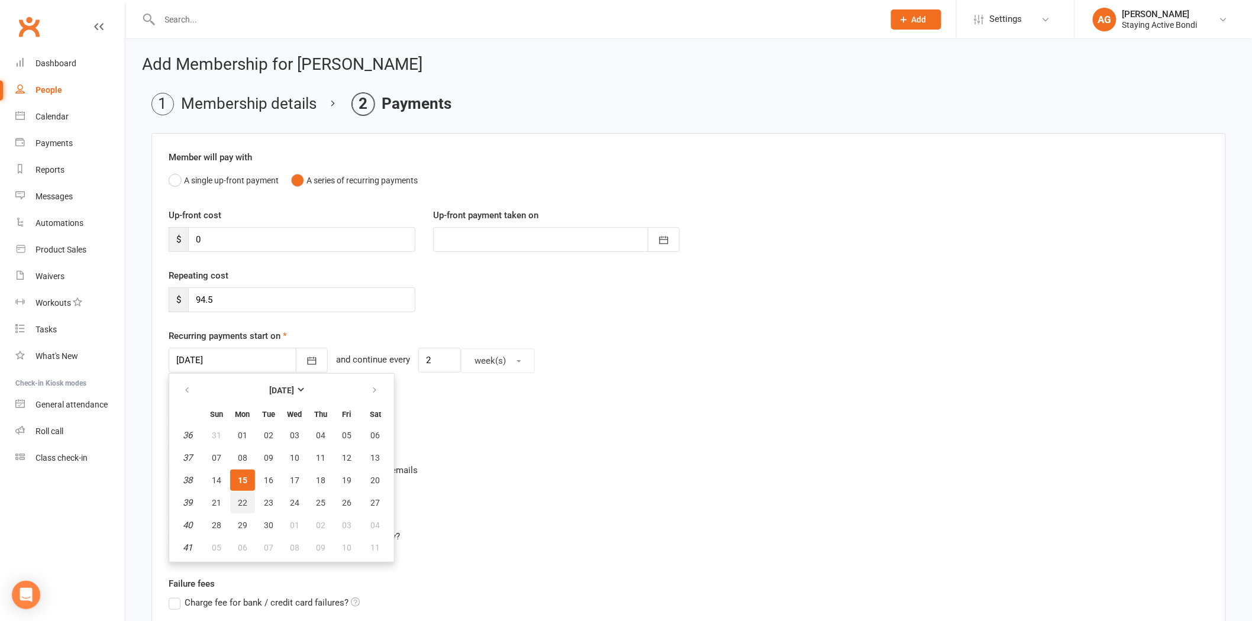
click at [232, 507] on button "22" at bounding box center [242, 502] width 25 height 21
type input "[DATE]"
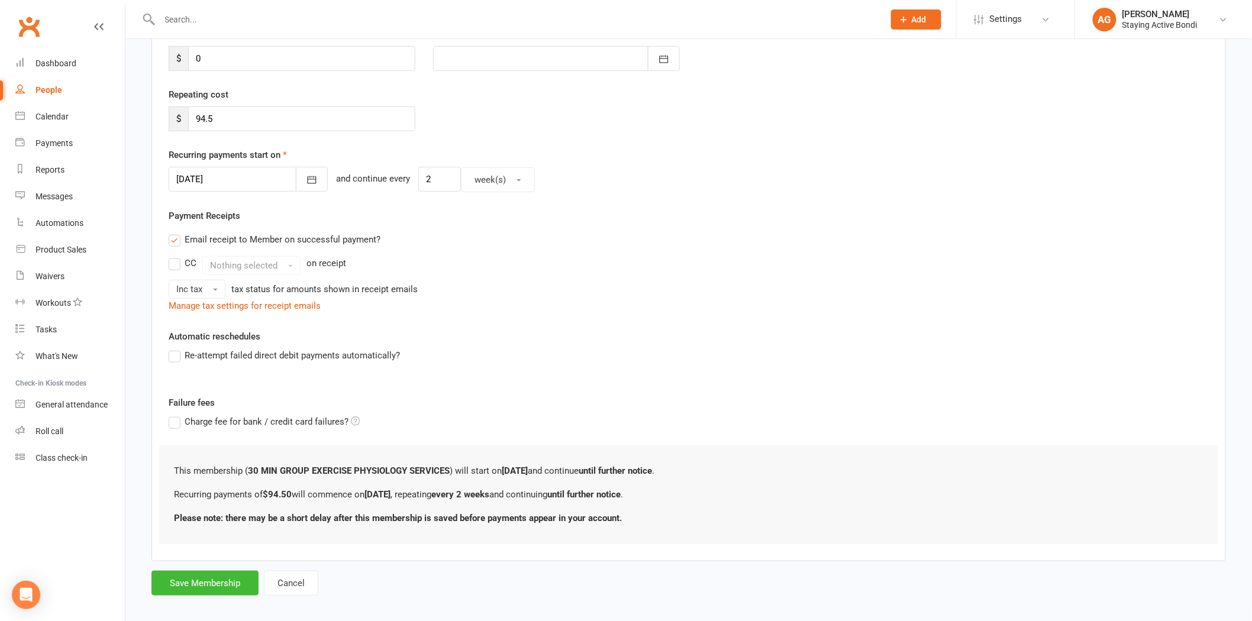
scroll to position [192, 0]
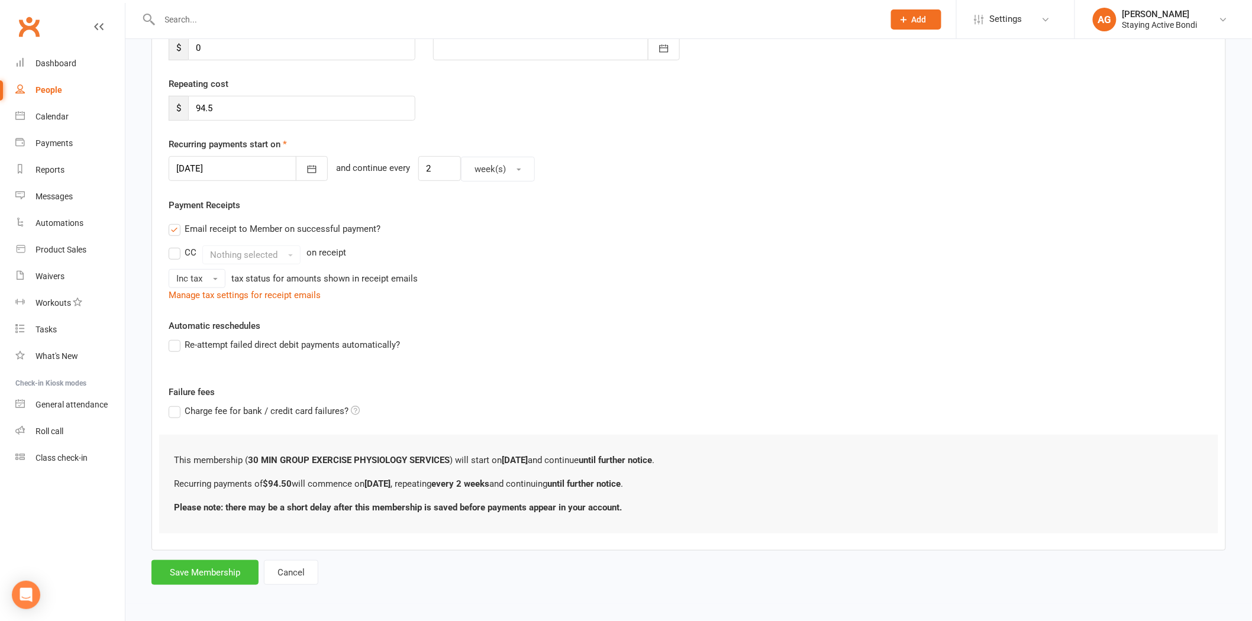
click at [202, 569] on button "Save Membership" at bounding box center [205, 572] width 107 height 25
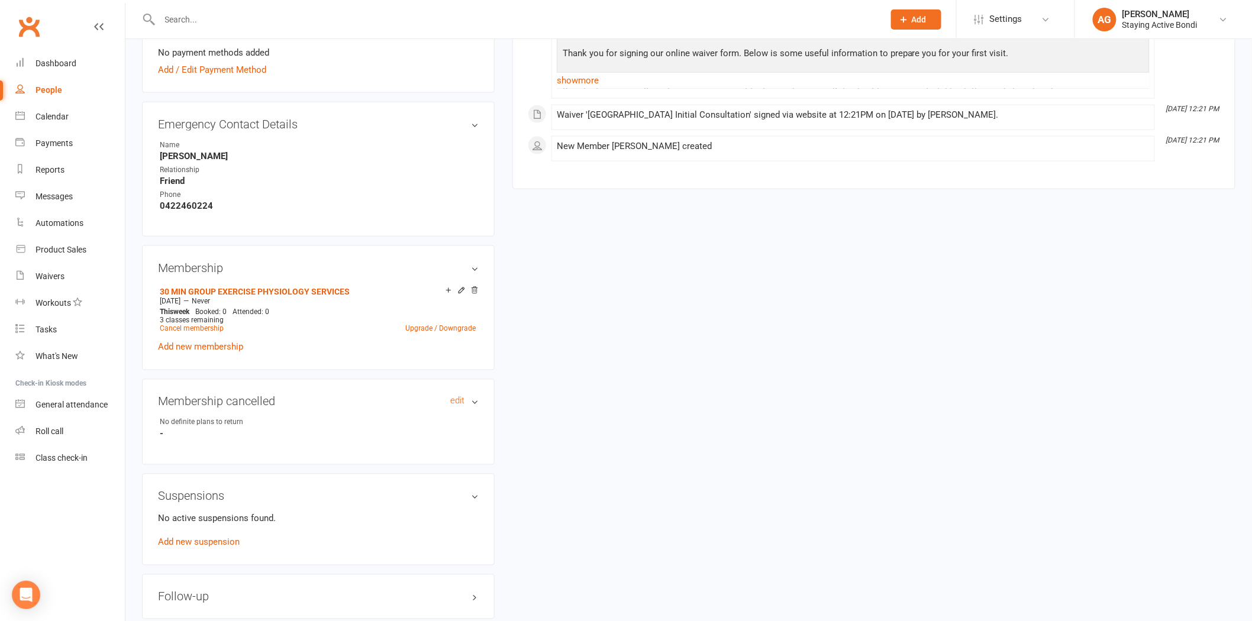
scroll to position [855, 0]
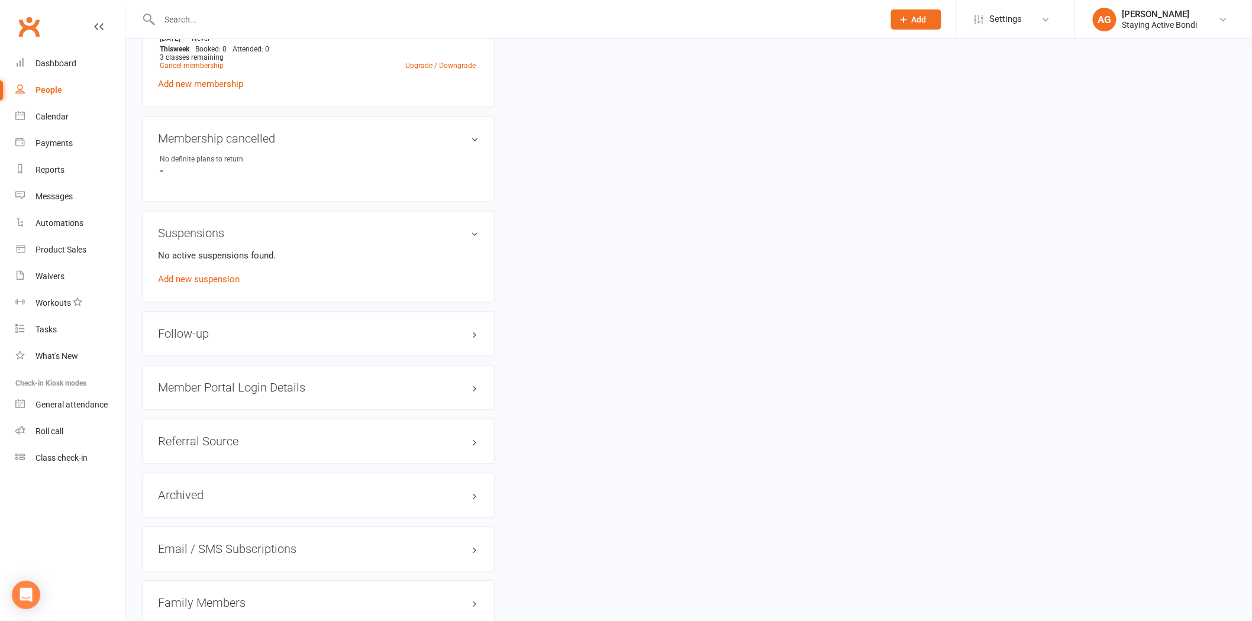
click at [273, 385] on h3 "Member Portal Login Details" at bounding box center [318, 388] width 321 height 13
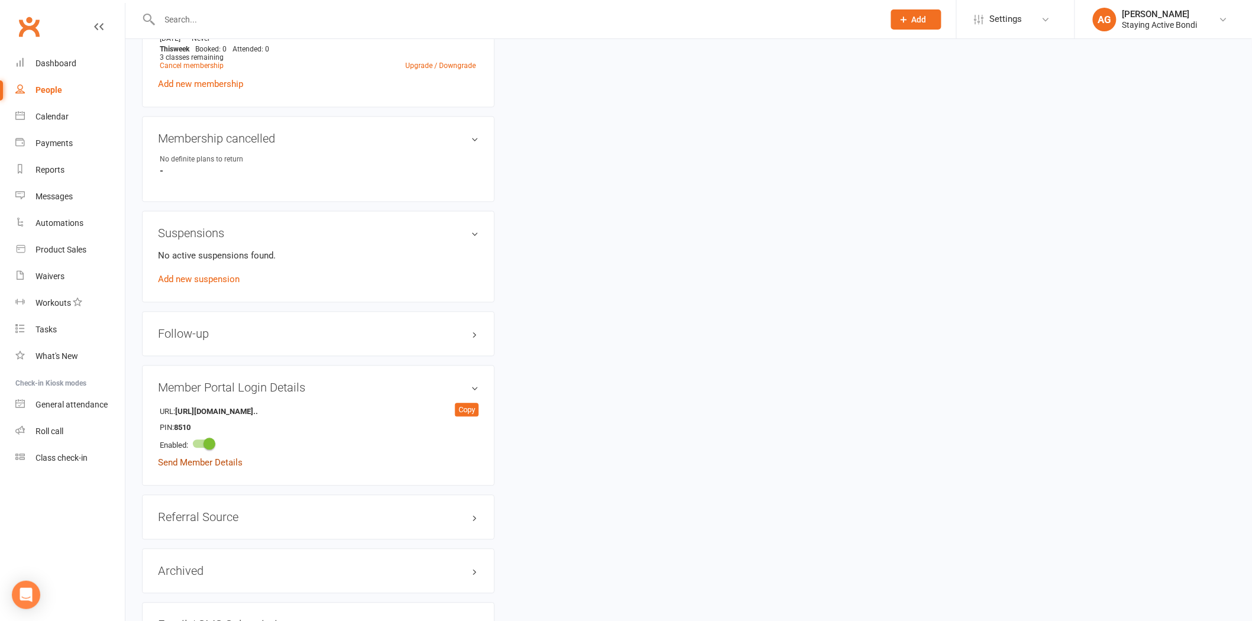
click at [183, 466] on link "Send Member Details" at bounding box center [200, 463] width 85 height 11
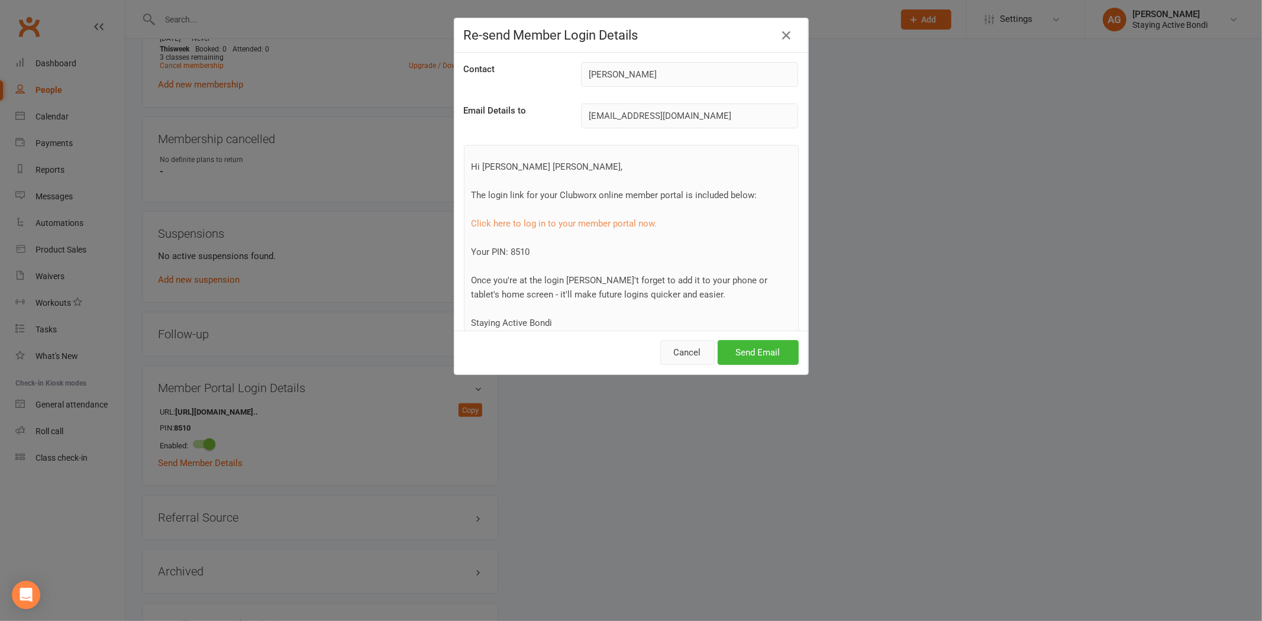
click at [692, 357] on button "Cancel" at bounding box center [687, 352] width 54 height 25
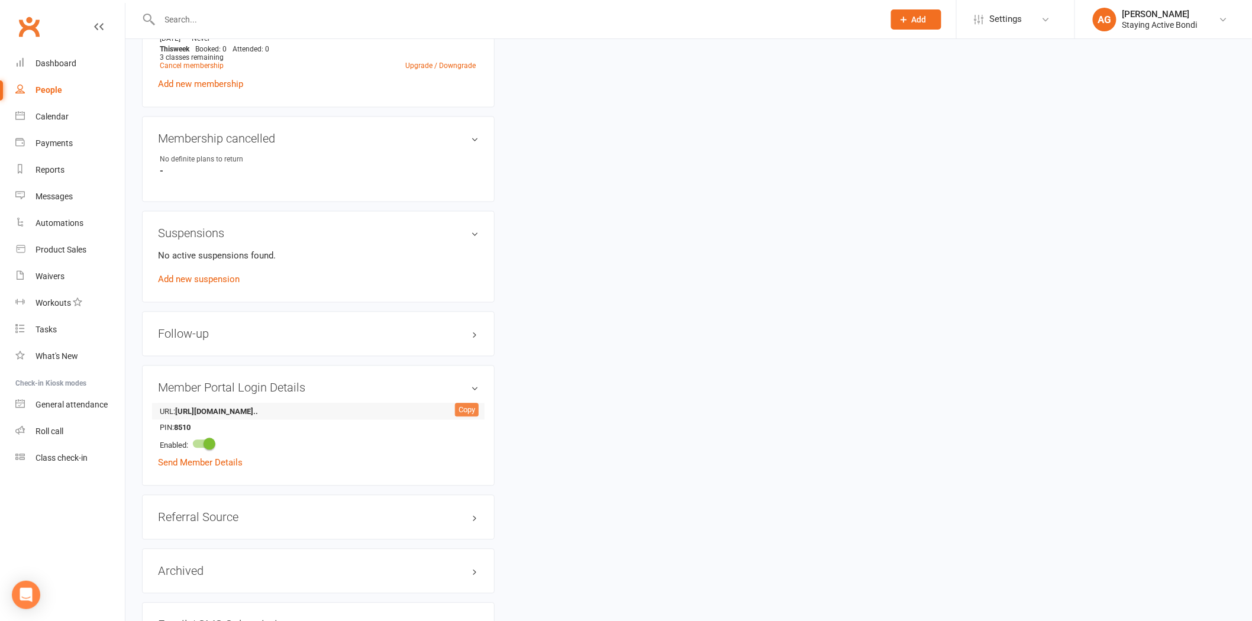
click at [462, 409] on div "Copy" at bounding box center [467, 411] width 24 height 14
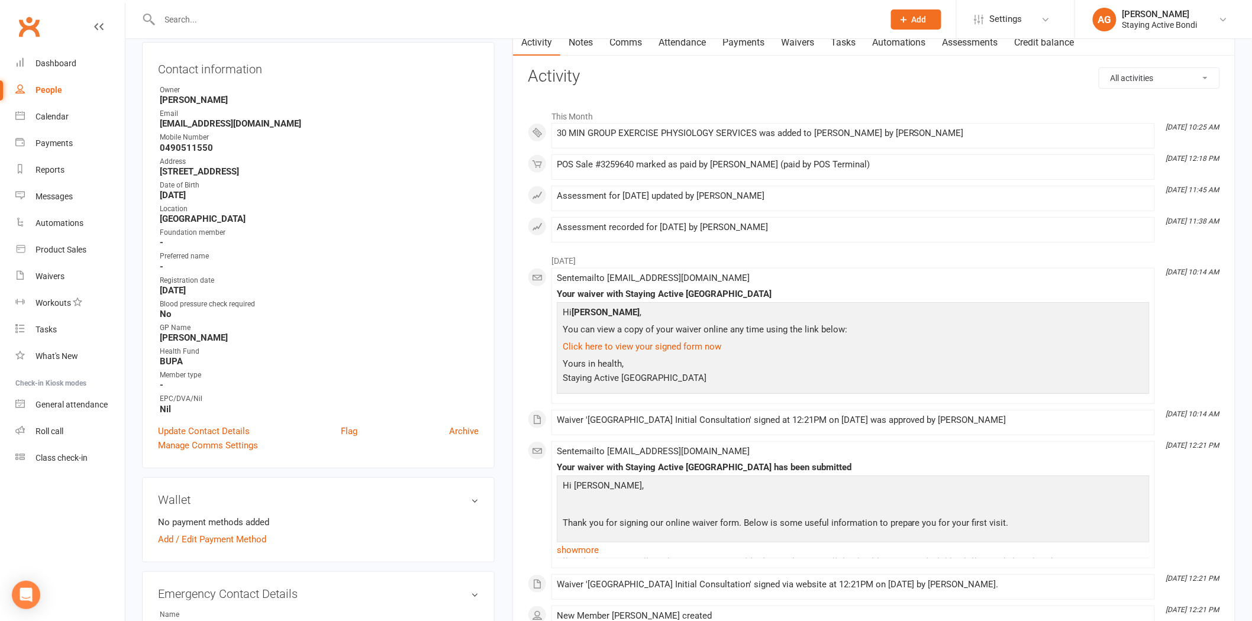
scroll to position [0, 0]
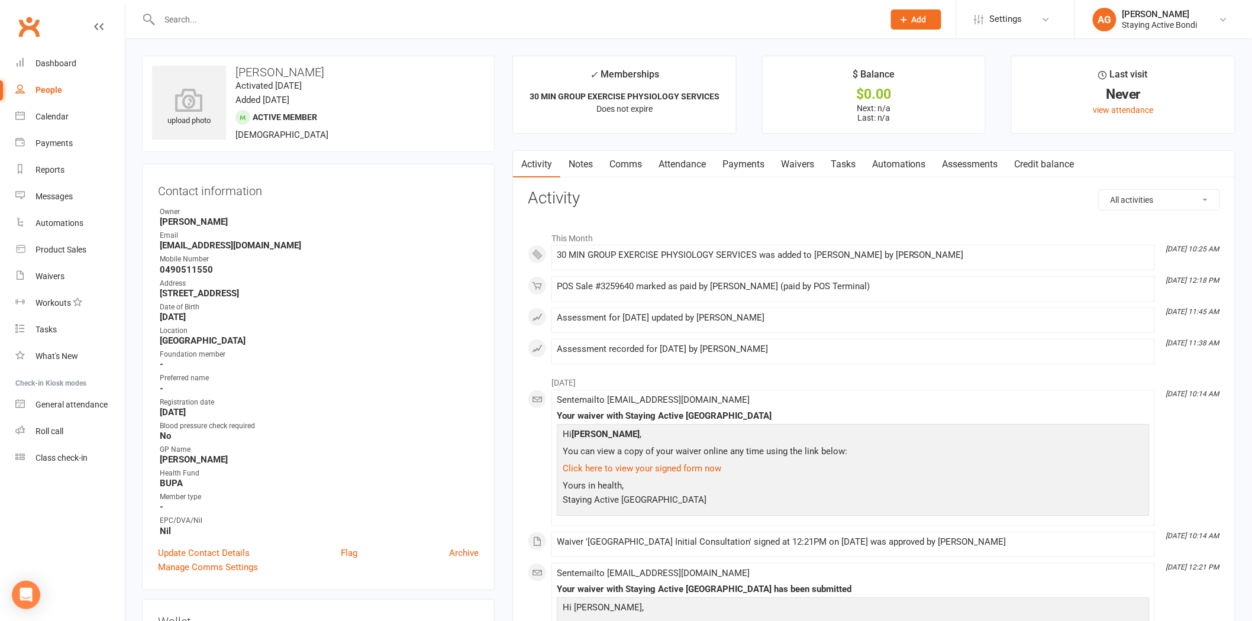
click at [630, 161] on link "Comms" at bounding box center [625, 164] width 49 height 27
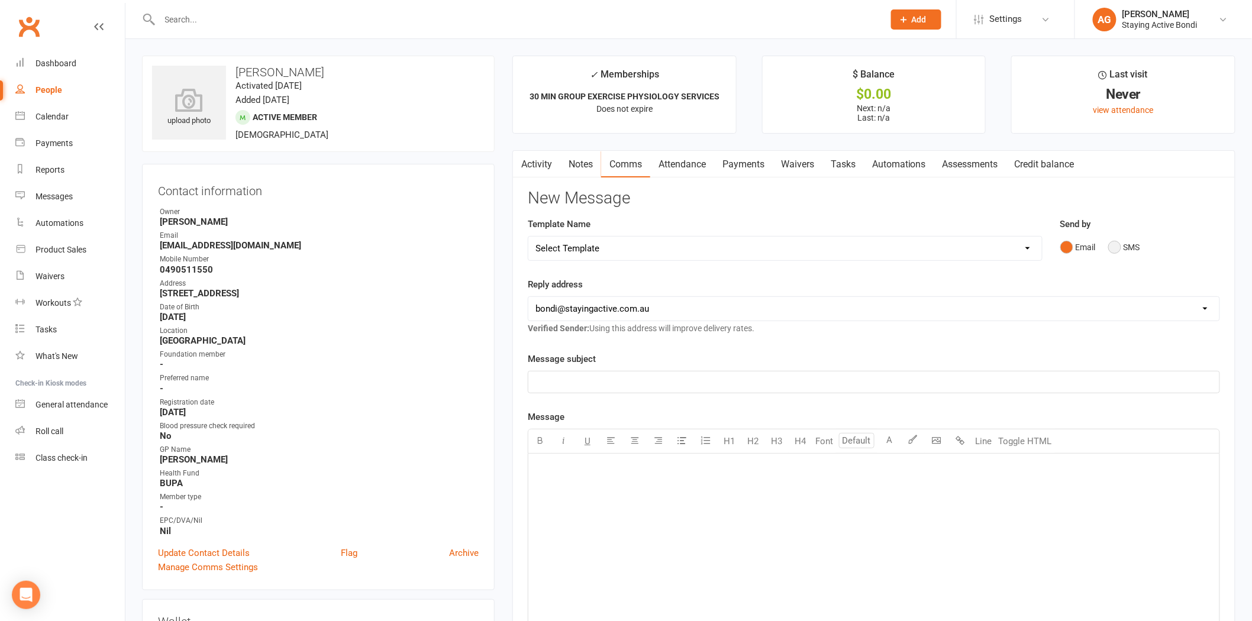
click at [1122, 249] on button "SMS" at bounding box center [1125, 247] width 32 height 22
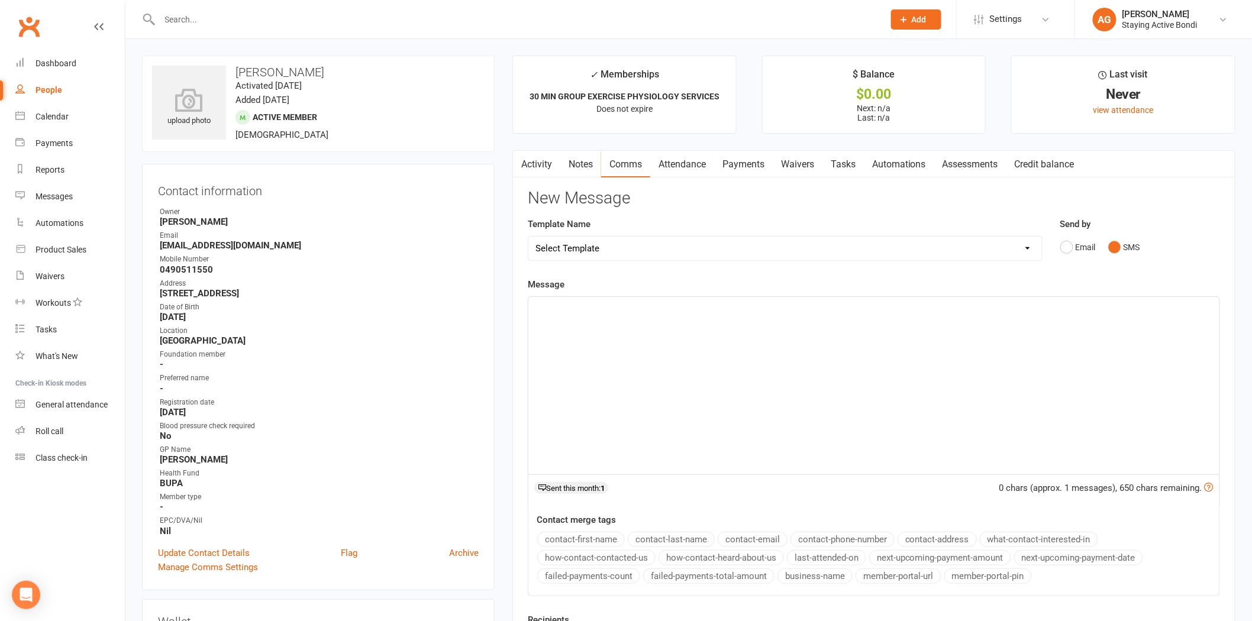
click at [743, 340] on div "﻿" at bounding box center [874, 386] width 691 height 178
paste div
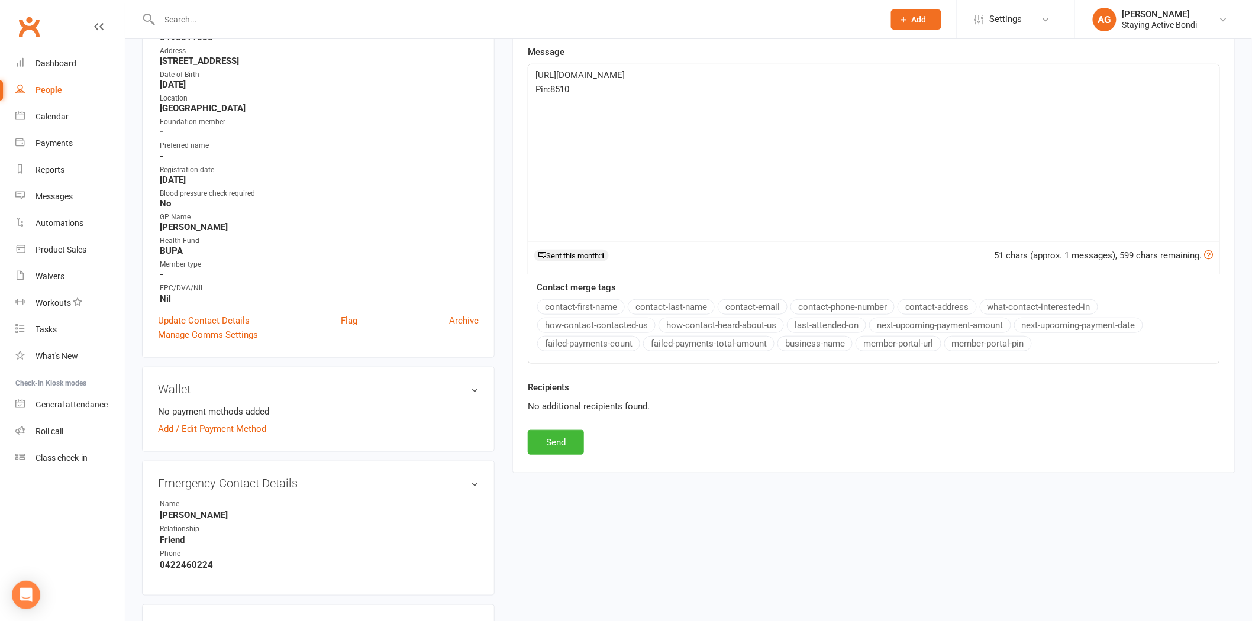
scroll to position [263, 0]
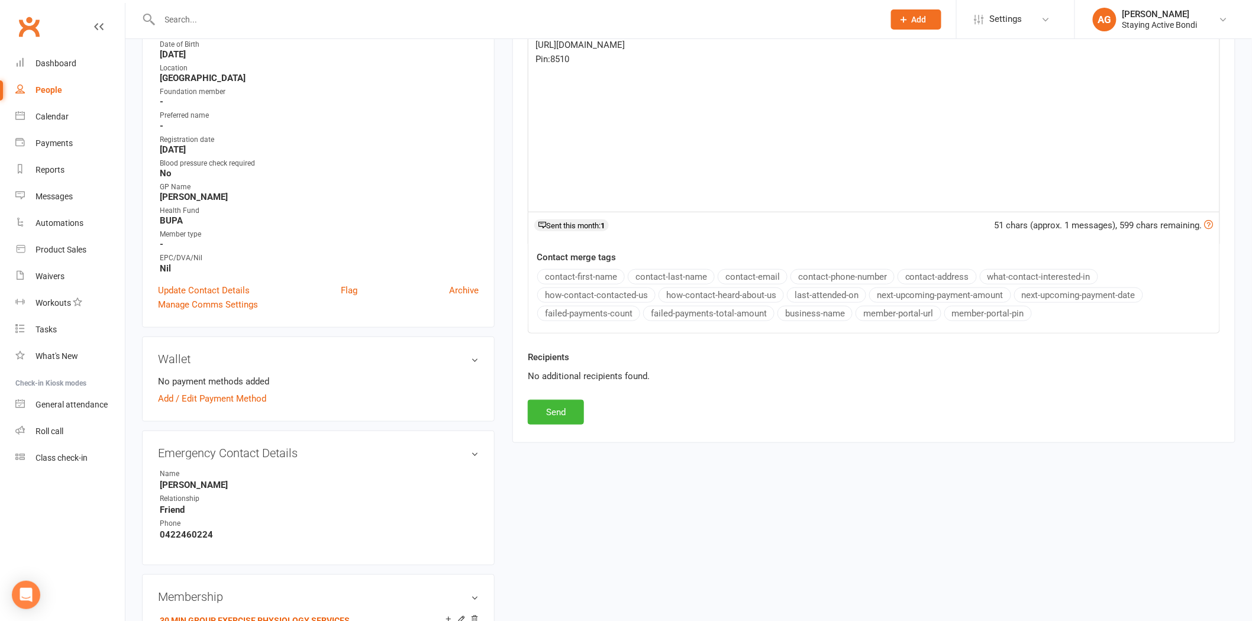
click at [553, 60] on span "Pin:8510" at bounding box center [553, 59] width 34 height 11
click at [564, 411] on button "Send" at bounding box center [556, 412] width 56 height 25
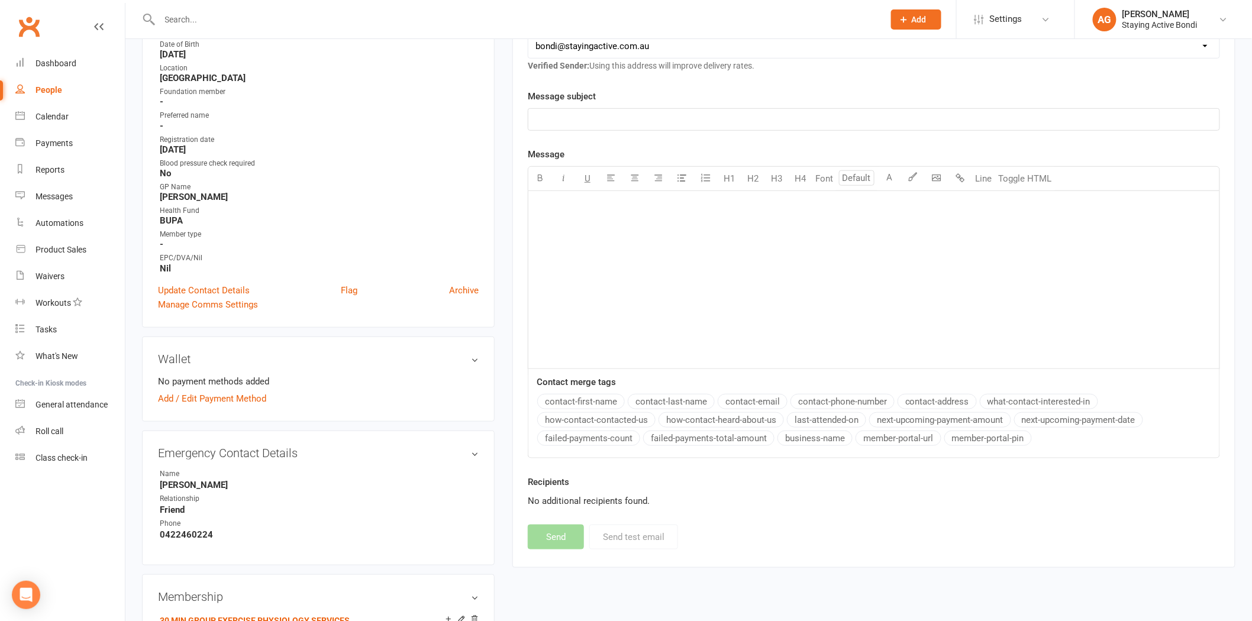
scroll to position [66, 0]
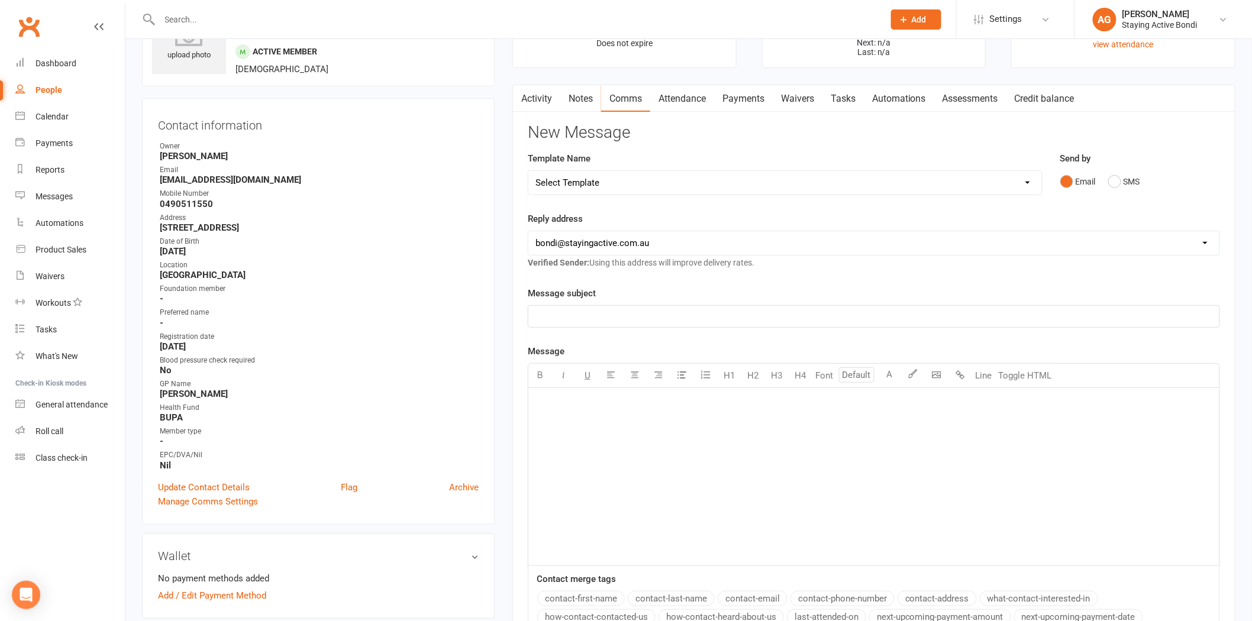
click at [536, 102] on link "Activity" at bounding box center [536, 98] width 47 height 27
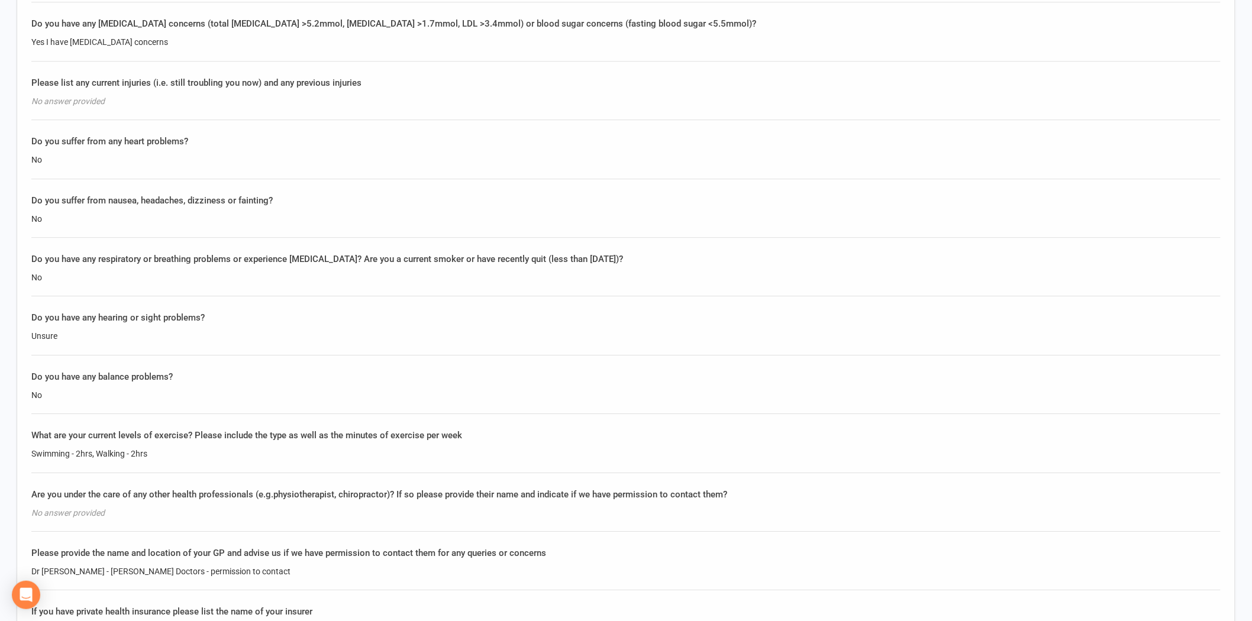
click at [481, 217] on div "No" at bounding box center [626, 218] width 1190 height 13
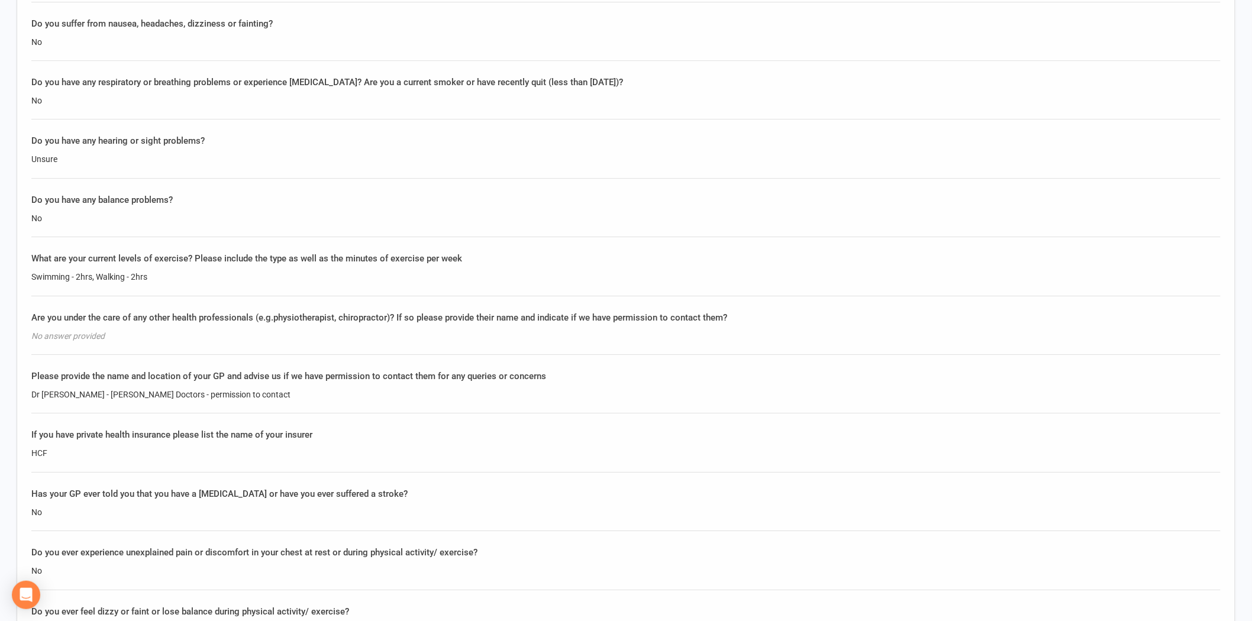
scroll to position [1578, 0]
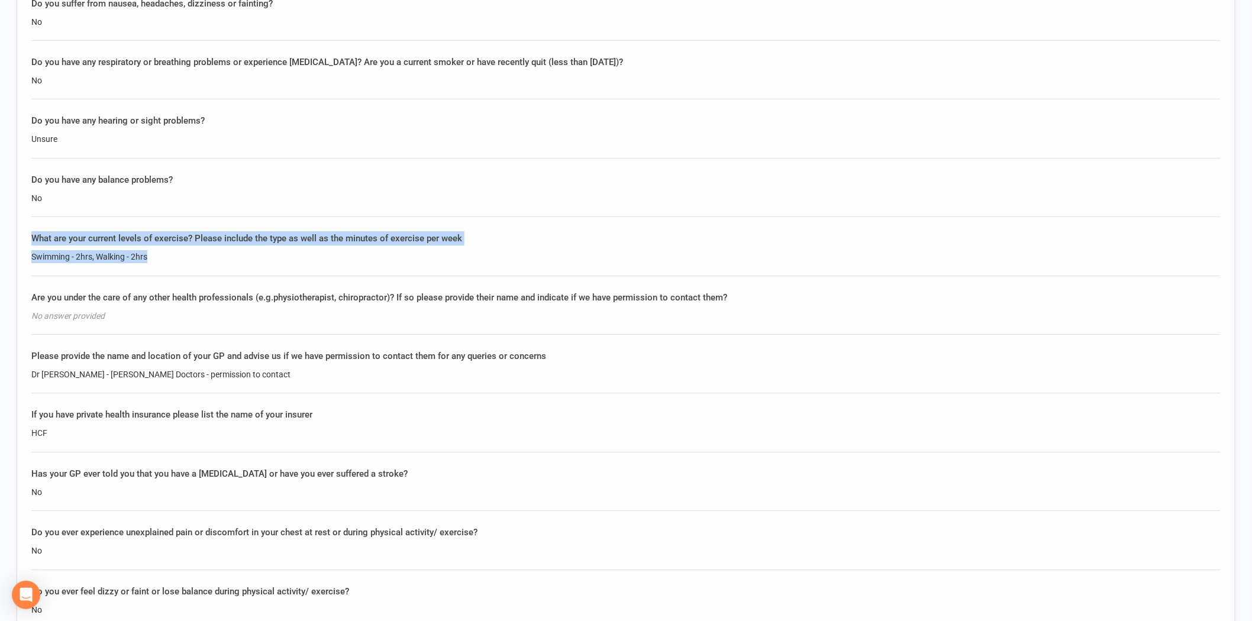
drag, startPoint x: 154, startPoint y: 252, endPoint x: 24, endPoint y: 234, distance: 130.8
click at [24, 234] on div "Questionnaire What are your goals? What would you like to achieve? How would yo…" at bounding box center [626, 103] width 1219 height 1702
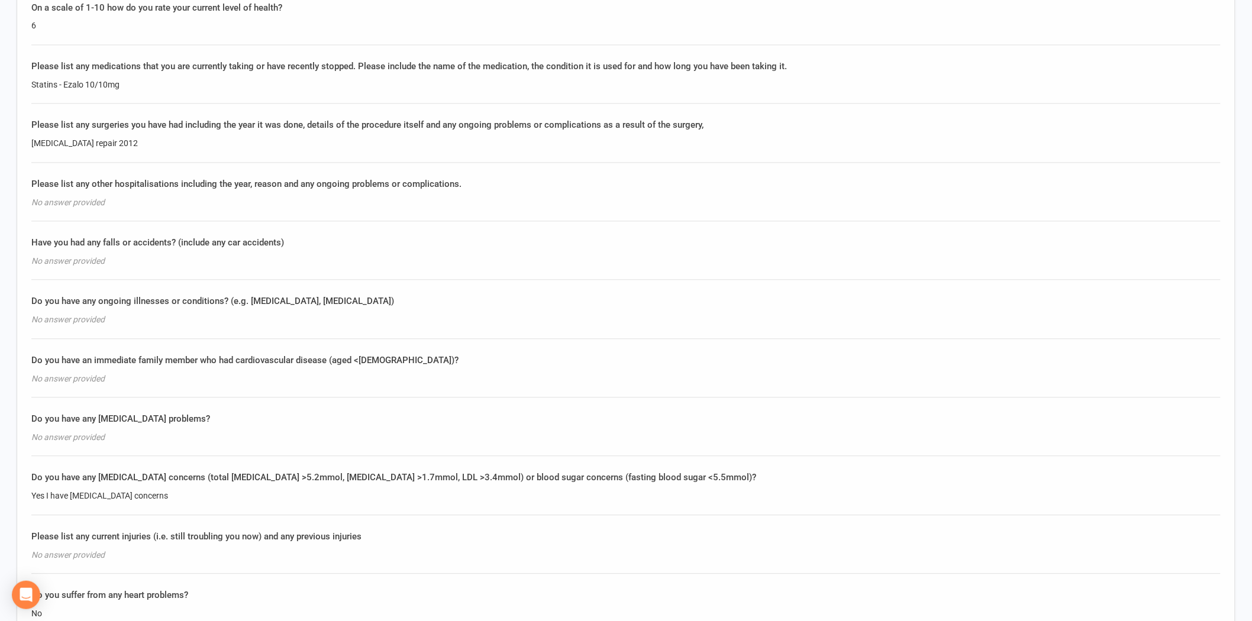
scroll to position [920, 0]
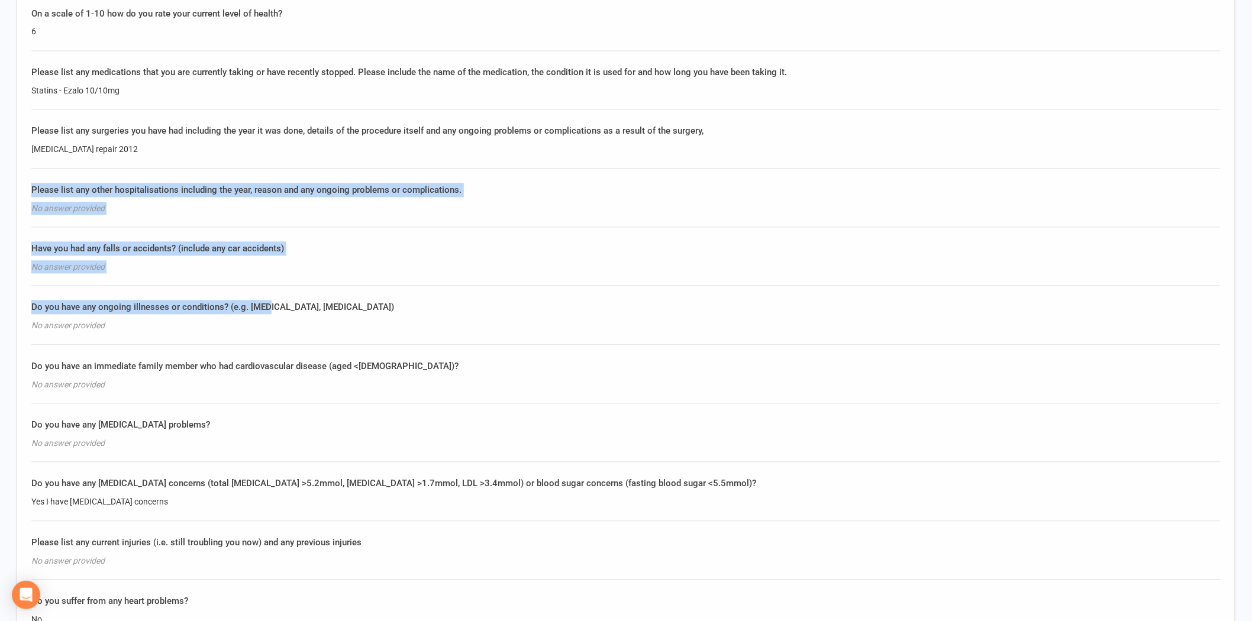
drag, startPoint x: 24, startPoint y: 188, endPoint x: 267, endPoint y: 299, distance: 266.7
click at [267, 301] on div "Do you have any ongoing illnesses or conditions? (e.g. diabetes, osteoporosis)" at bounding box center [626, 308] width 1190 height 14
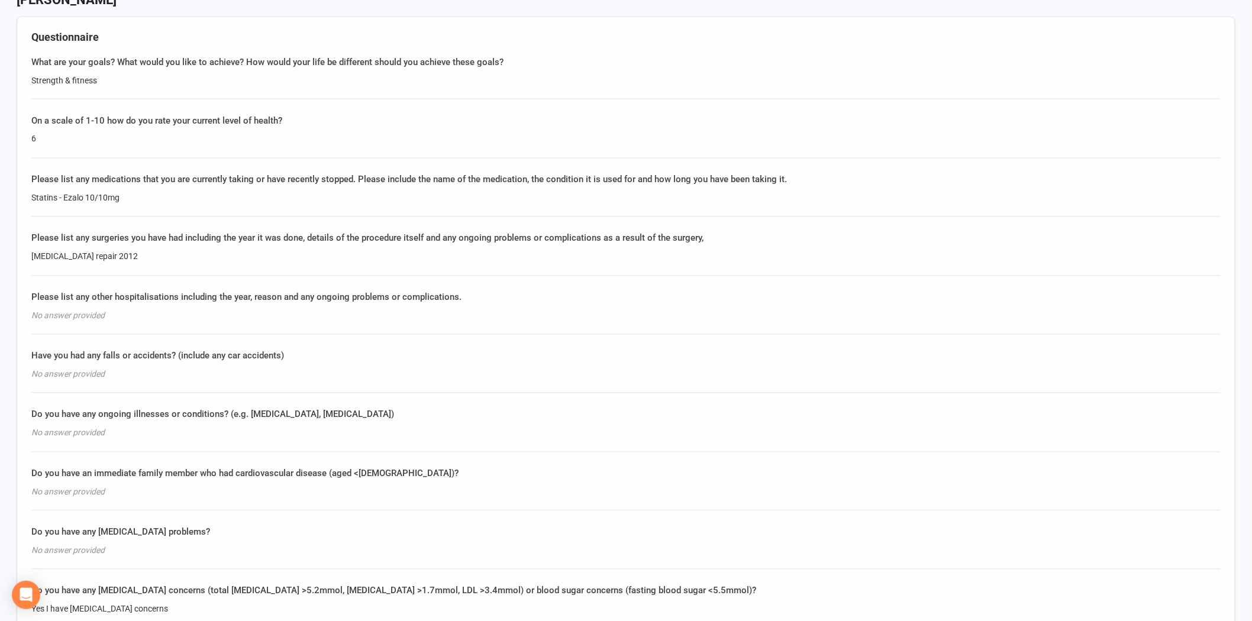
scroll to position [789, 0]
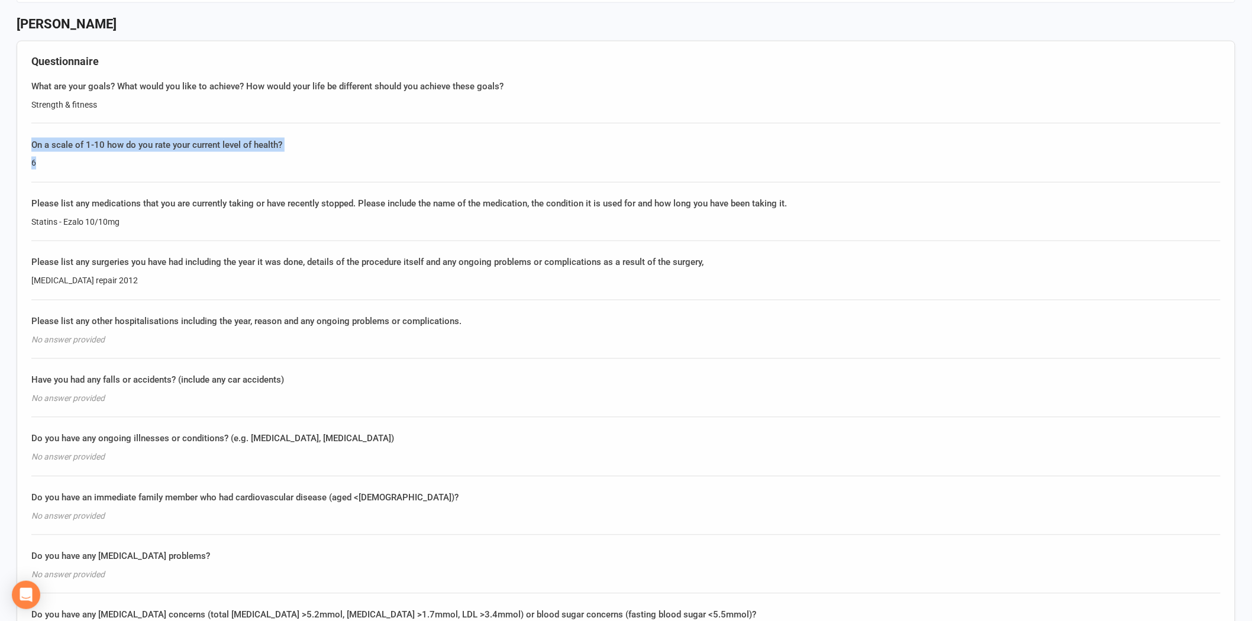
drag, startPoint x: 44, startPoint y: 157, endPoint x: 24, endPoint y: 144, distance: 23.8
click at [49, 150] on div "On a scale of 1-10 how do you rate your current level of health? 6" at bounding box center [626, 160] width 1190 height 44
click at [46, 159] on div "6" at bounding box center [626, 163] width 1190 height 13
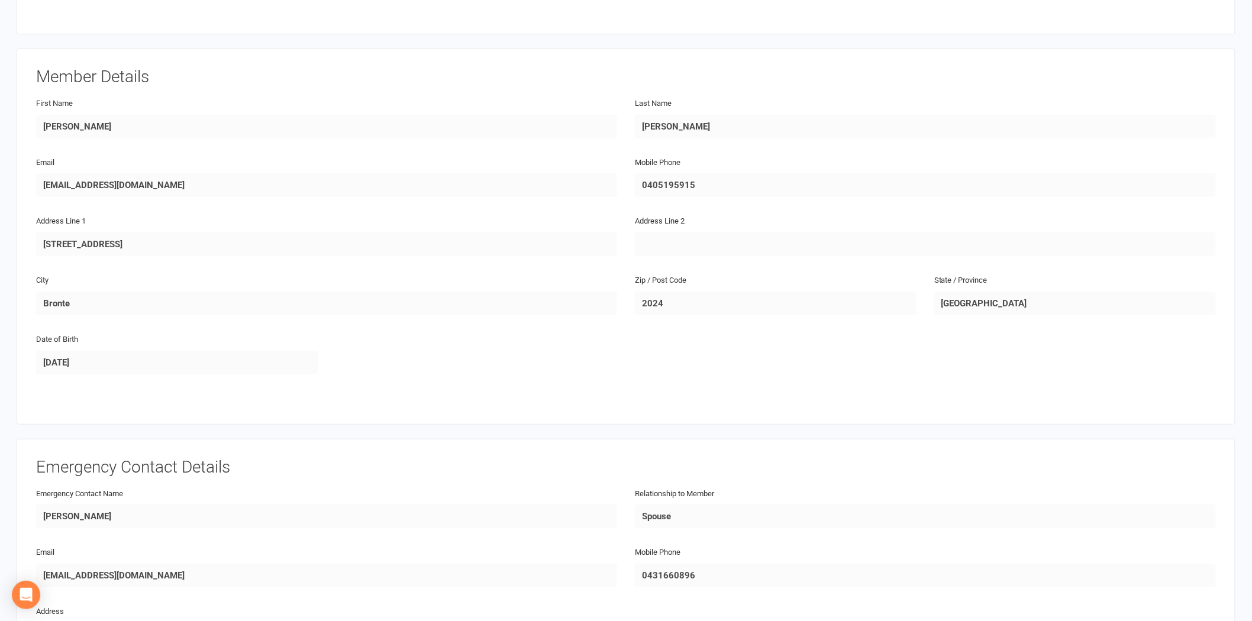
scroll to position [0, 0]
